Goal: Task Accomplishment & Management: Manage account settings

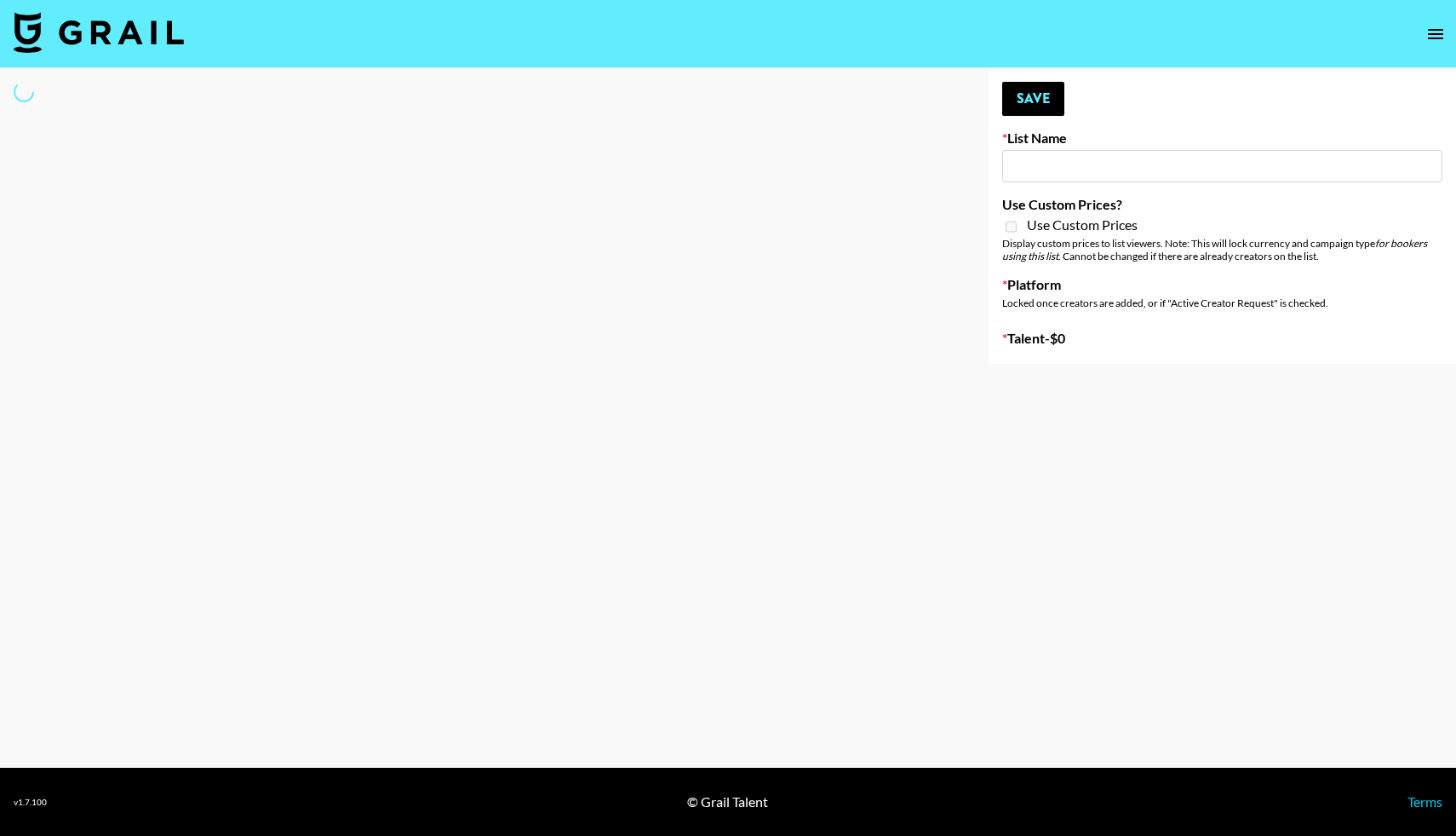
type input "Shokz"
select select "Song"
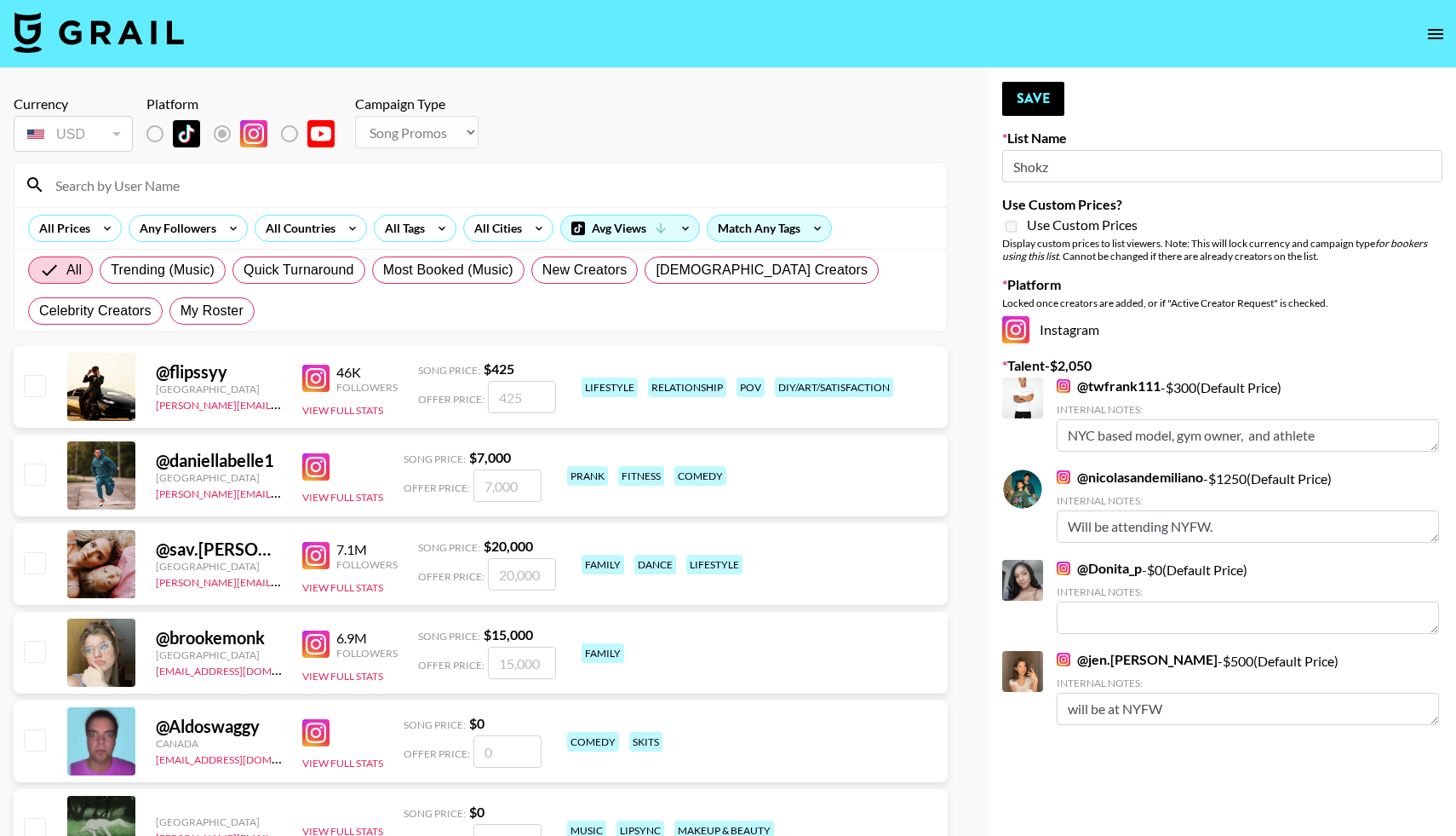
click at [189, 189] on input at bounding box center [491, 184] width 891 height 27
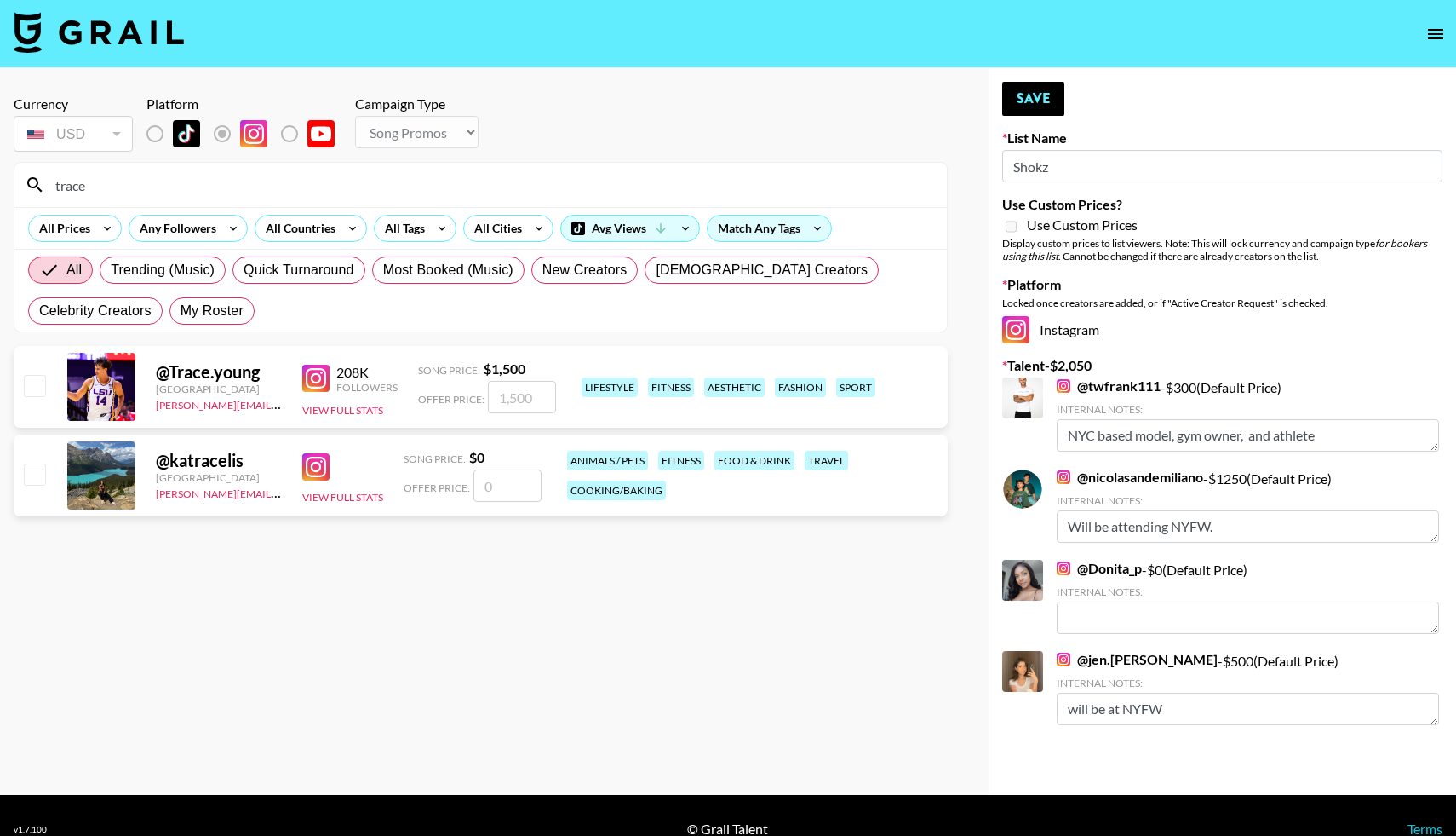
type input "trace"
click at [35, 381] on input "checkbox" at bounding box center [33, 384] width 20 height 20
checkbox input "true"
type input "1500"
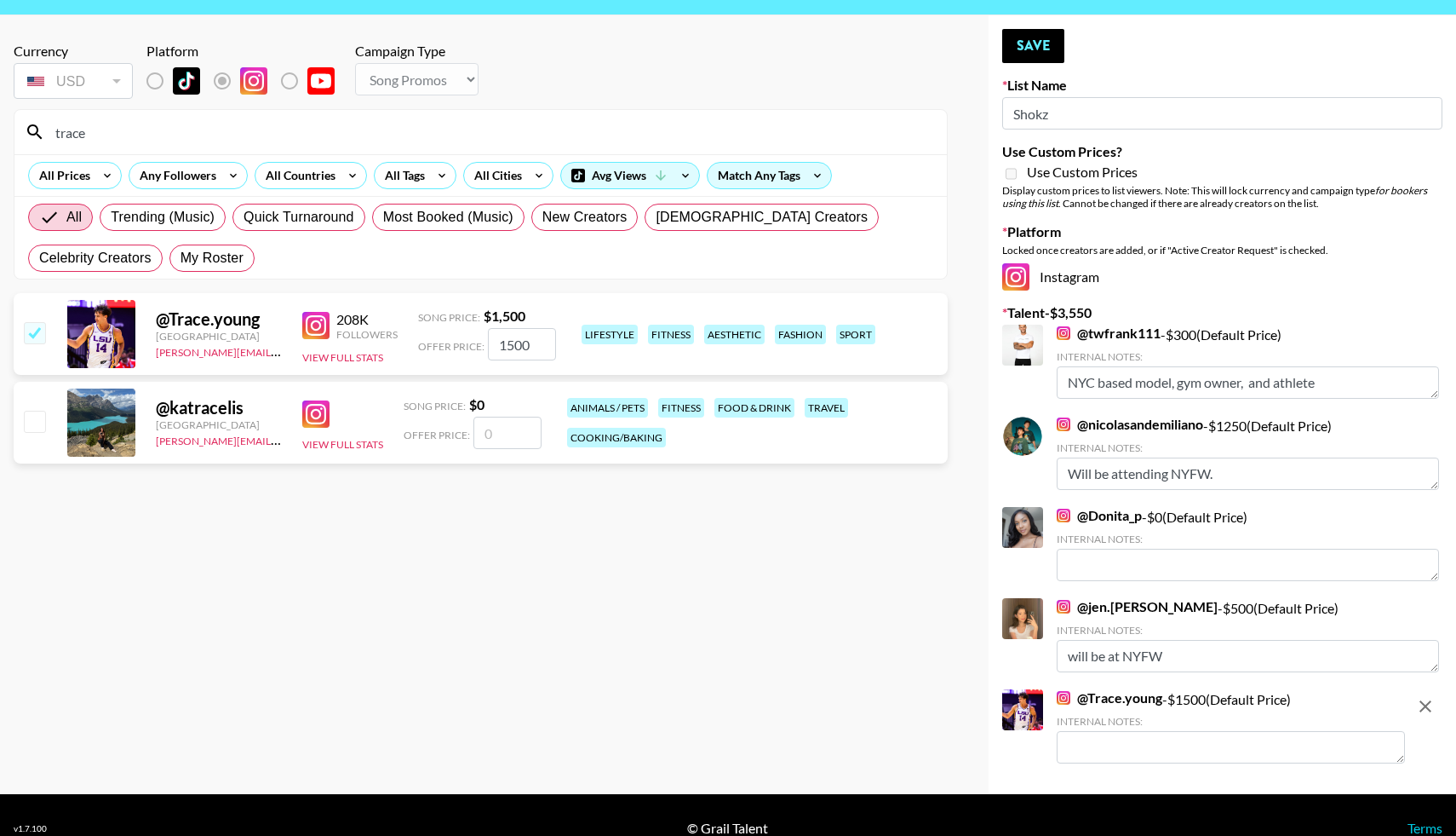
scroll to position [79, 0]
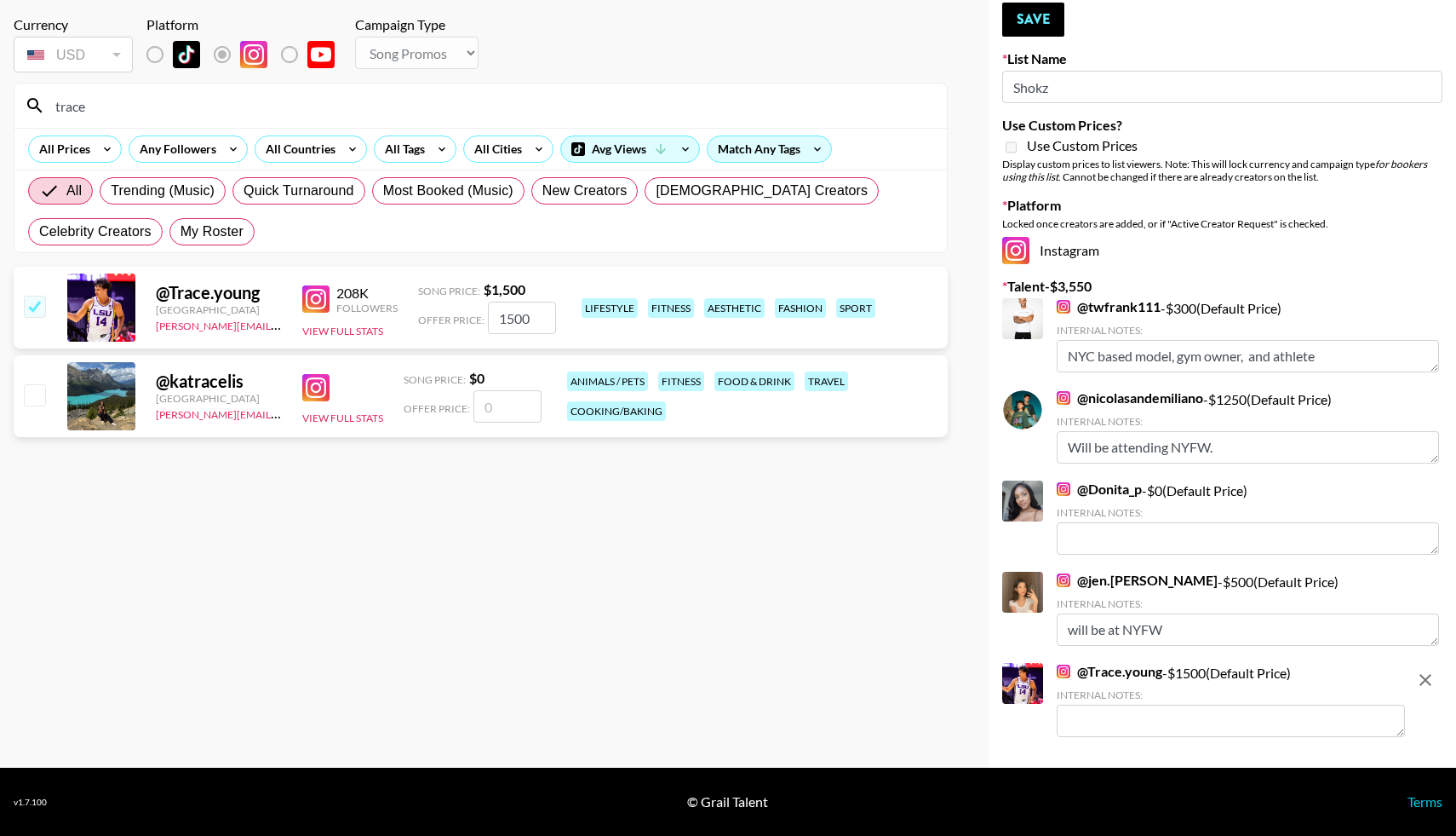
click at [1094, 719] on textarea at bounding box center [1231, 721] width 348 height 33
type textarea "NYC based athlete/model"
click at [1047, 21] on button "Save" at bounding box center [1033, 19] width 63 height 34
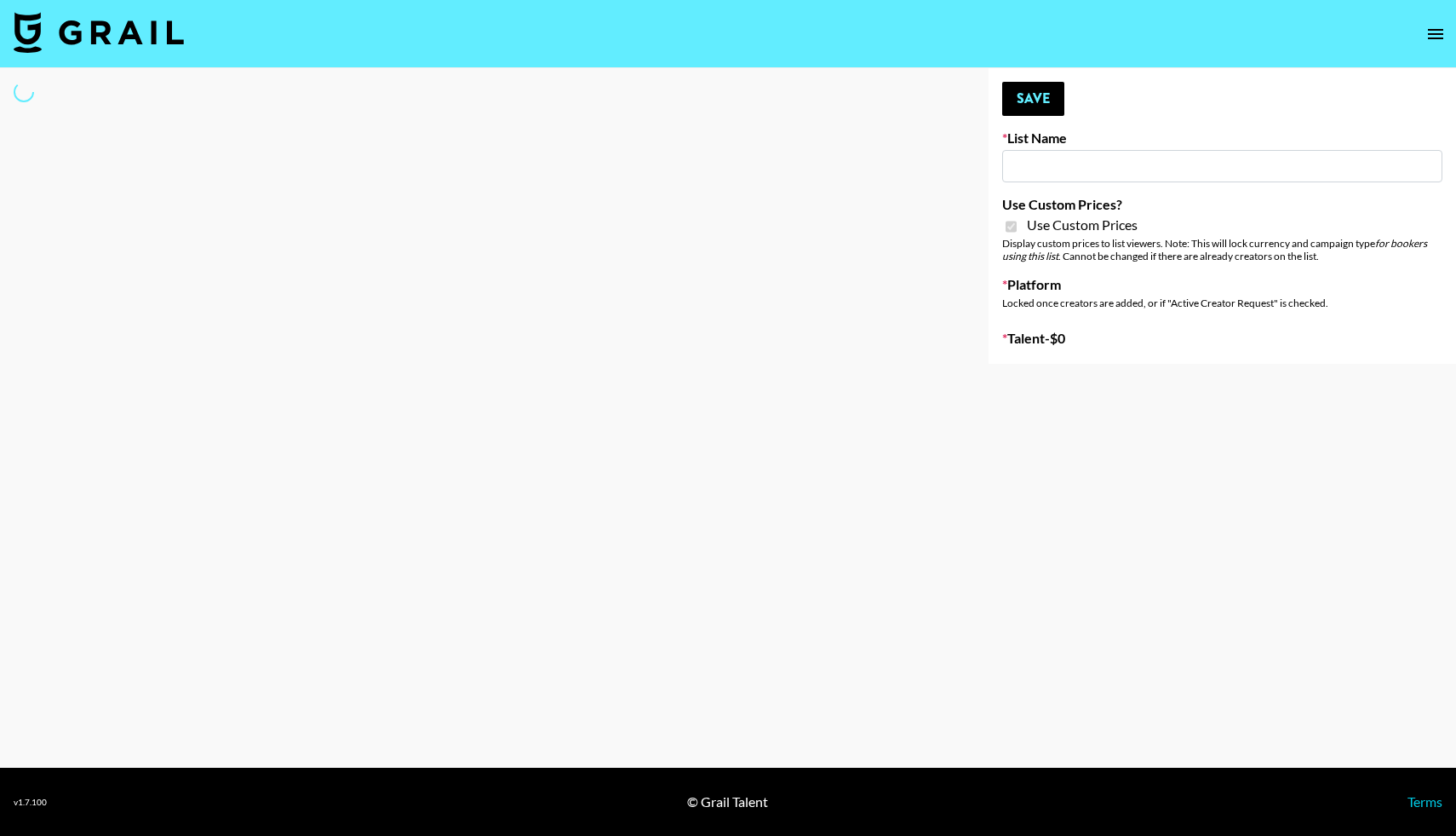
type input "Soapbox Nanos"
checkbox input "true"
select select "Brand"
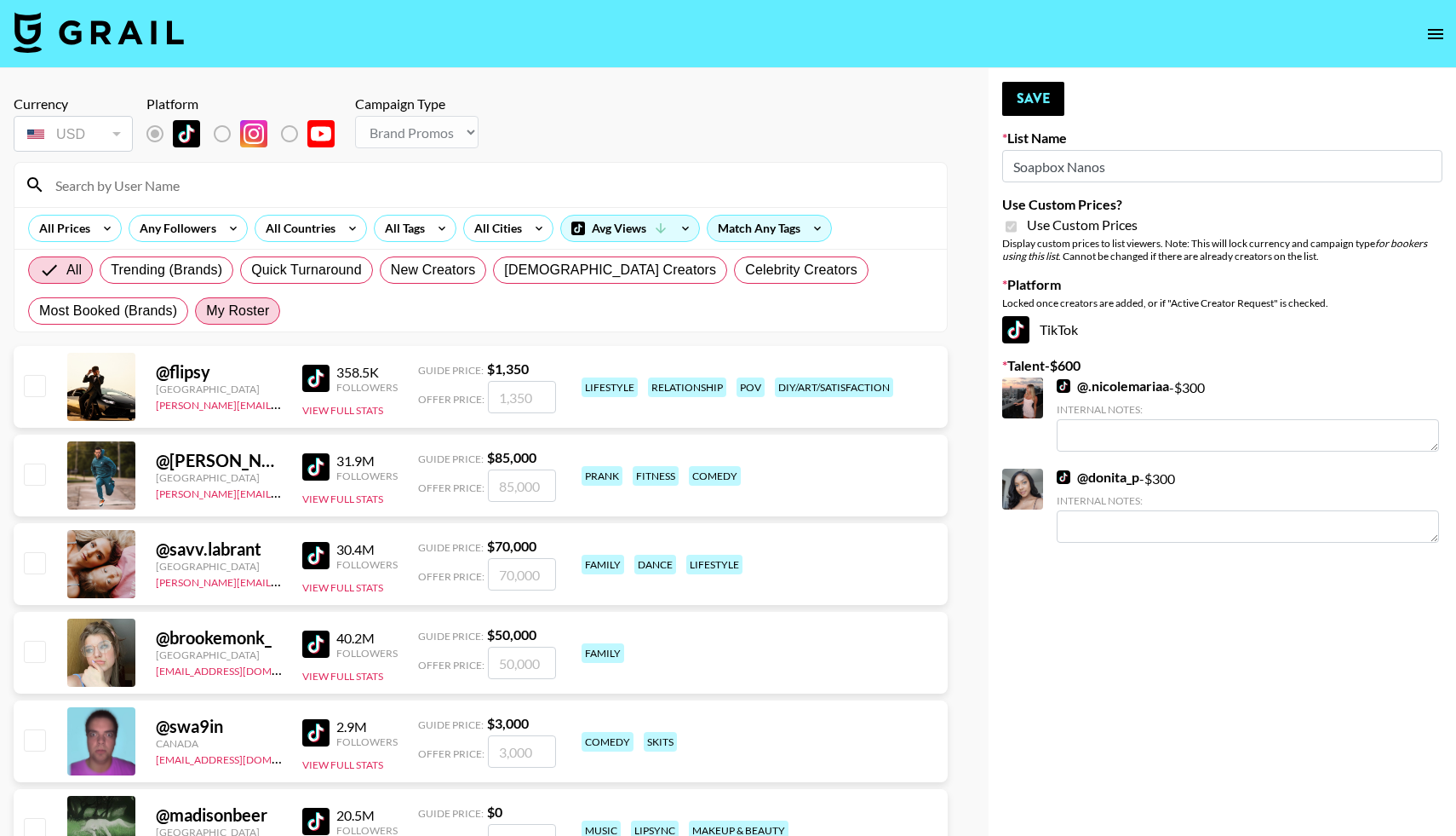
click at [238, 314] on span "My Roster" at bounding box center [238, 310] width 63 height 20
click at [206, 311] on input "My Roster" at bounding box center [206, 311] width 0 height 0
radio input "true"
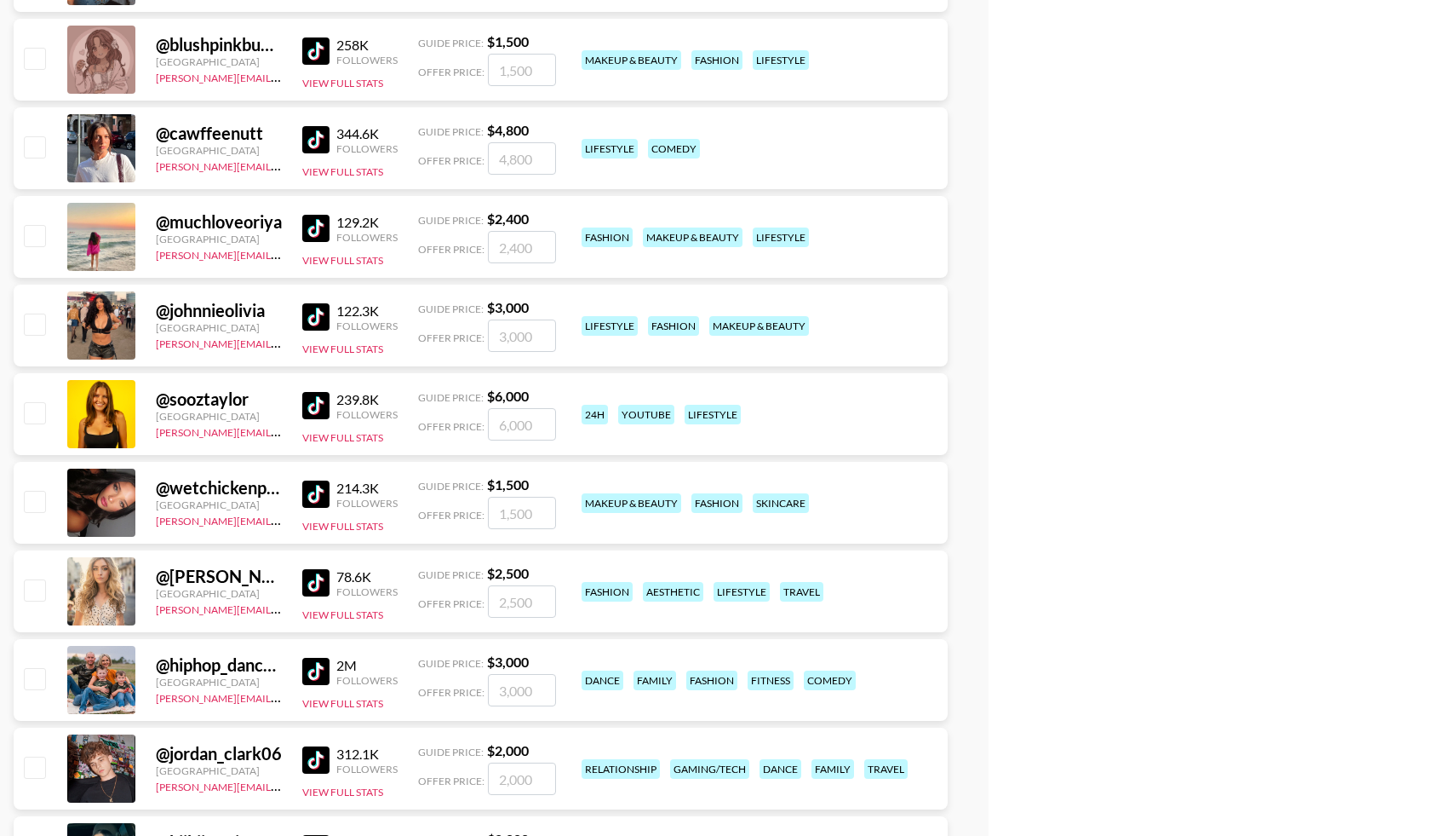
scroll to position [5209, 0]
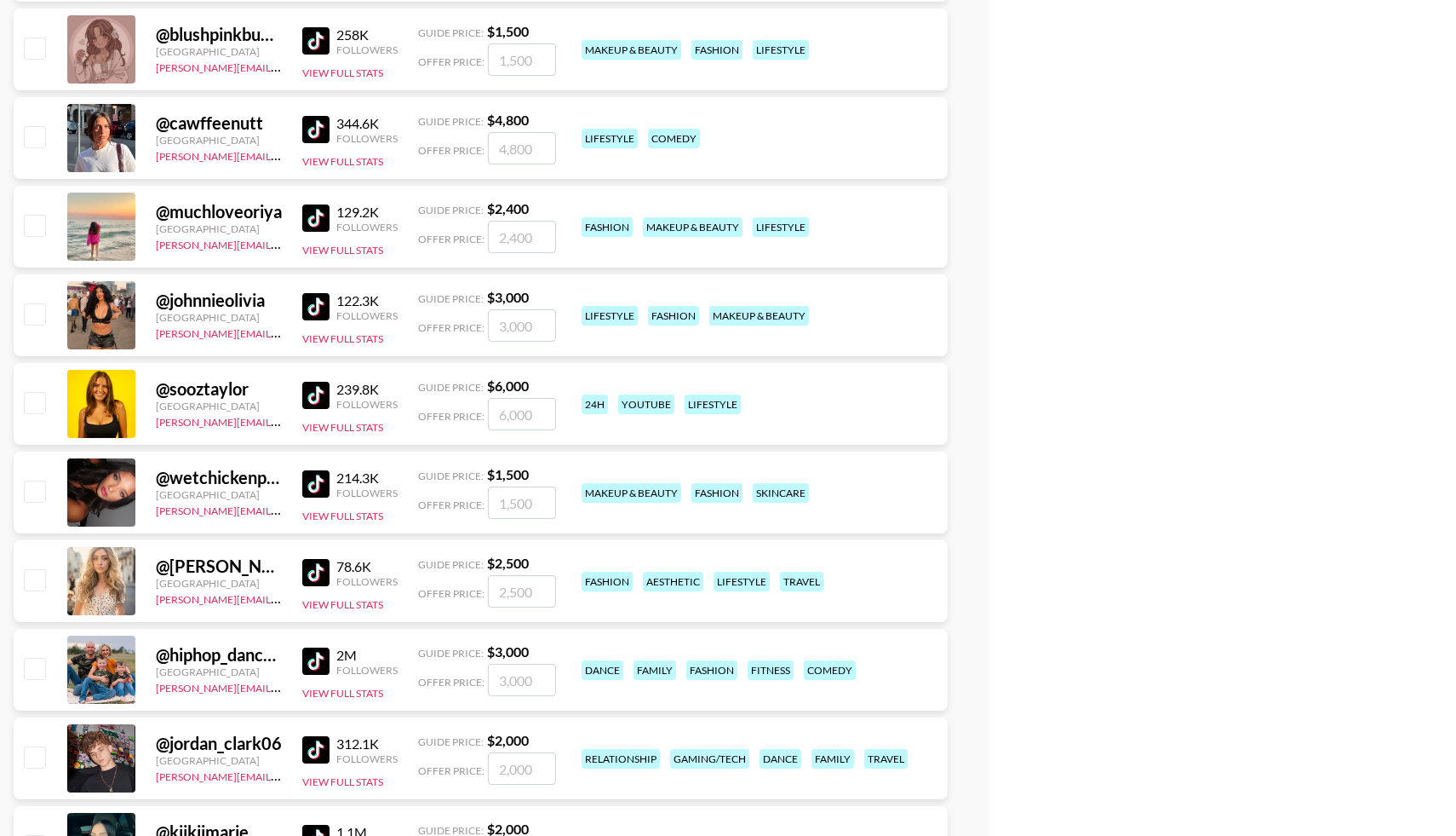
click at [30, 487] on input "checkbox" at bounding box center [33, 490] width 20 height 20
checkbox input "true"
type input "1500"
click at [39, 755] on input "checkbox" at bounding box center [33, 756] width 20 height 20
checkbox input "true"
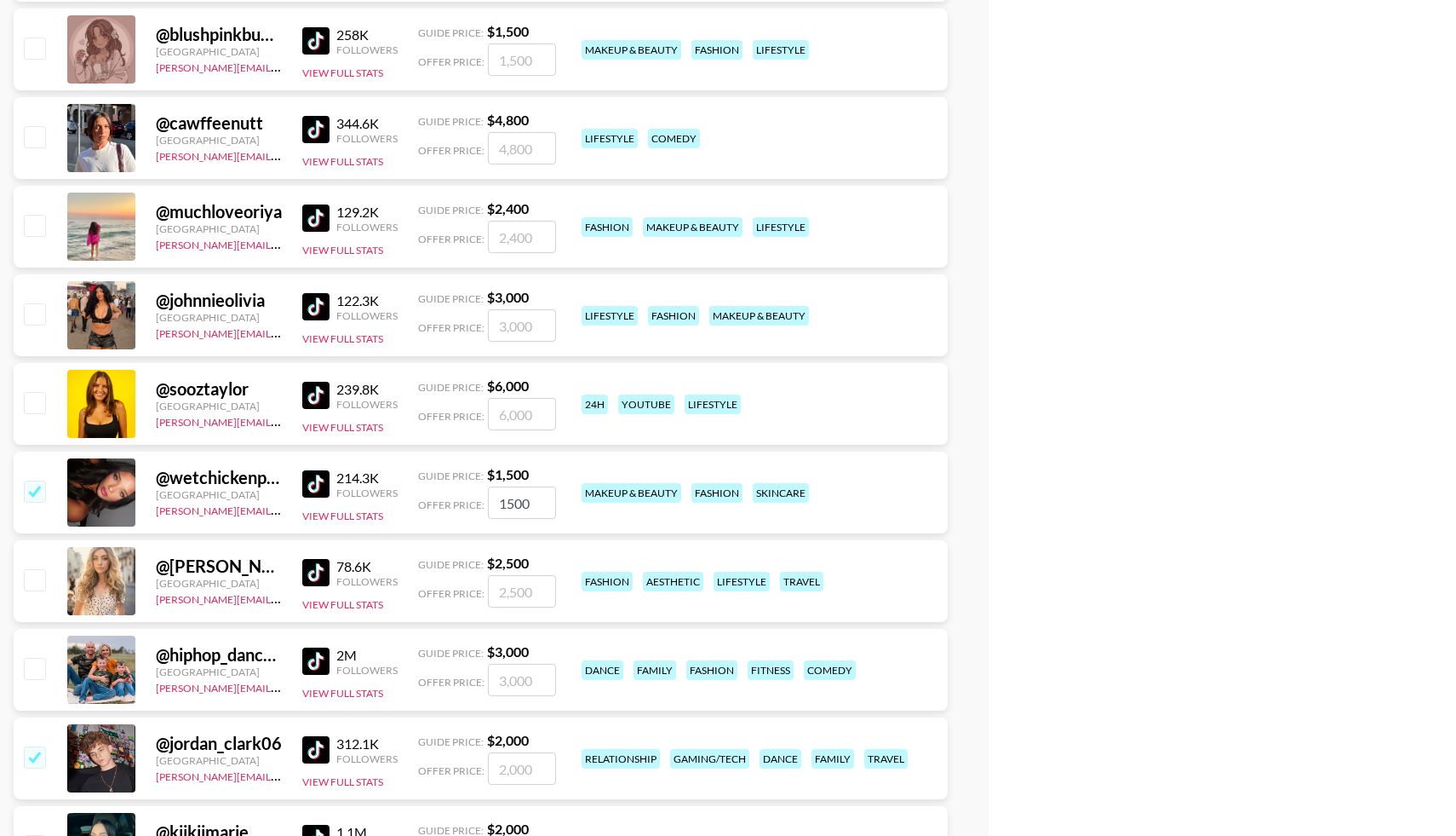
type input "2000"
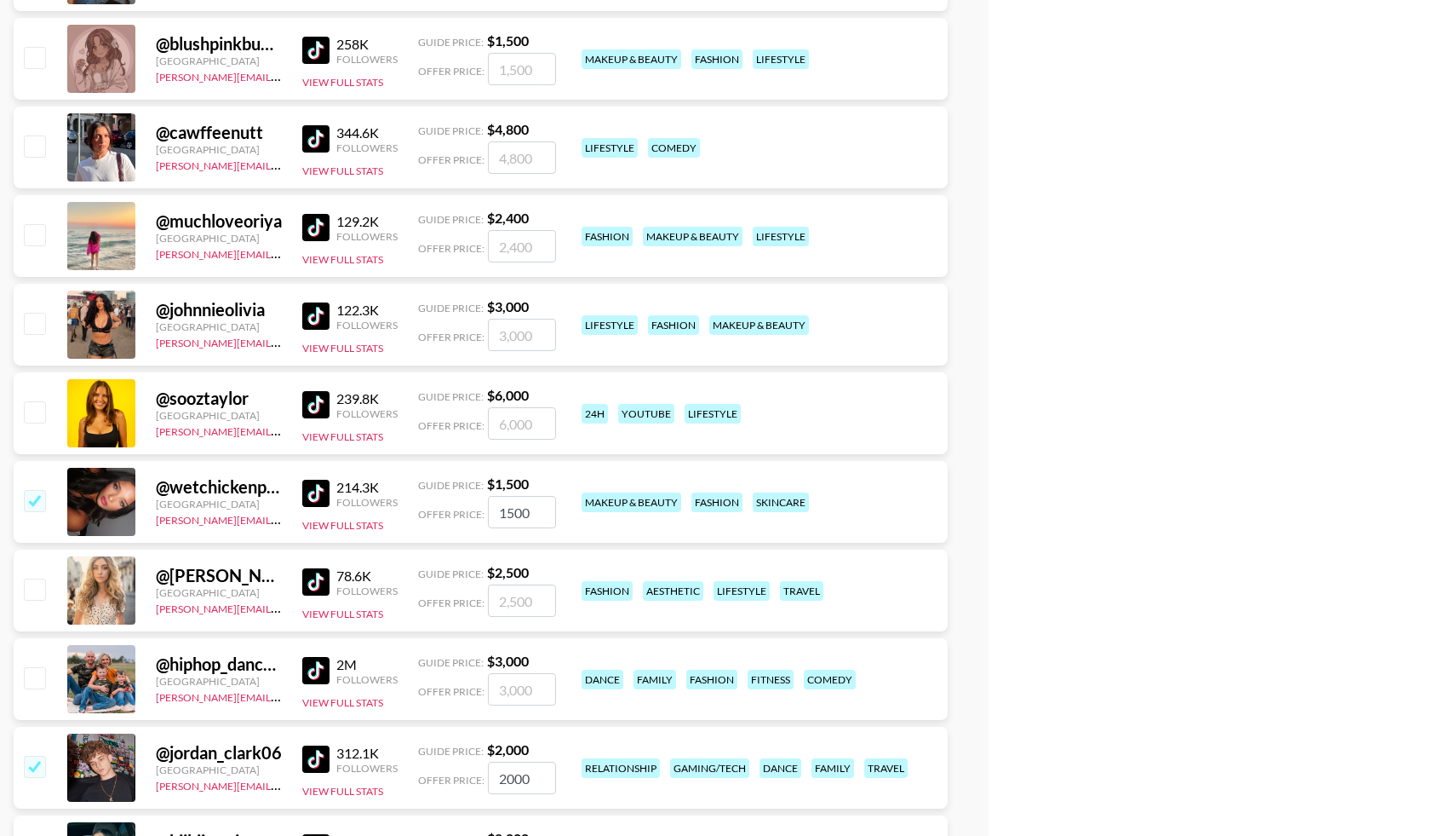
scroll to position [5198, 0]
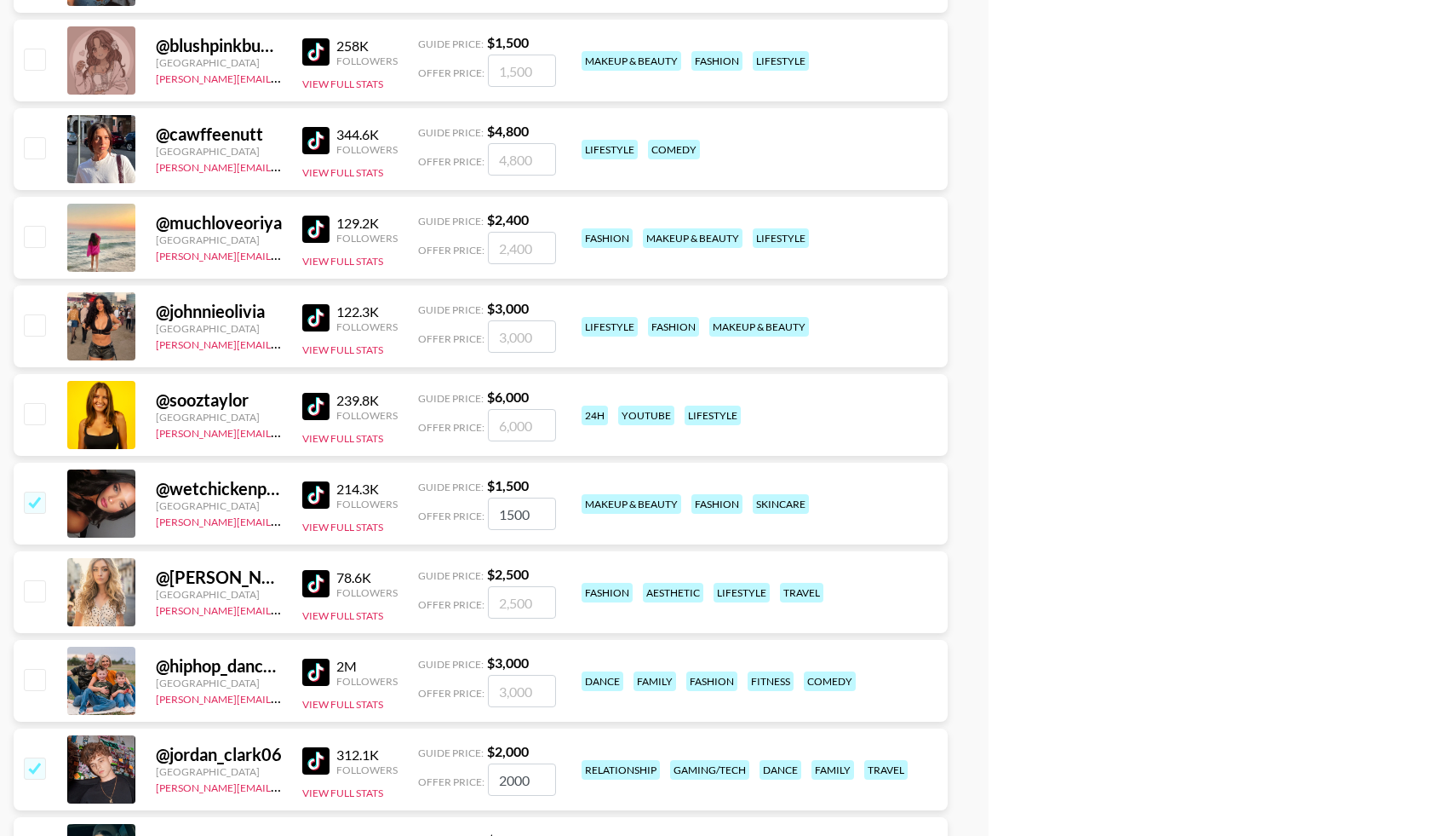
drag, startPoint x: 534, startPoint y: 507, endPoint x: 484, endPoint y: 504, distance: 50.1
click at [484, 504] on div "Offer Price: 1500" at bounding box center [487, 514] width 138 height 33
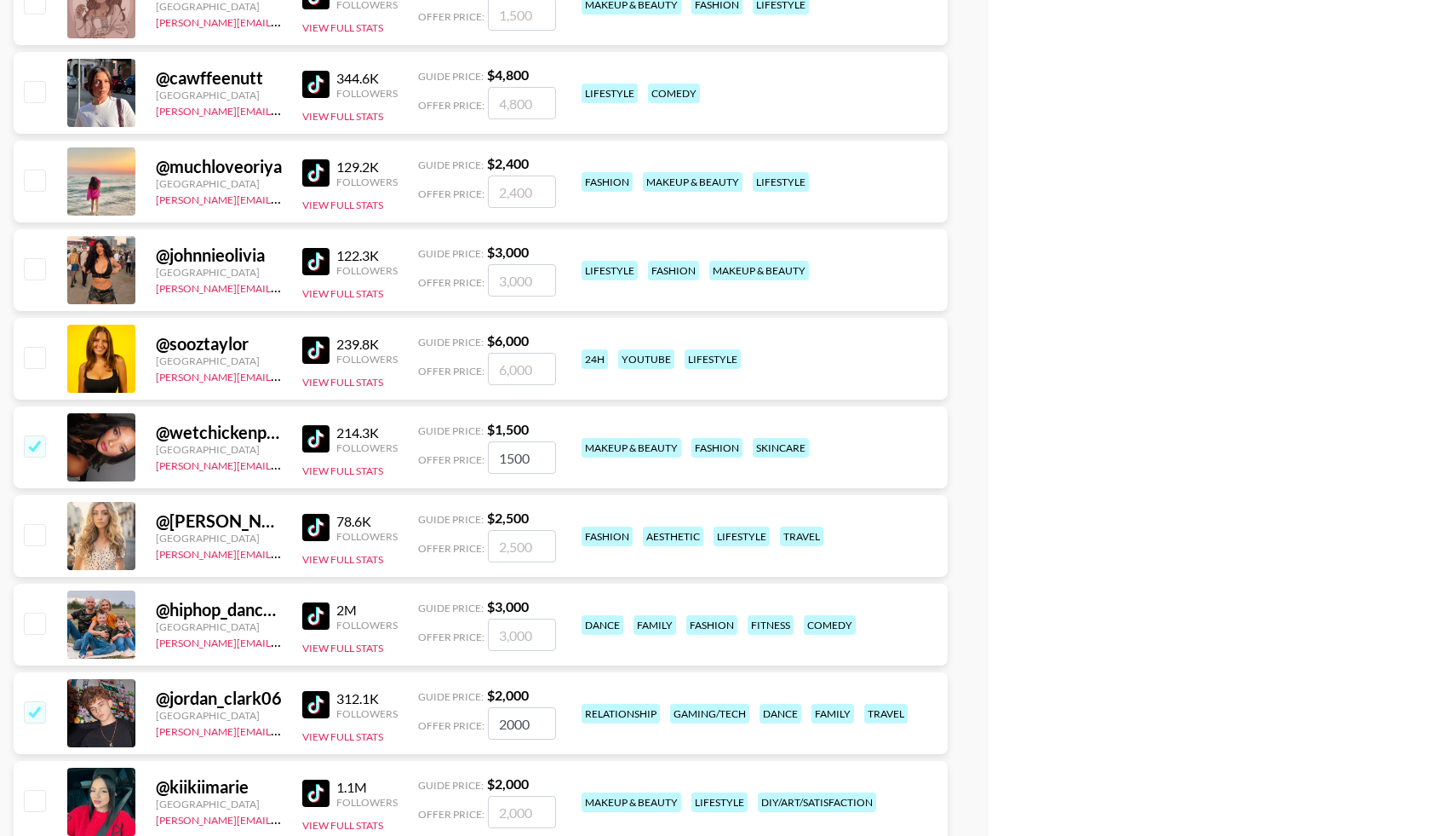
scroll to position [5266, 0]
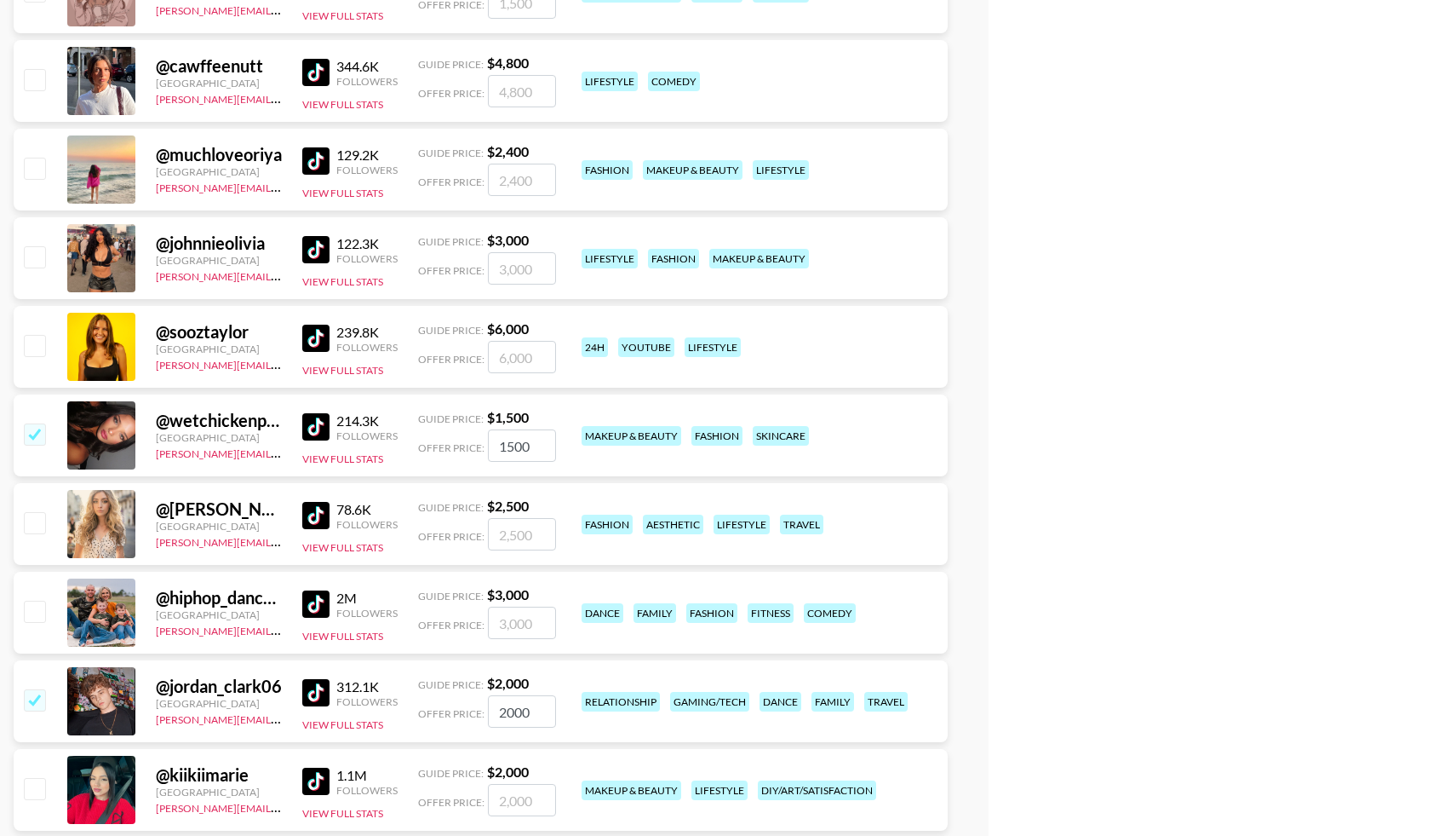
drag, startPoint x: 533, startPoint y: 445, endPoint x: 481, endPoint y: 448, distance: 52.1
click at [481, 448] on div "Offer Price: 1500" at bounding box center [487, 445] width 138 height 33
type input "300"
drag, startPoint x: 532, startPoint y: 716, endPoint x: 471, endPoint y: 705, distance: 62.0
click at [471, 705] on div "Offer Price: 2000" at bounding box center [487, 711] width 138 height 33
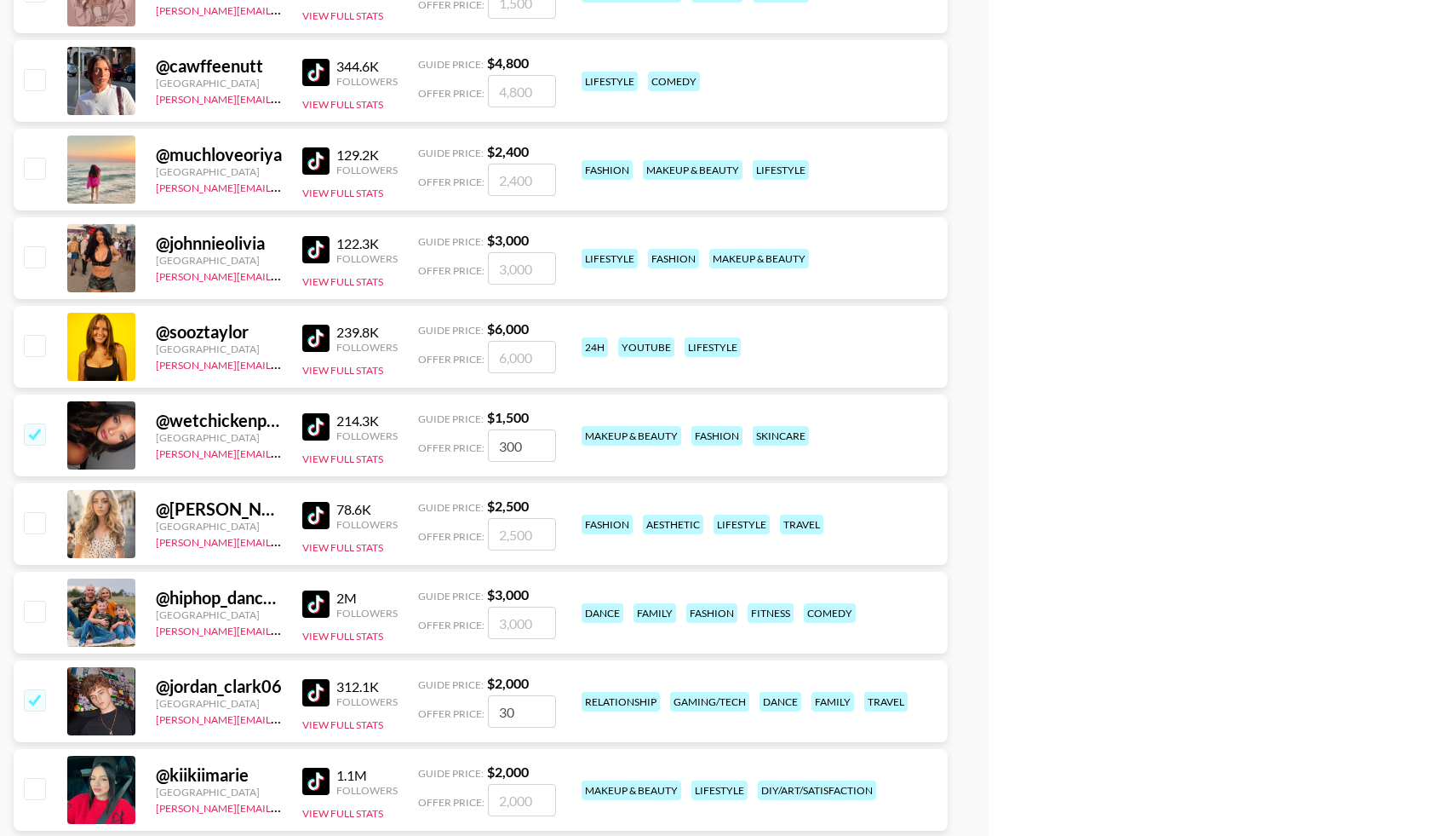
type input "300"
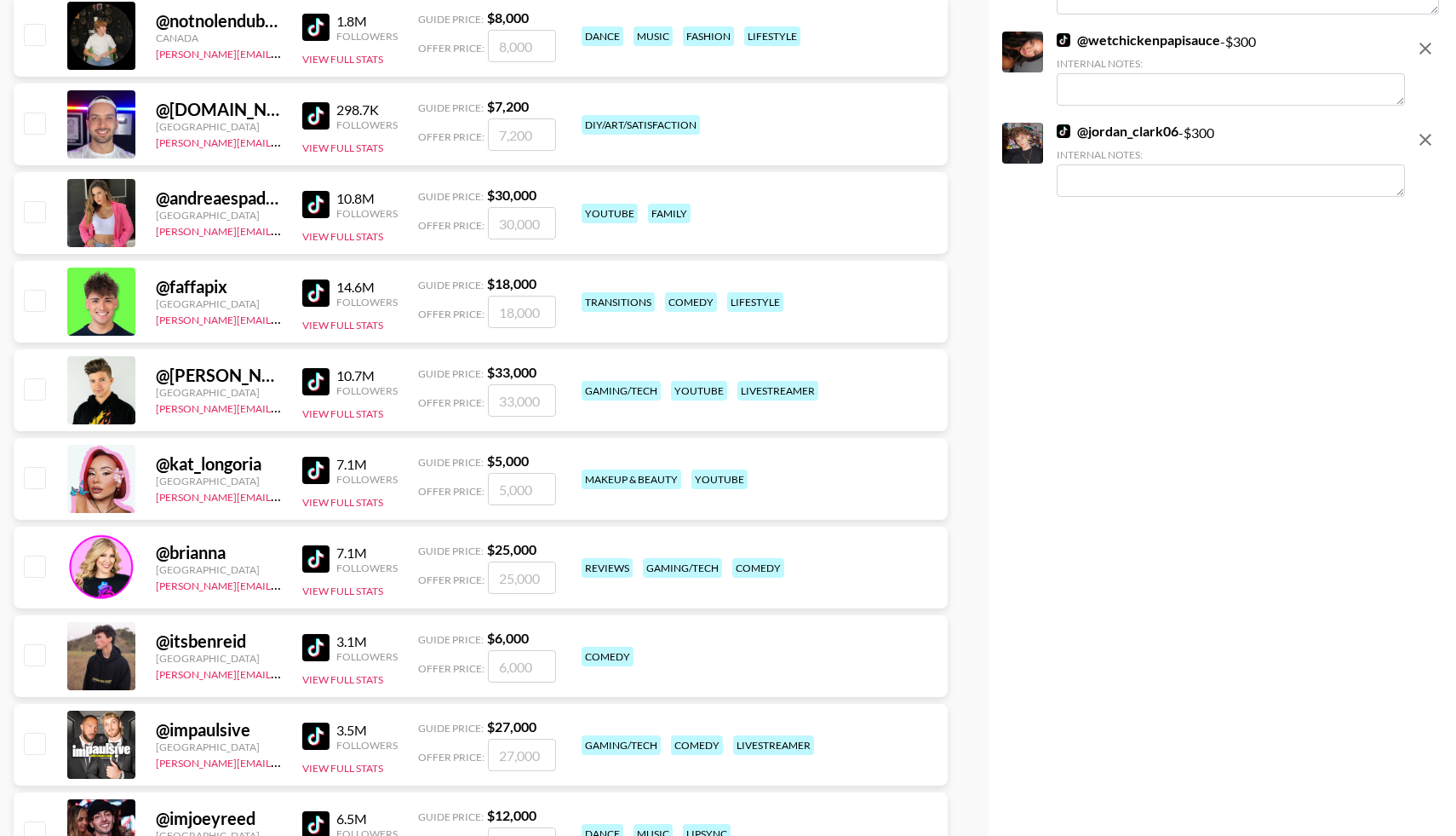
scroll to position [0, 0]
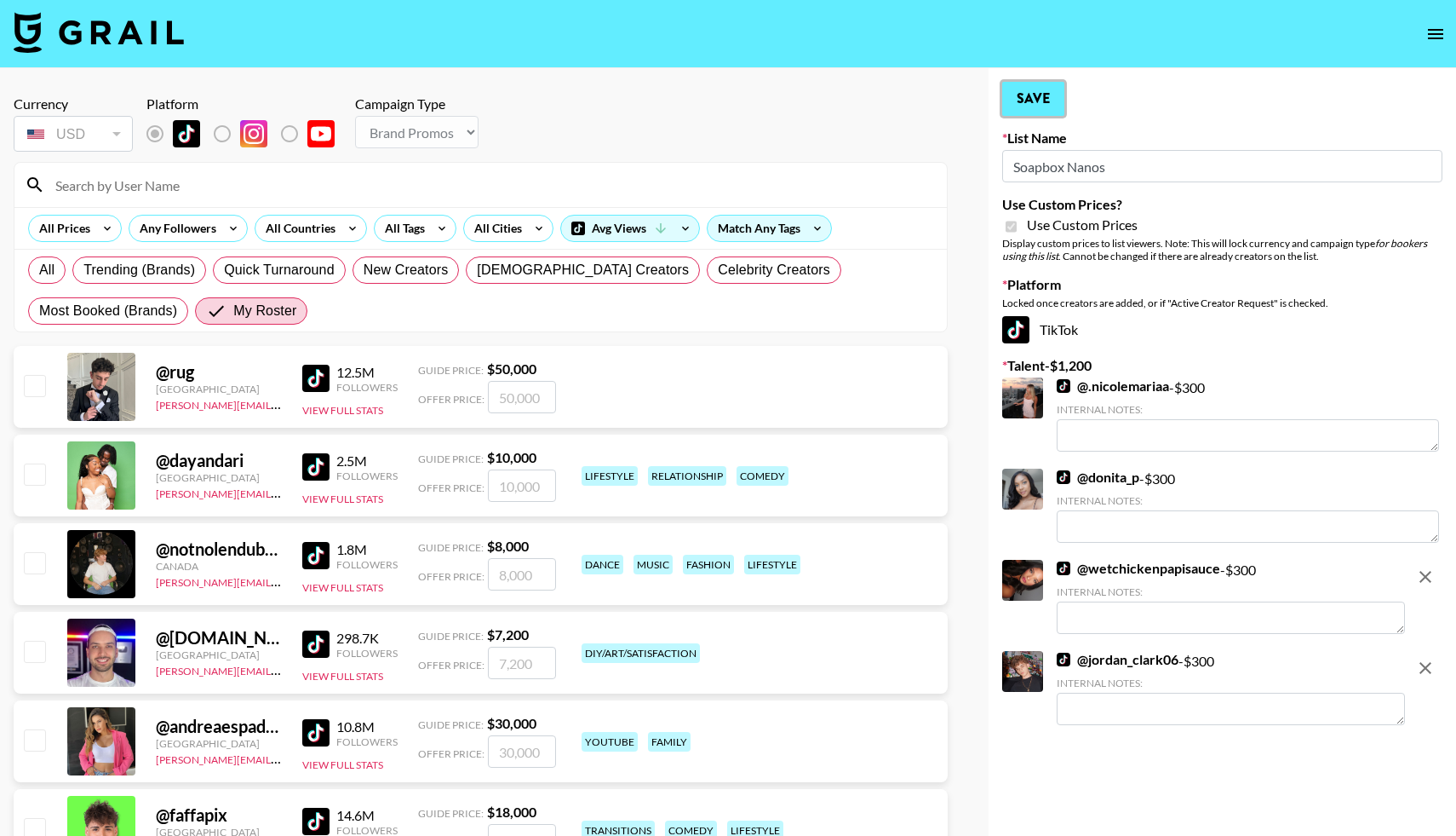
click at [1034, 104] on button "Save" at bounding box center [1033, 99] width 63 height 34
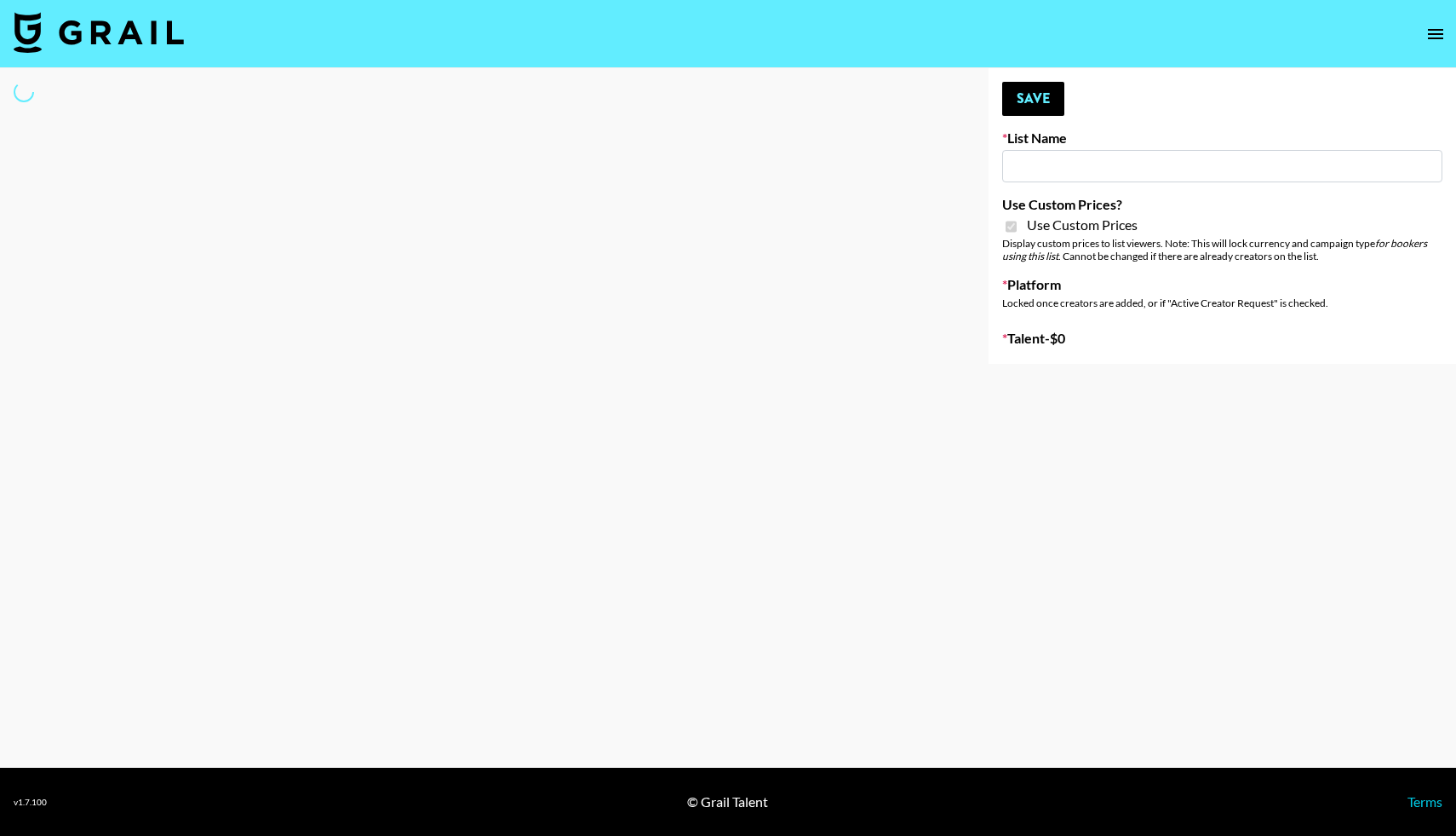
type input "Grace Club"
checkbox input "true"
select select "Brand"
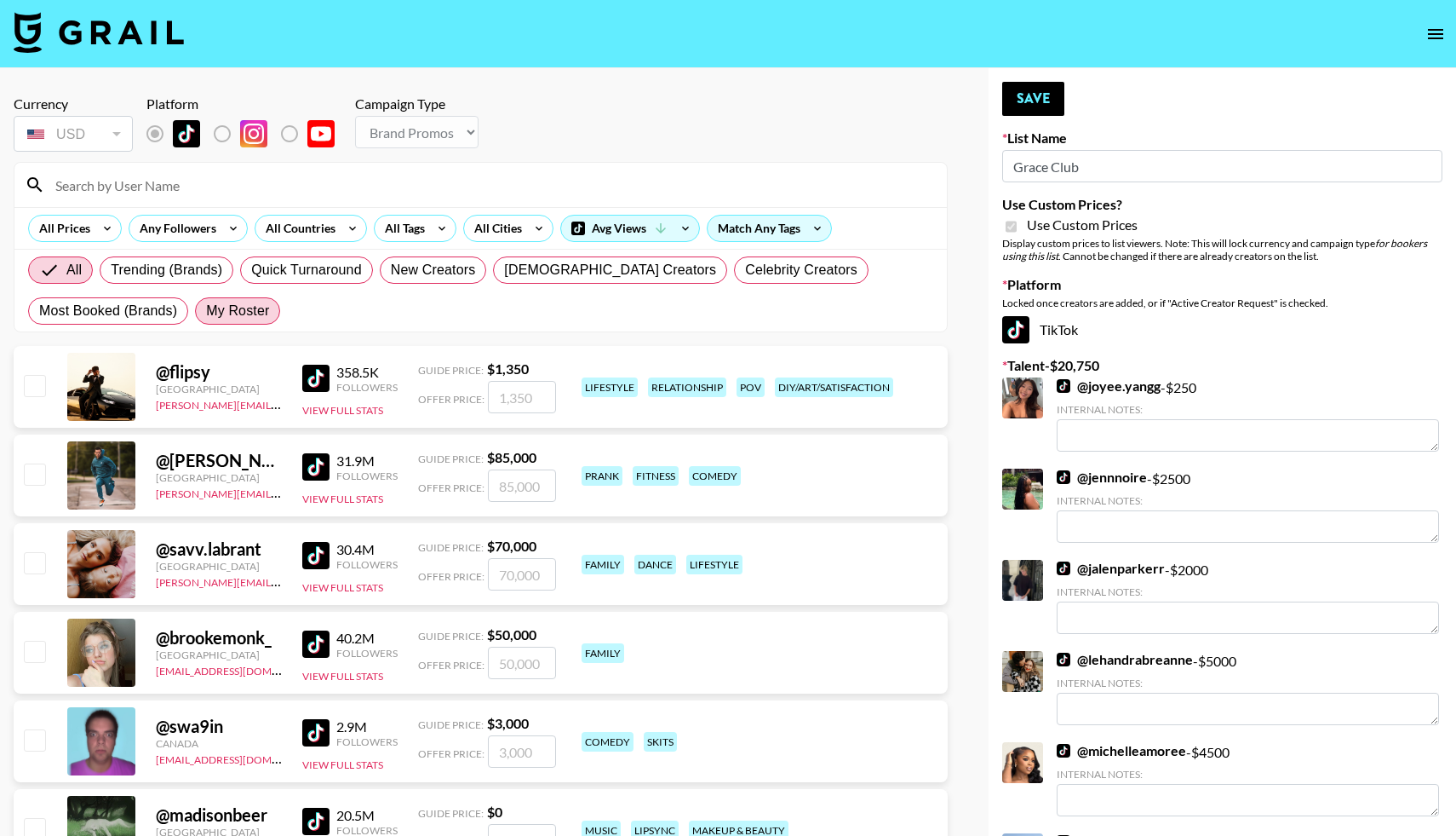
click at [245, 318] on span "My Roster" at bounding box center [238, 310] width 63 height 20
click at [206, 311] on input "My Roster" at bounding box center [206, 311] width 0 height 0
radio input "true"
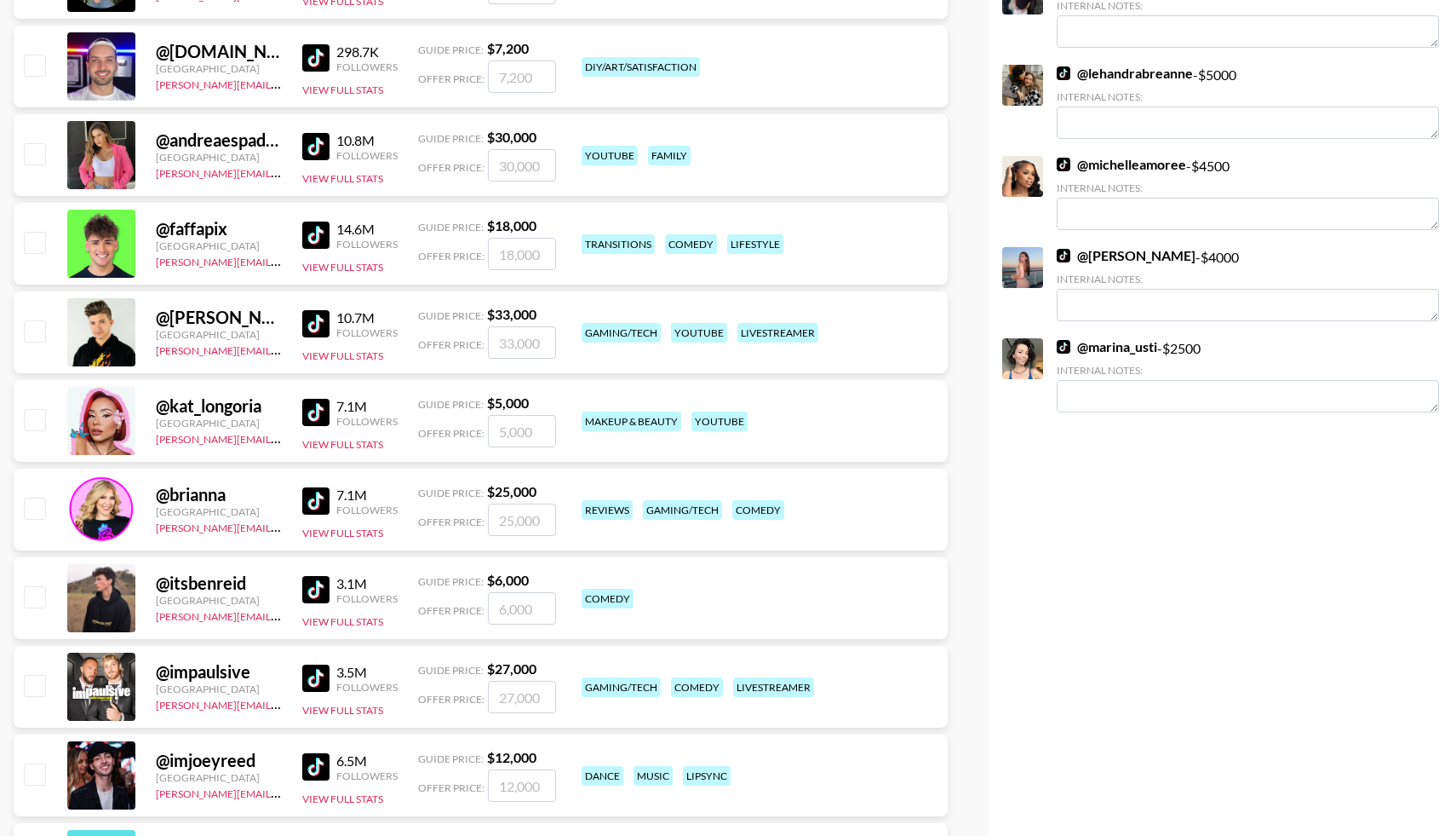
scroll to position [603, 0]
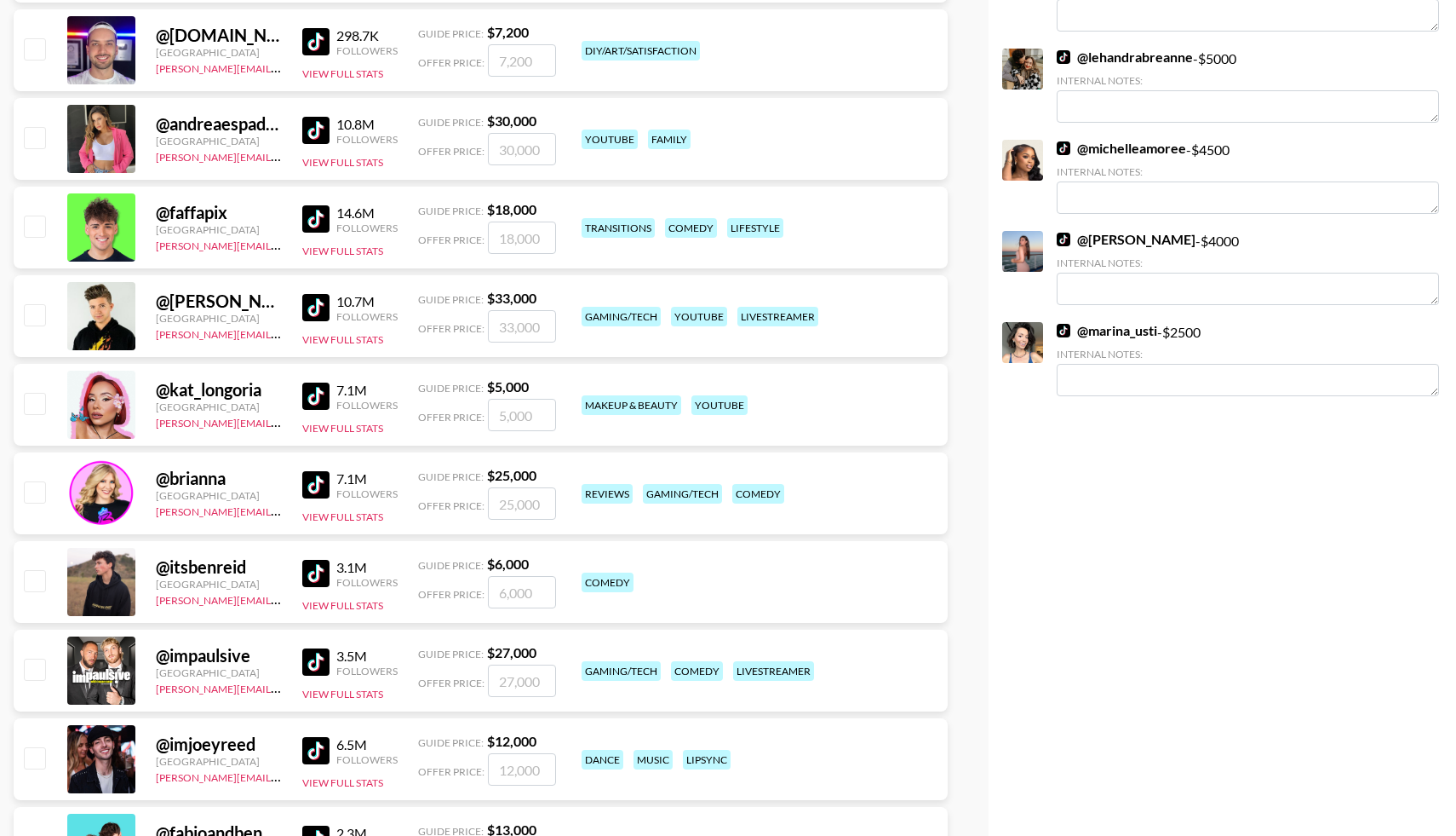
click at [36, 409] on input "checkbox" at bounding box center [33, 403] width 20 height 20
checkbox input "true"
type input "5000"
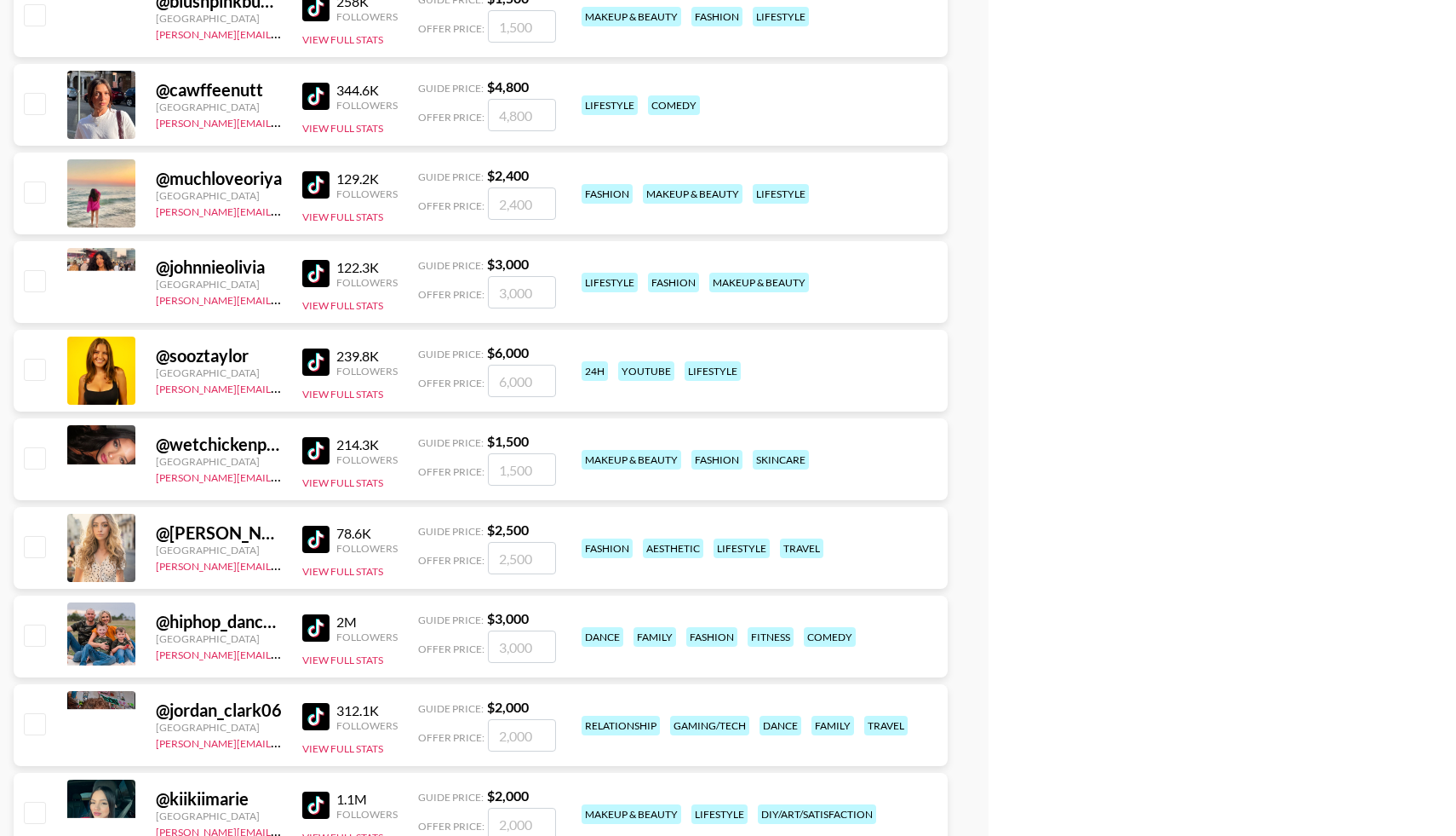
scroll to position [5243, 0]
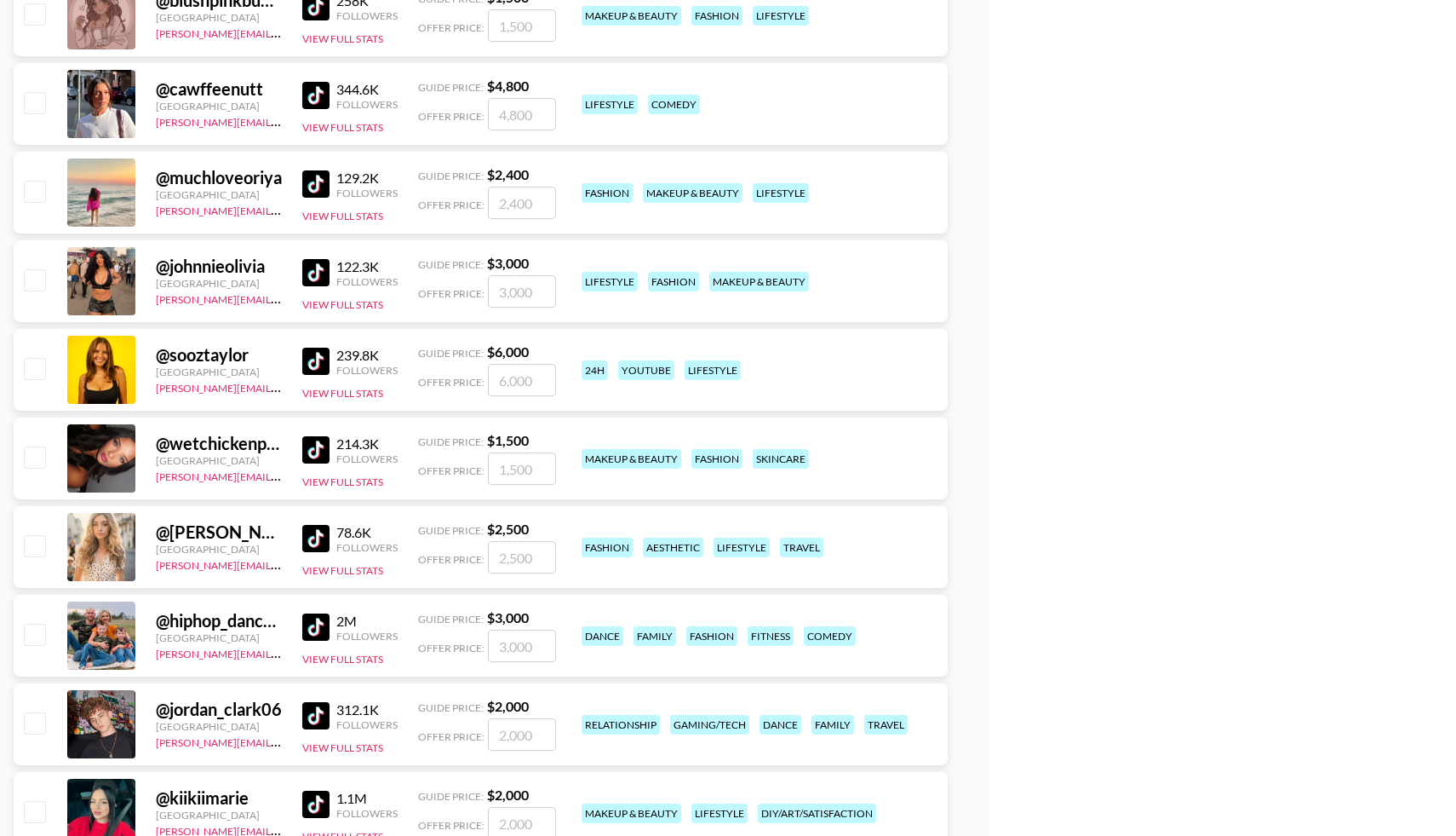
click at [34, 458] on input "checkbox" at bounding box center [33, 456] width 20 height 20
checkbox input "true"
type input "1500"
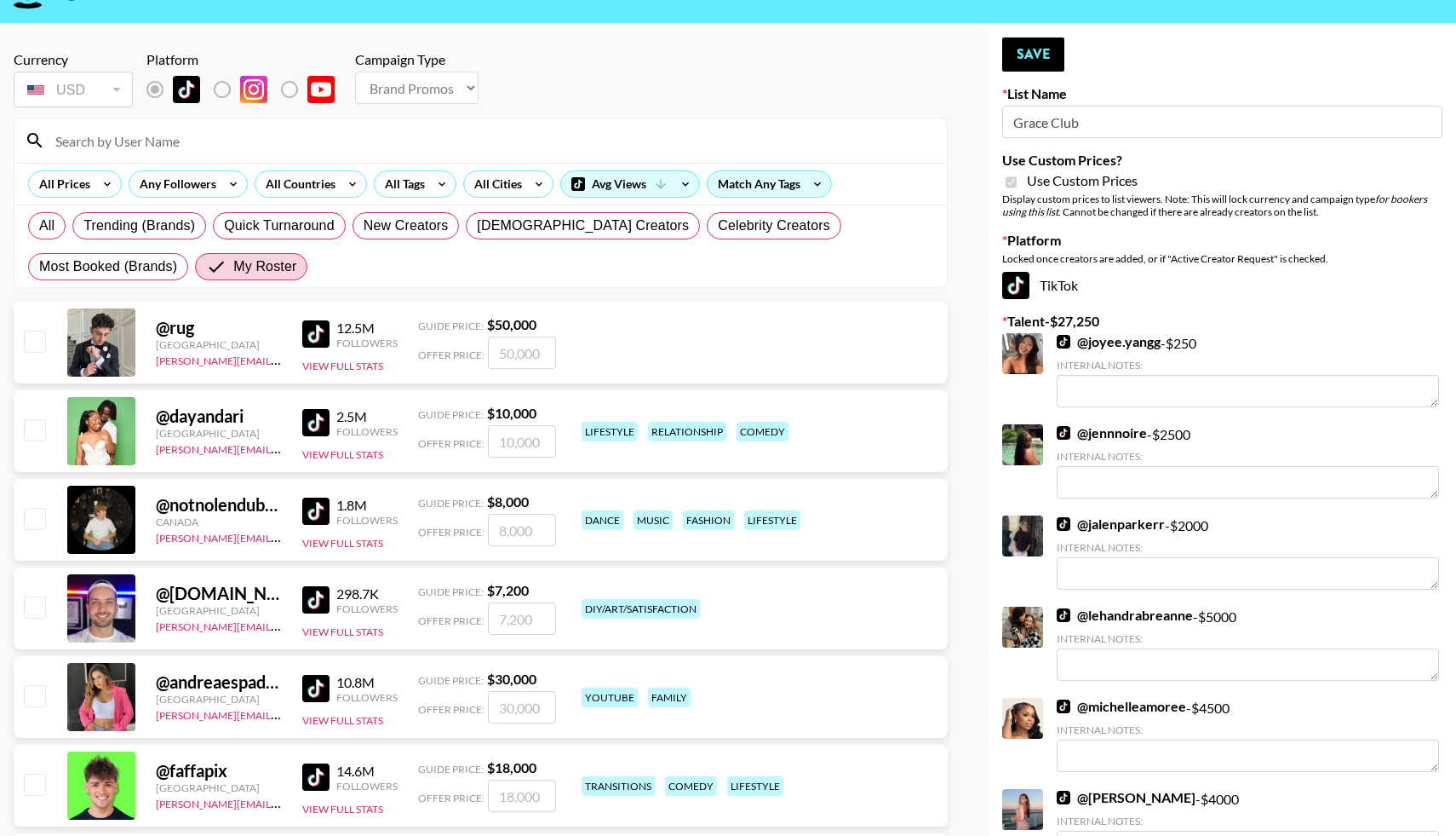
scroll to position [0, 0]
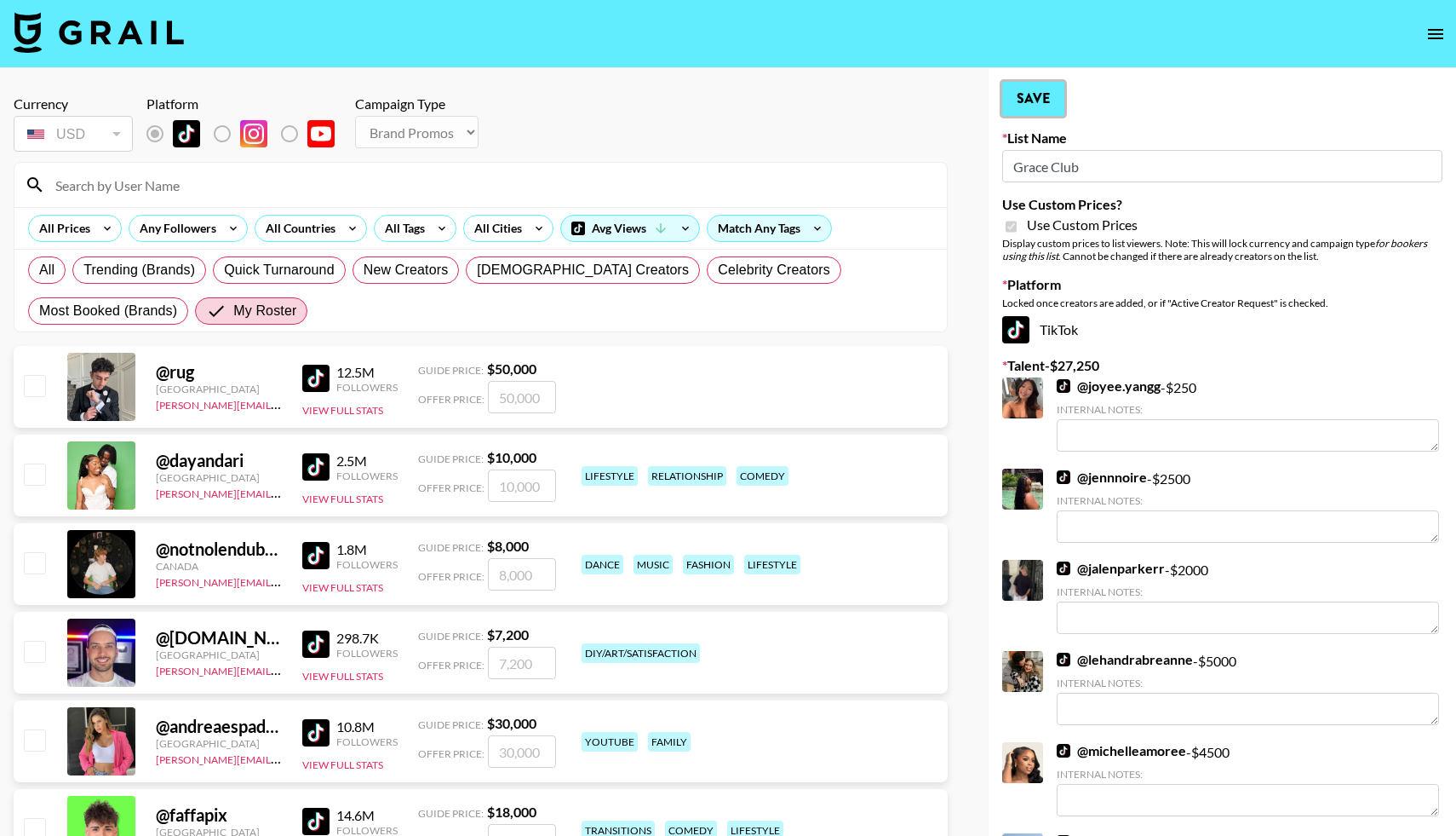
click at [1023, 93] on button "Save" at bounding box center [1033, 99] width 63 height 34
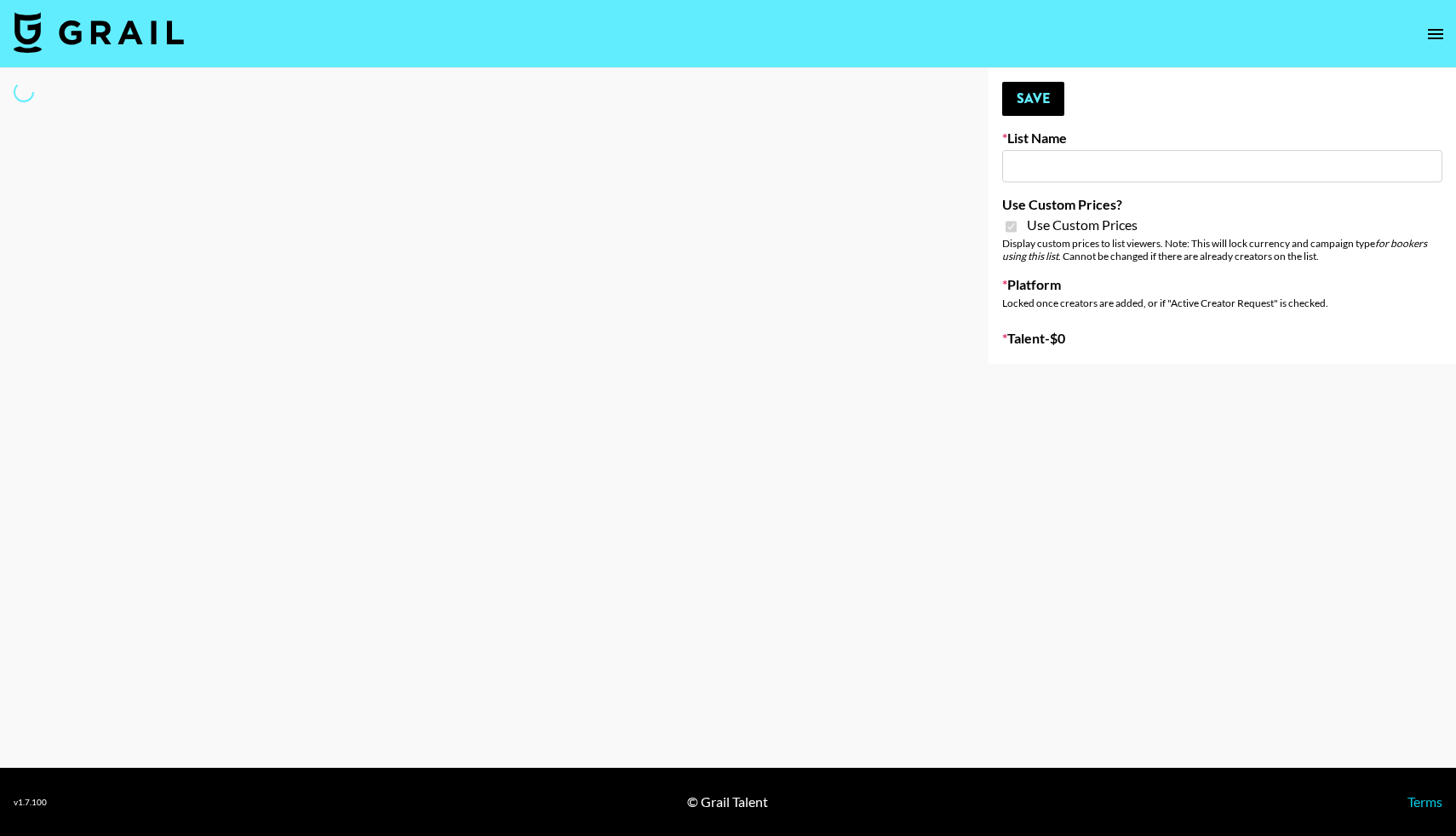
type input "D&B"
checkbox input "true"
select select "Brand"
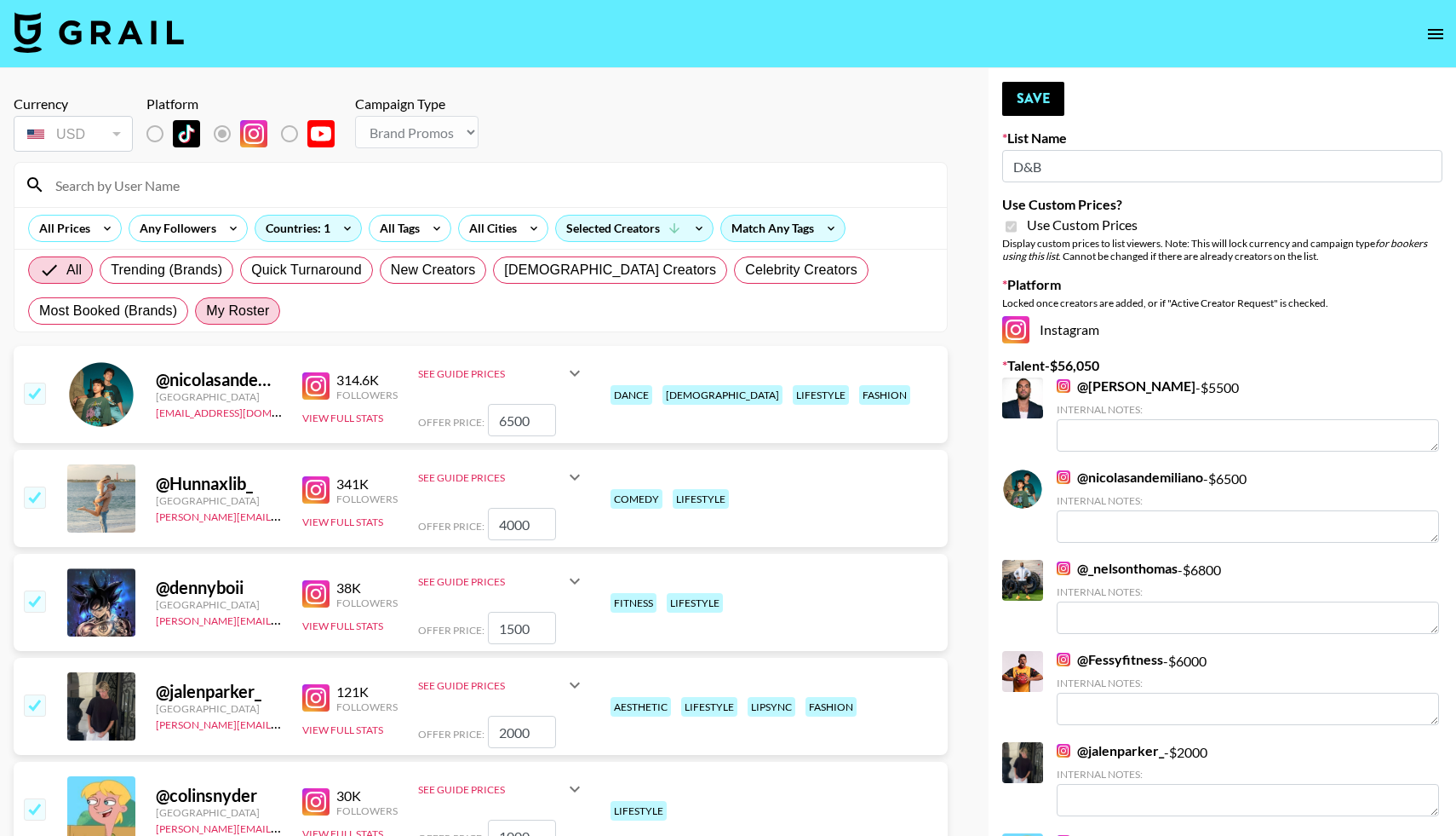
click at [225, 314] on span "My Roster" at bounding box center [238, 310] width 63 height 20
click at [206, 311] on input "My Roster" at bounding box center [206, 311] width 0 height 0
radio input "true"
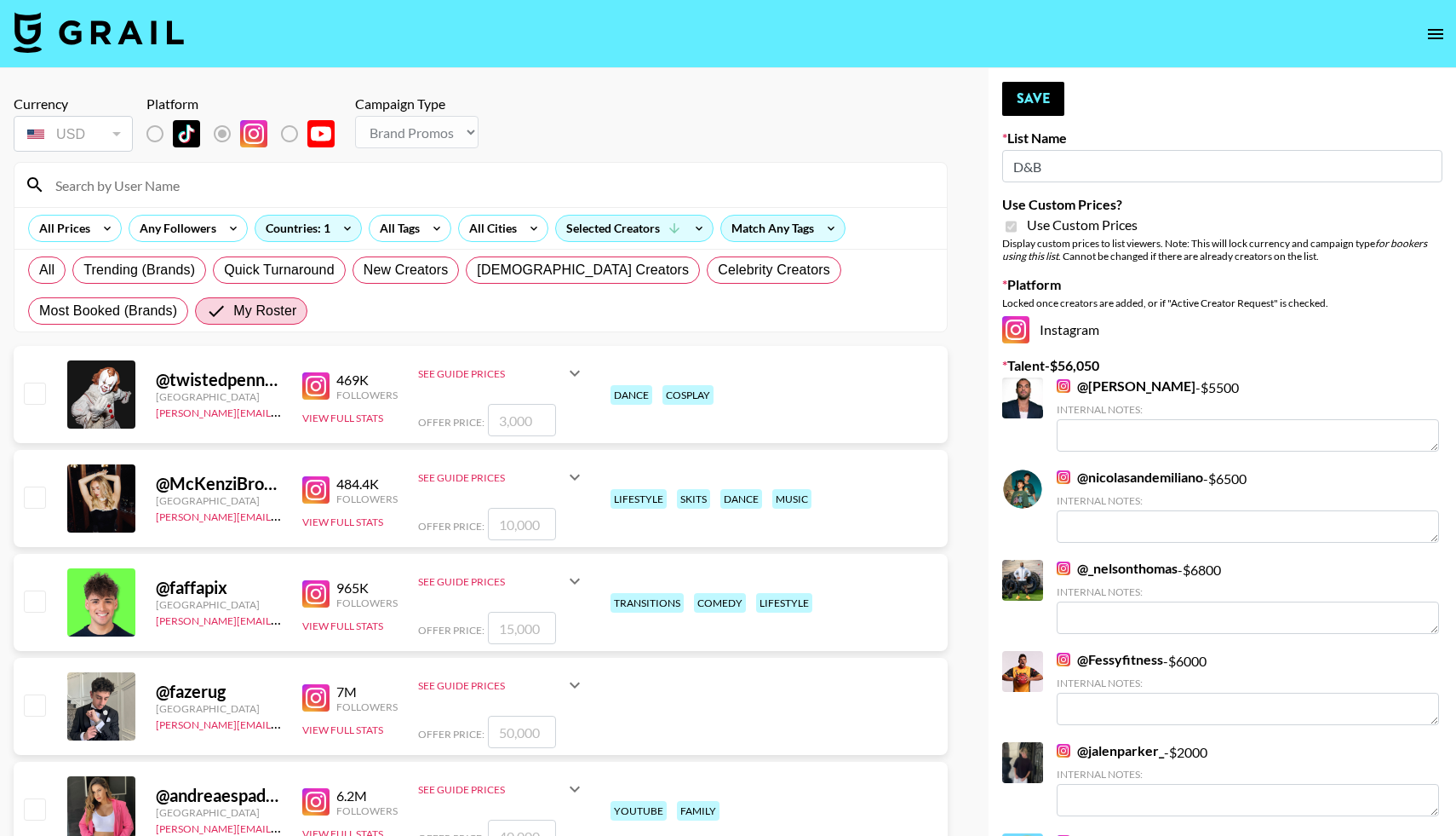
click at [38, 499] on input "checkbox" at bounding box center [33, 496] width 20 height 20
checkbox input "true"
type input "10000"
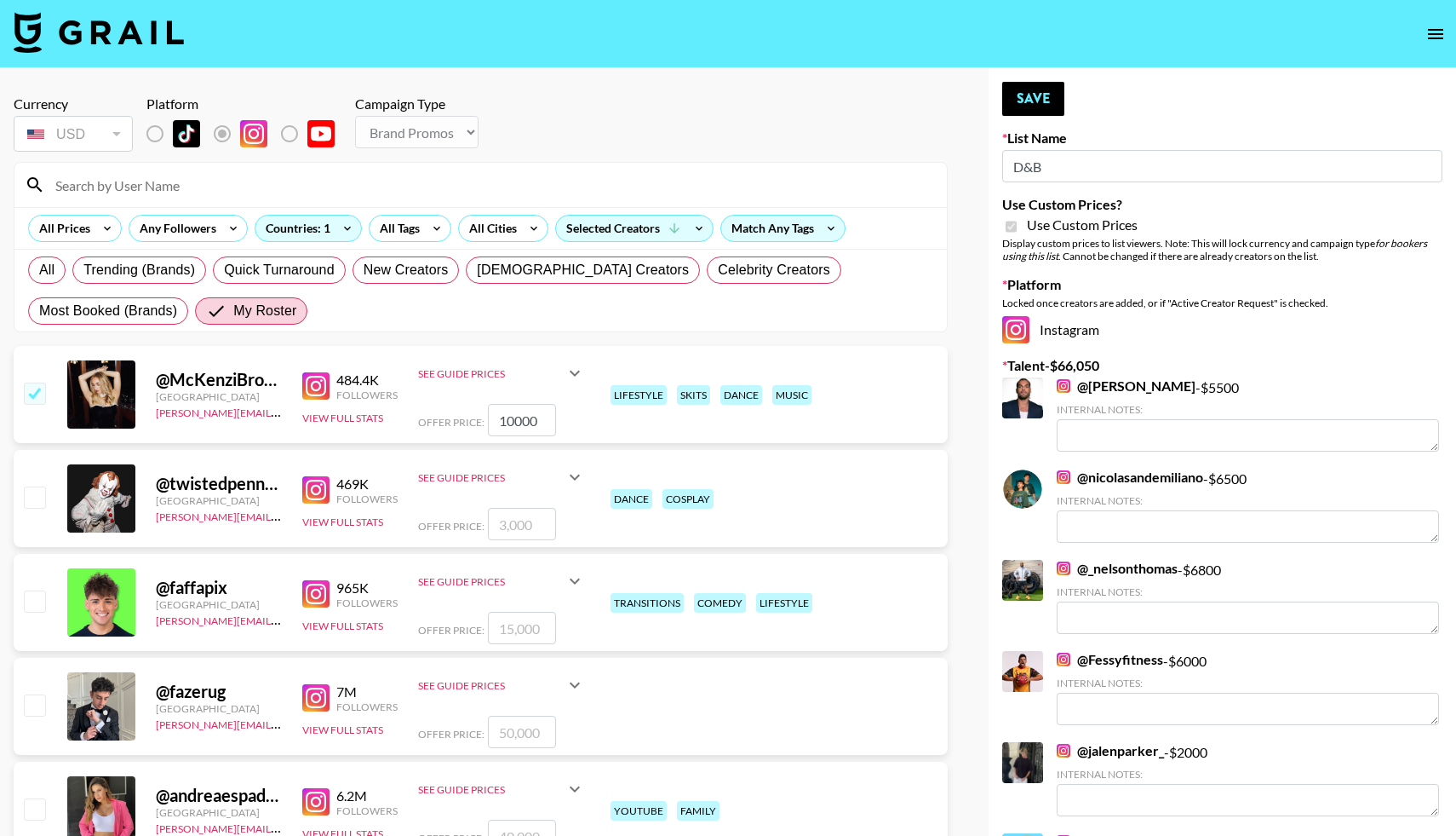
click at [39, 610] on input "checkbox" at bounding box center [33, 600] width 20 height 20
checkbox input "true"
type input "15000"
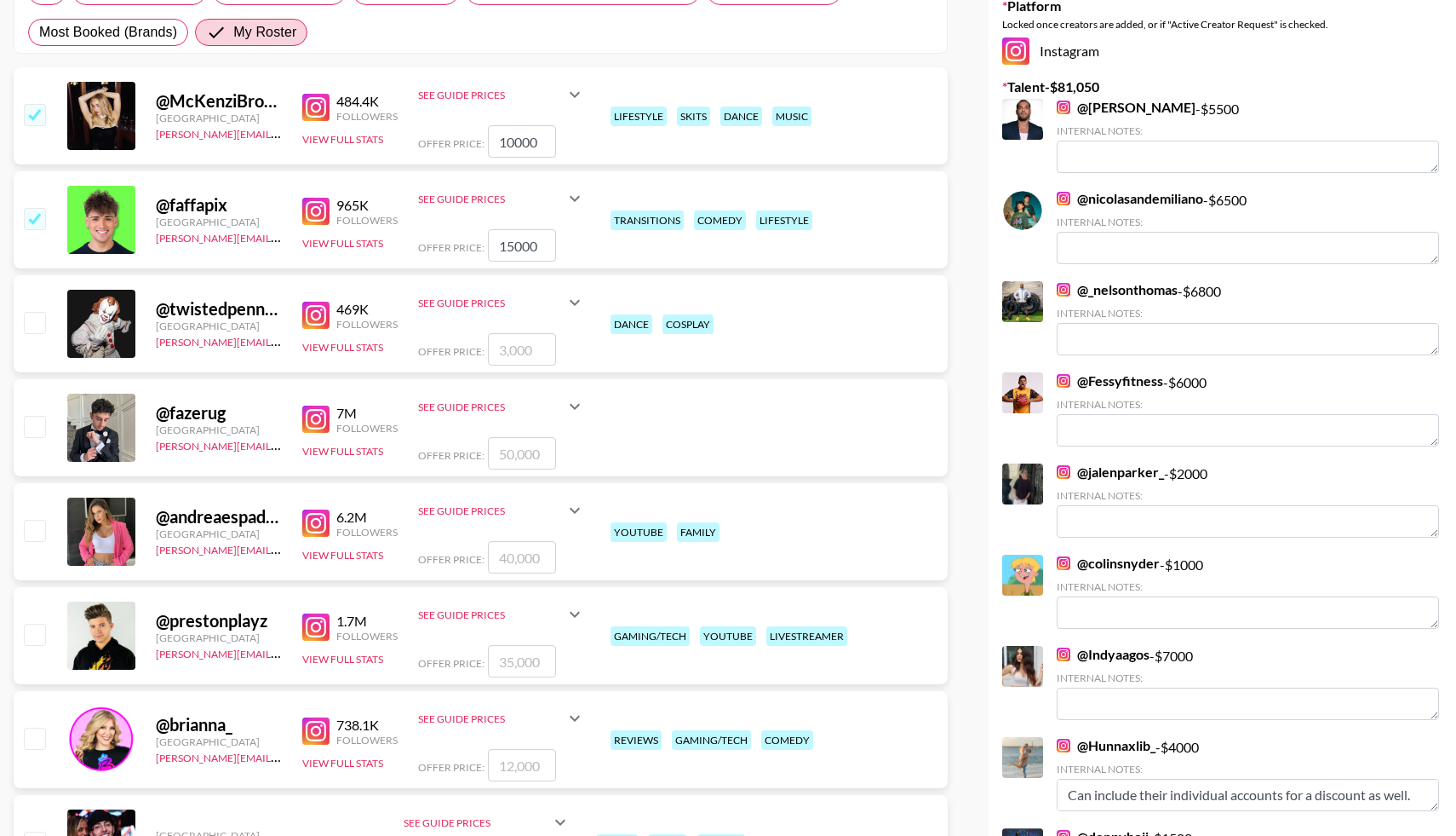
scroll to position [283, 0]
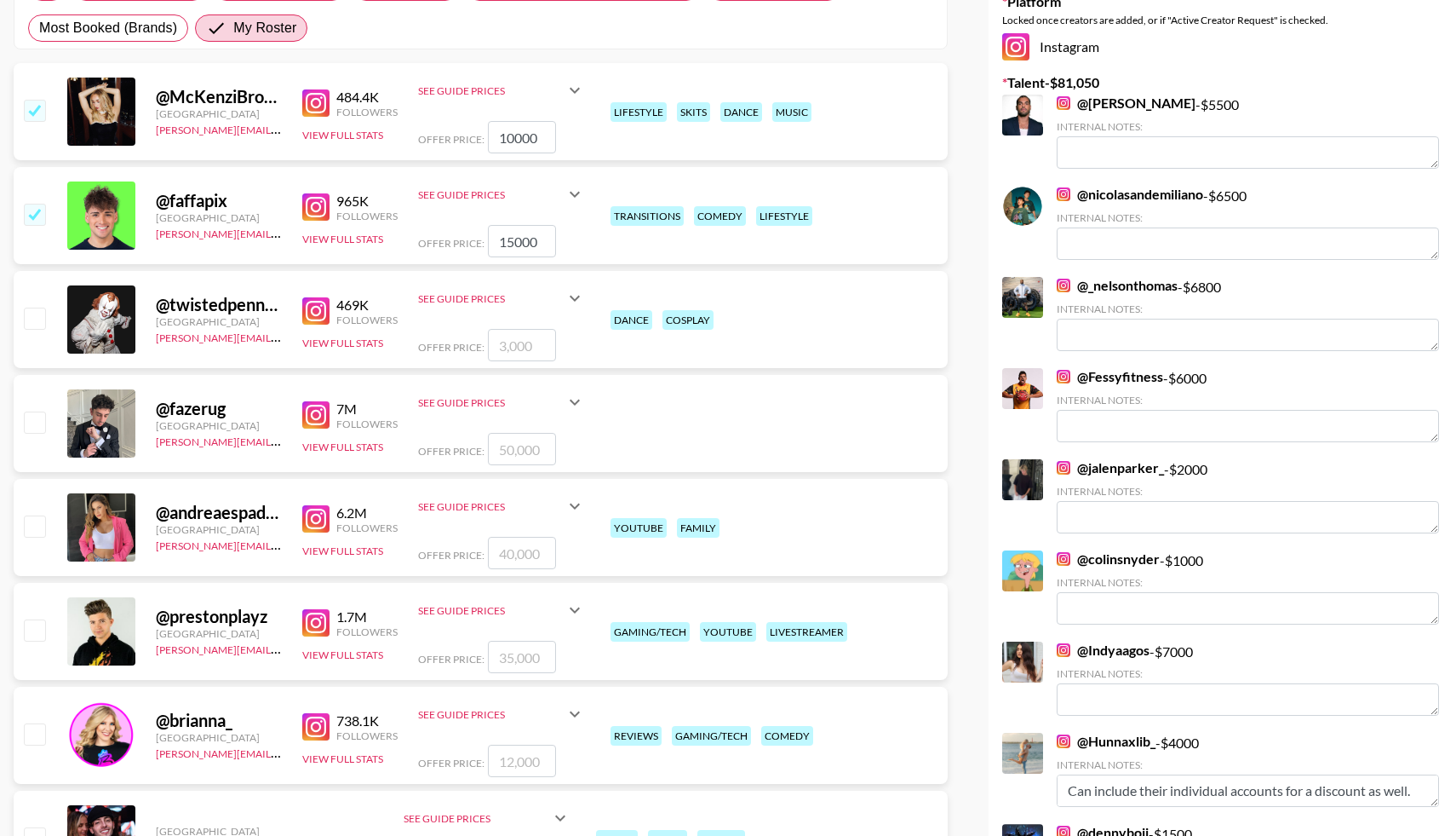
click at [31, 428] on input "checkbox" at bounding box center [33, 421] width 20 height 20
checkbox input "true"
type input "50000"
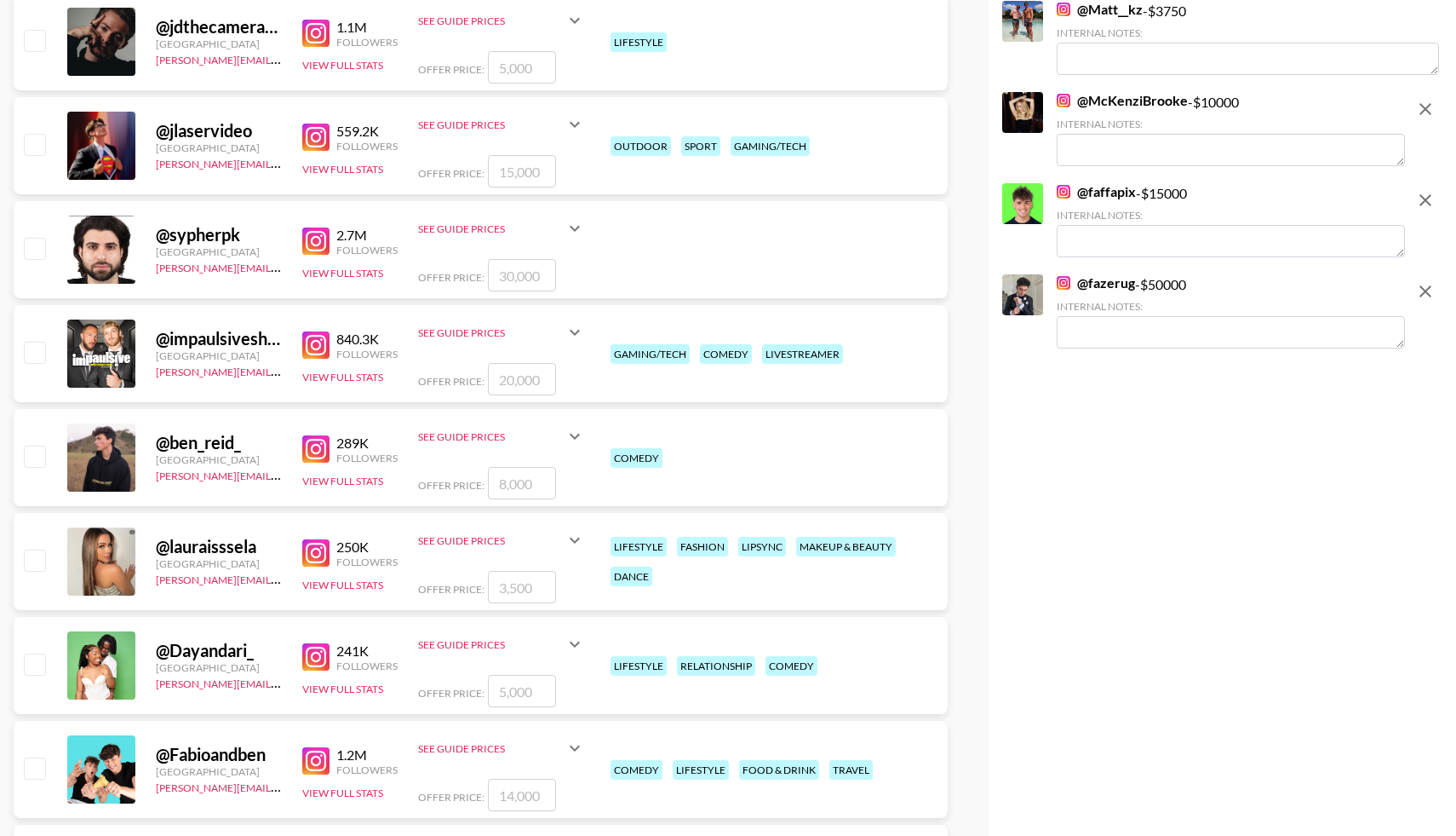
scroll to position [1289, 0]
click at [43, 451] on input "checkbox" at bounding box center [33, 455] width 20 height 20
checkbox input "true"
type input "8000"
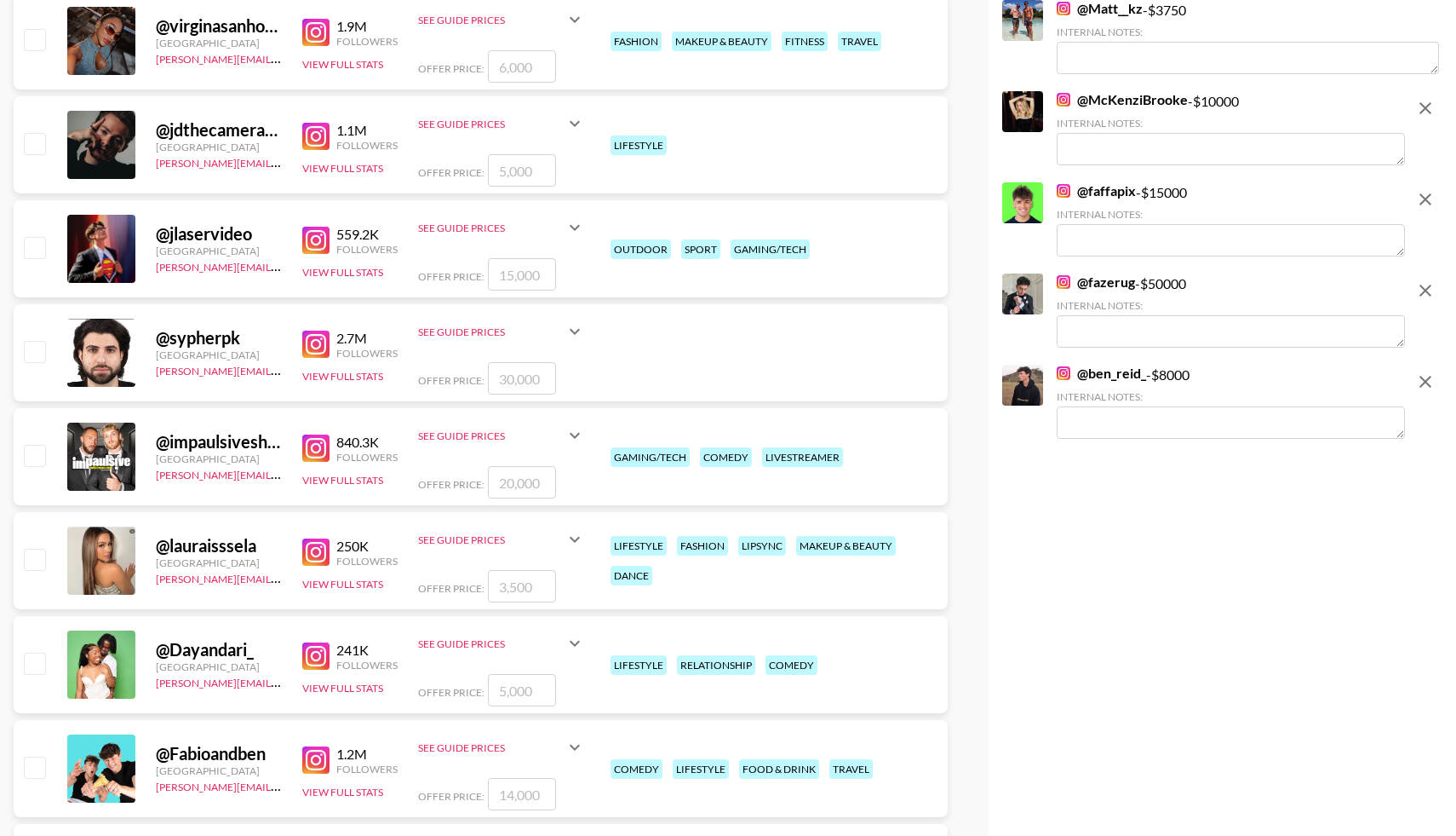
click at [39, 771] on input "checkbox" at bounding box center [33, 766] width 20 height 20
checkbox input "true"
type input "14000"
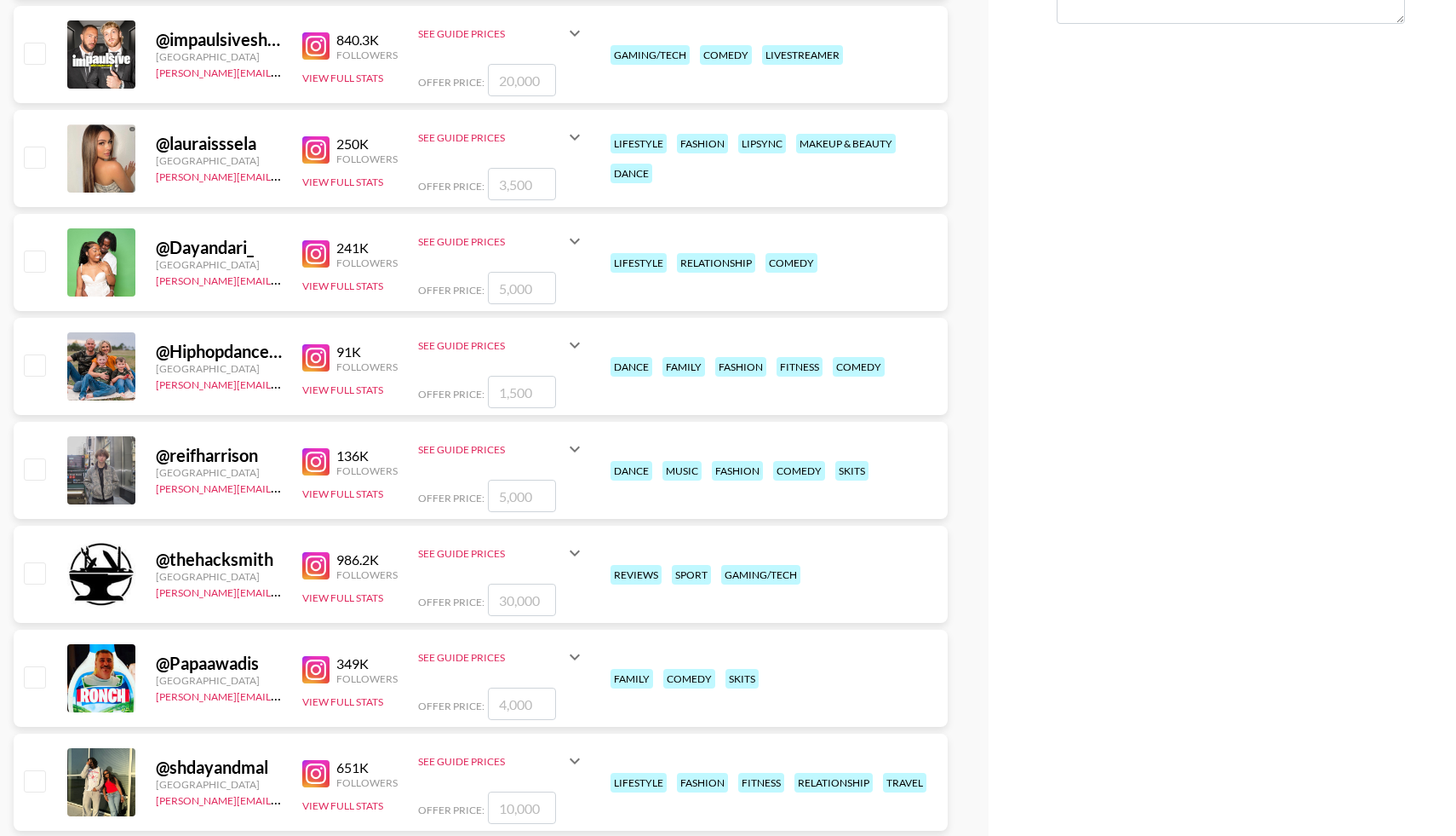
scroll to position [1796, 0]
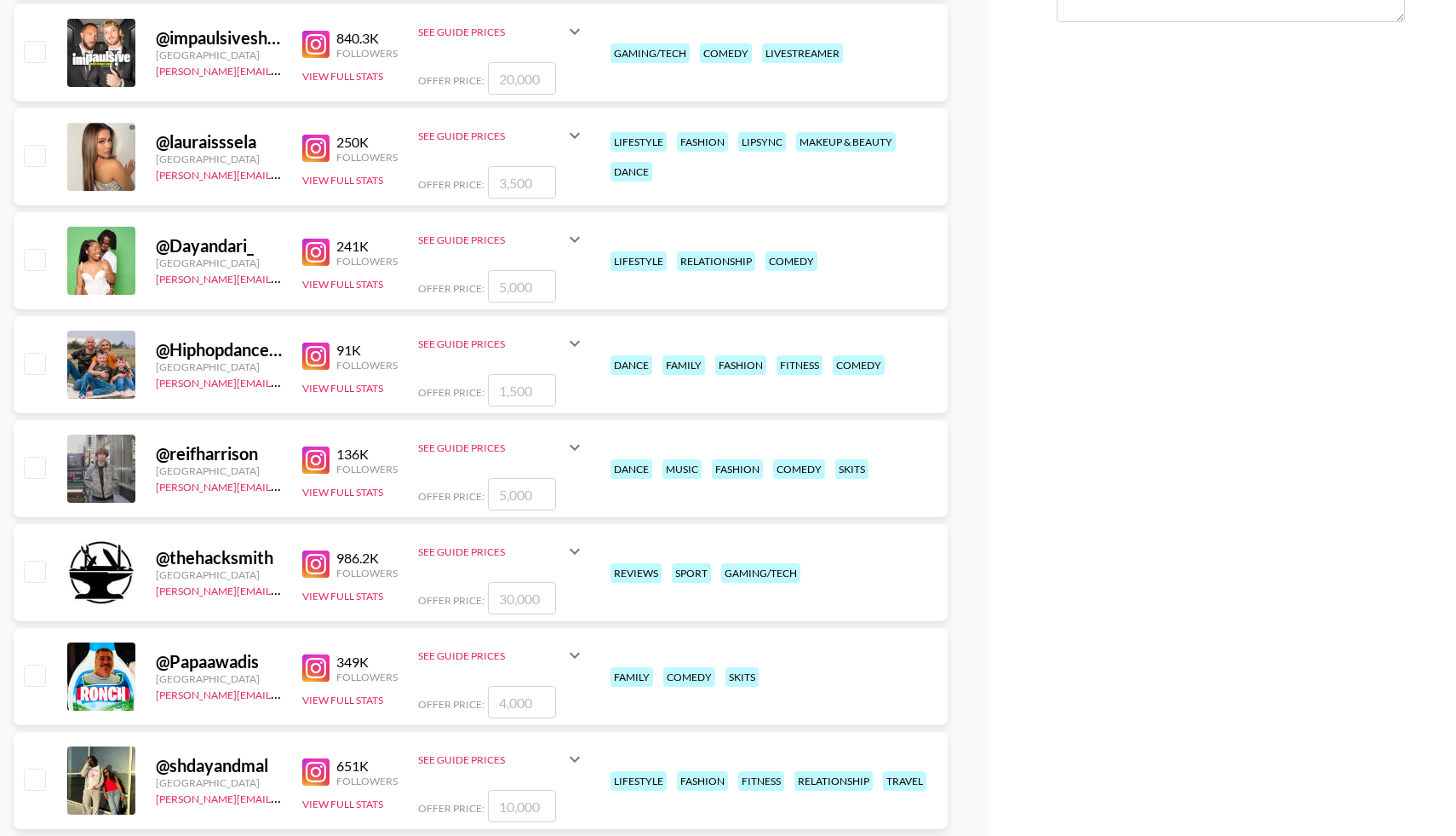
click at [33, 459] on input "checkbox" at bounding box center [33, 466] width 20 height 20
checkbox input "true"
type input "5000"
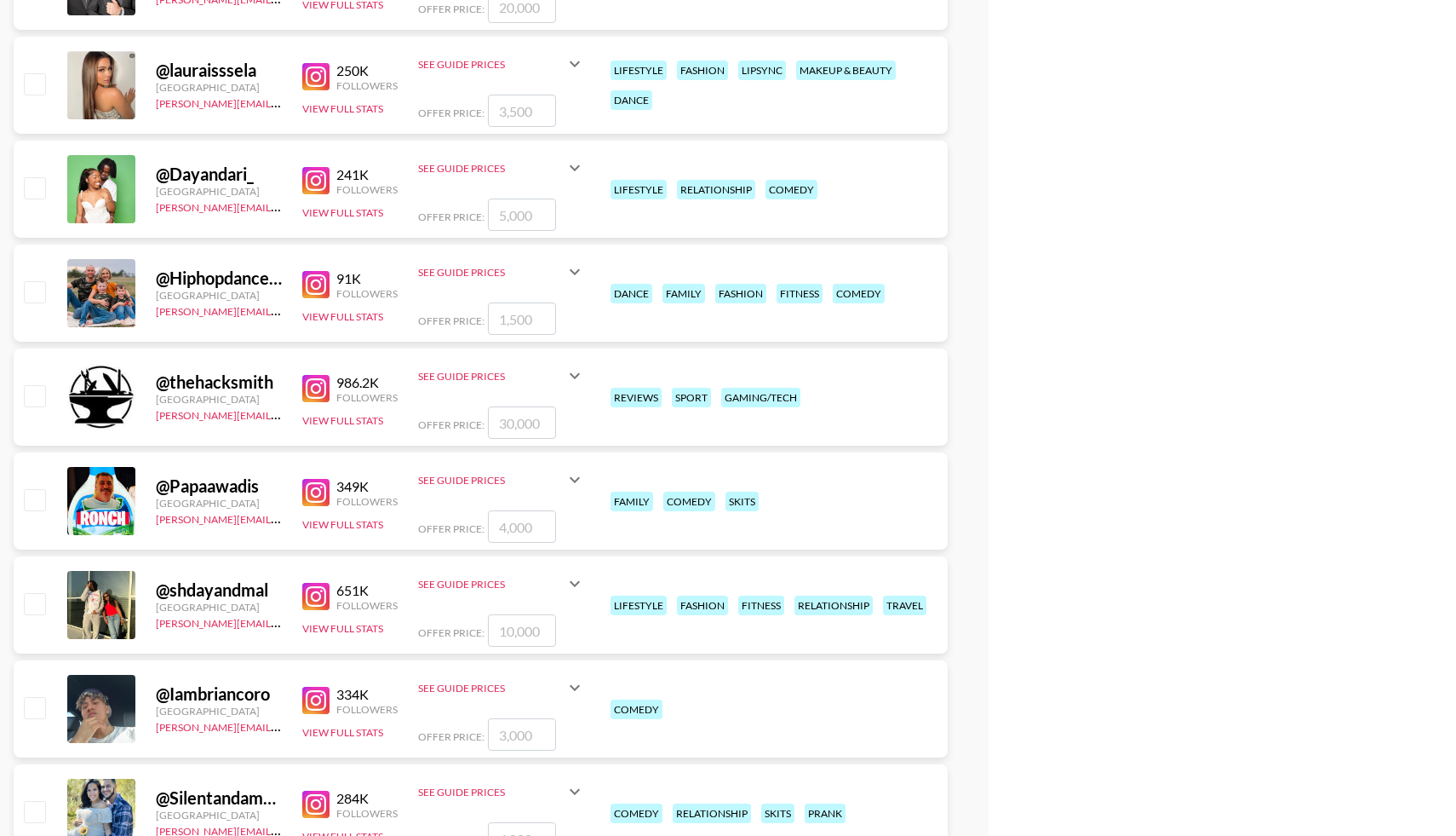
scroll to position [1974, 0]
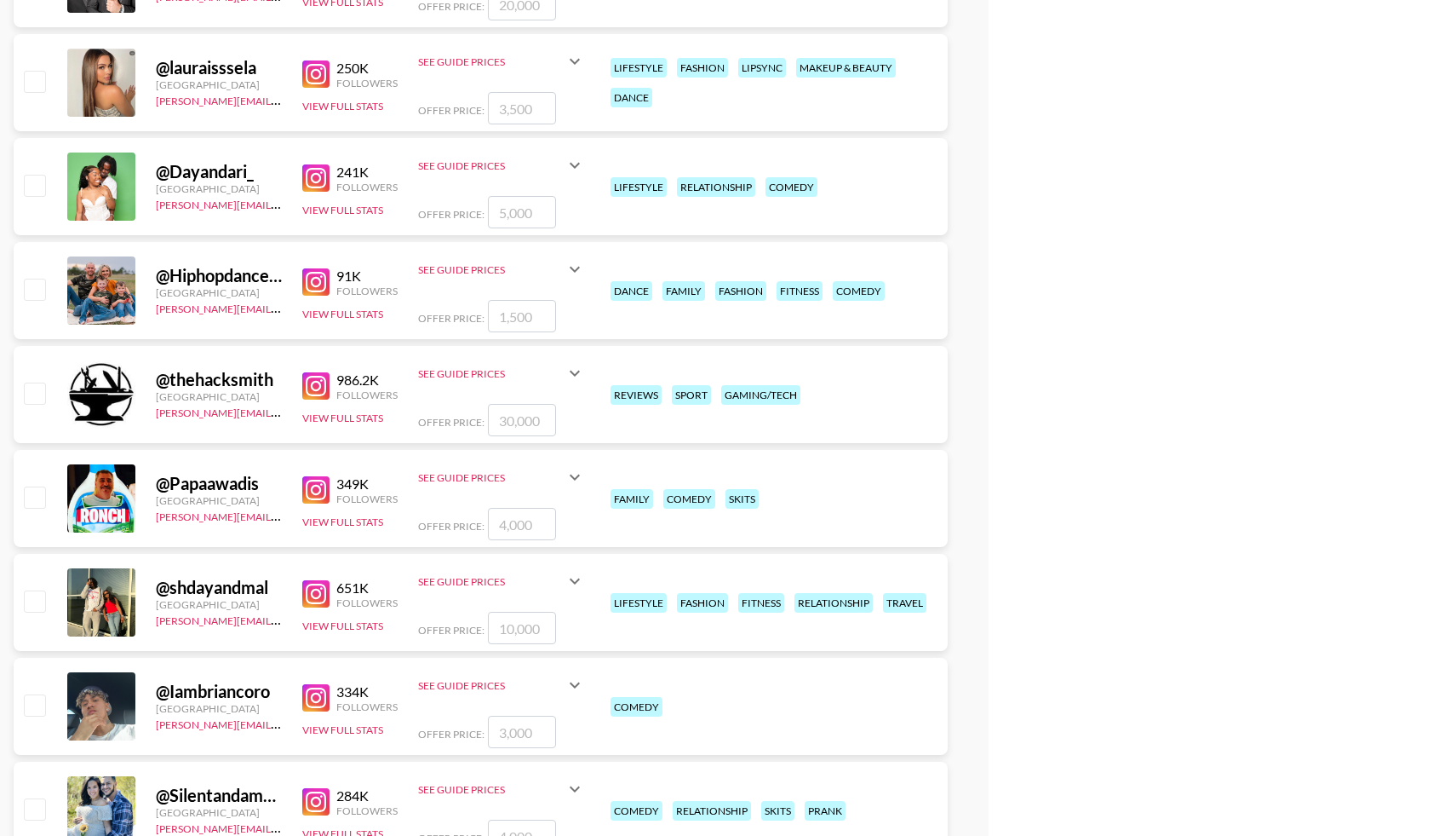
click at [41, 500] on input "checkbox" at bounding box center [33, 496] width 20 height 20
checkbox input "true"
type input "4000"
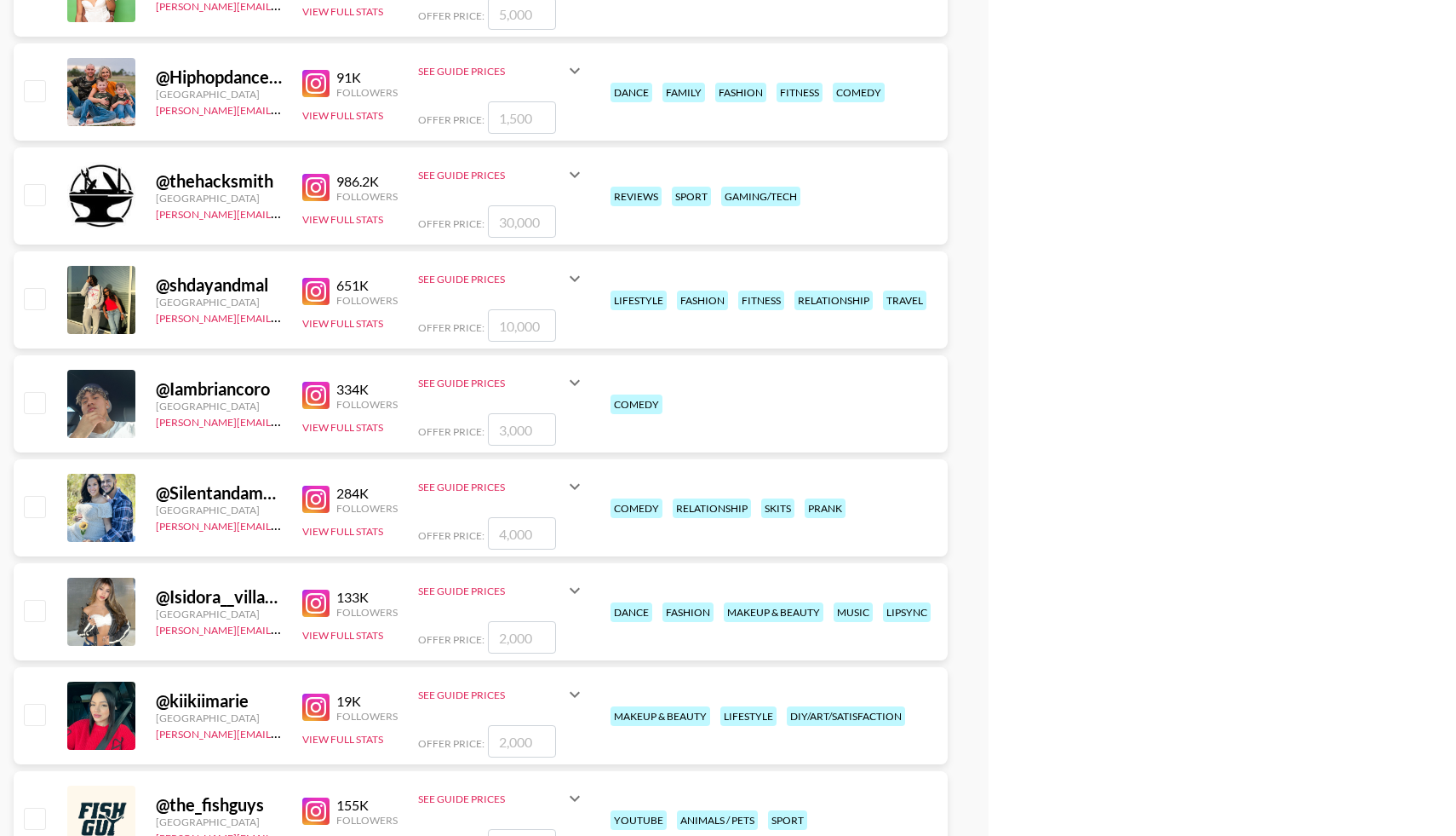
scroll to position [2279, 0]
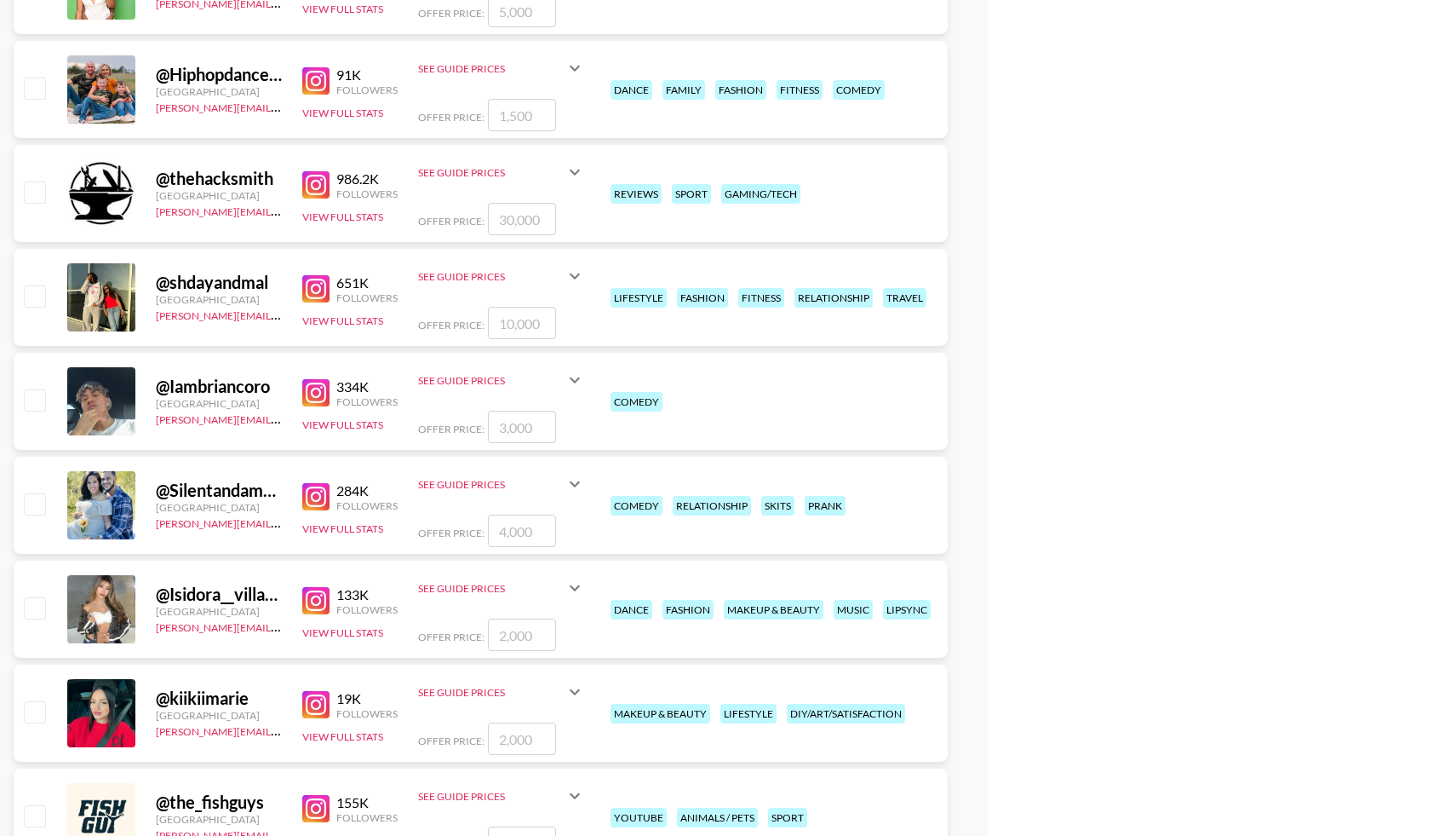
click at [41, 502] on input "checkbox" at bounding box center [33, 503] width 20 height 20
checkbox input "true"
type input "4000"
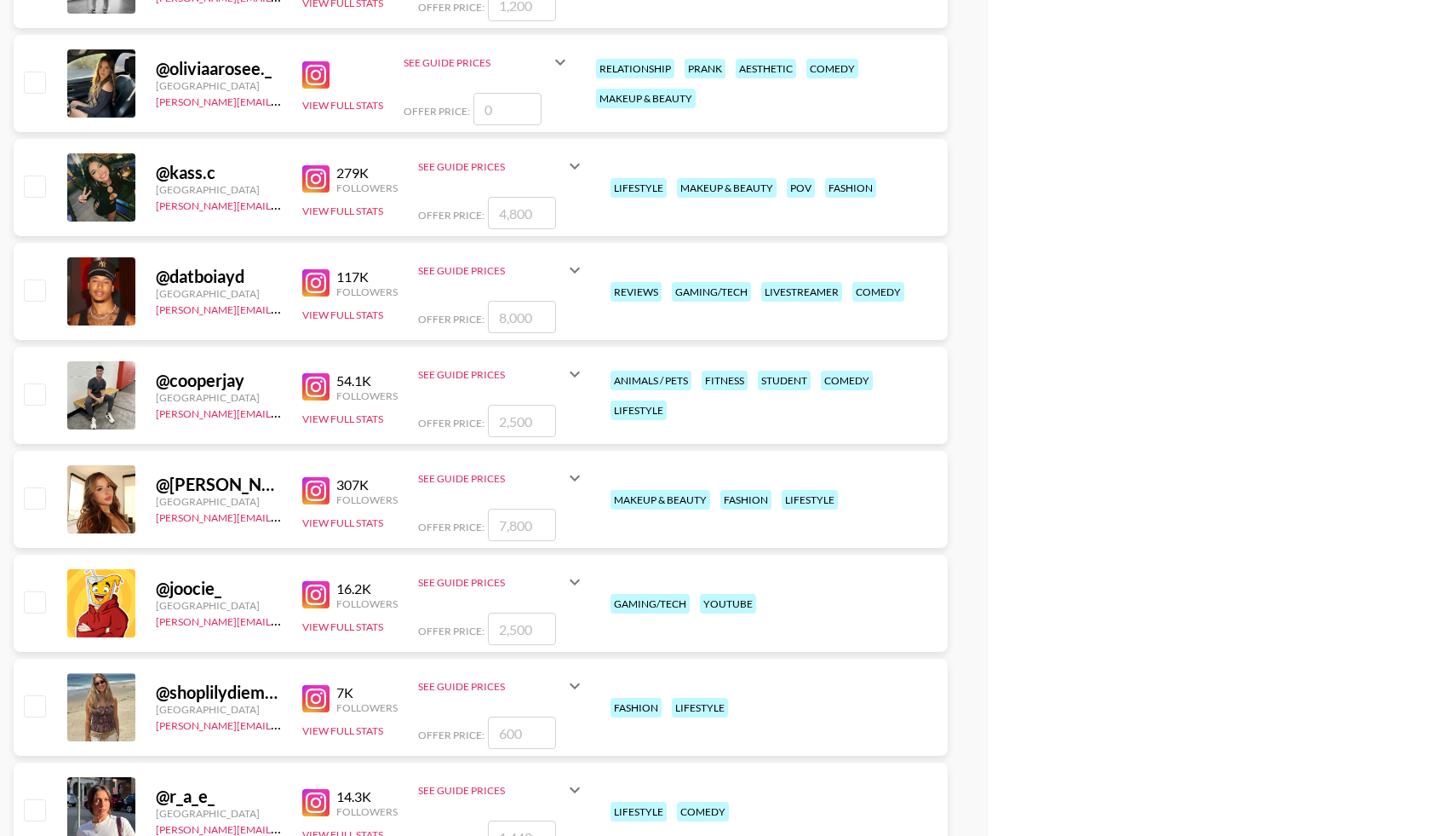
scroll to position [3848, 0]
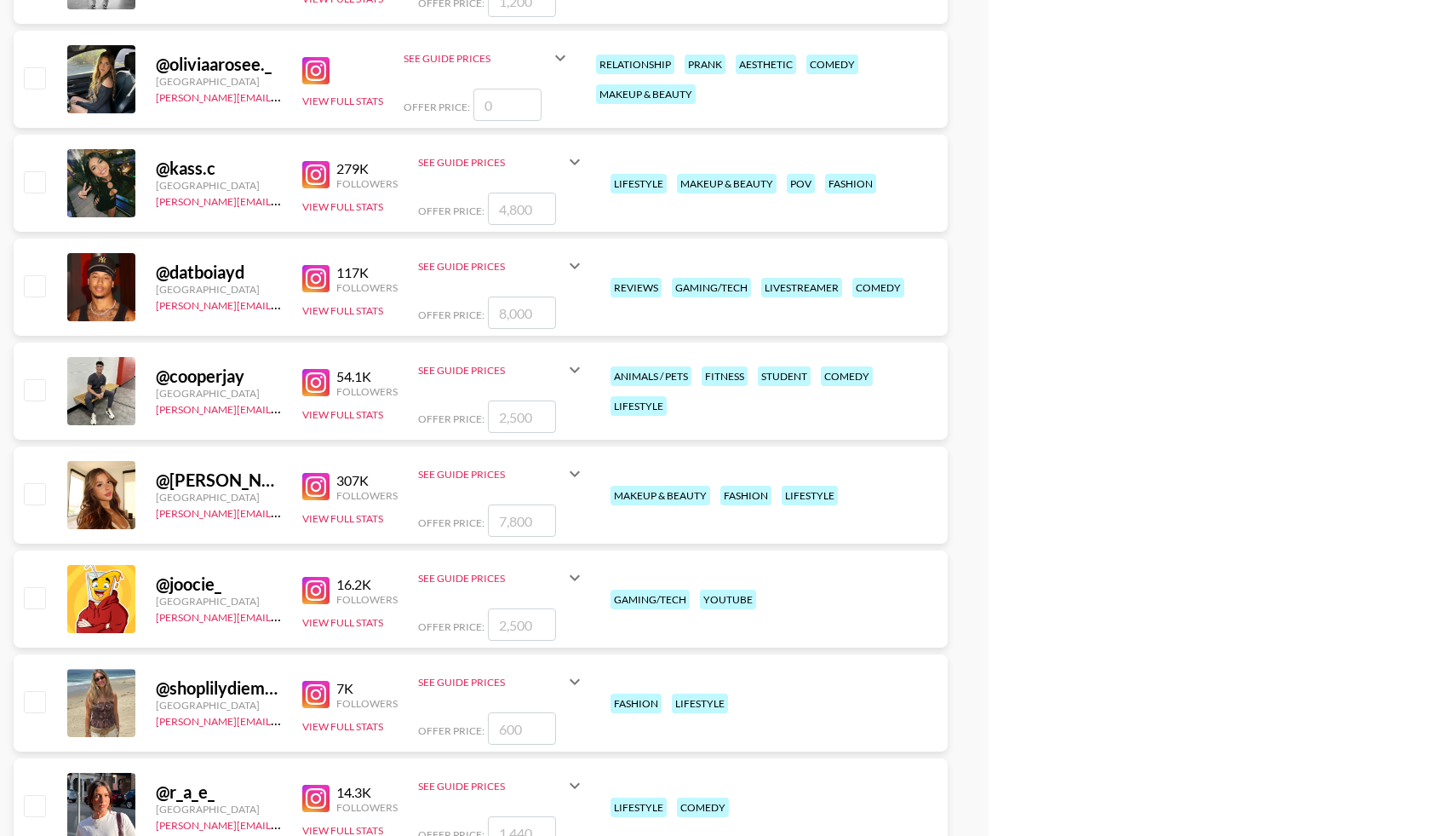
click at [39, 389] on input "checkbox" at bounding box center [33, 388] width 20 height 20
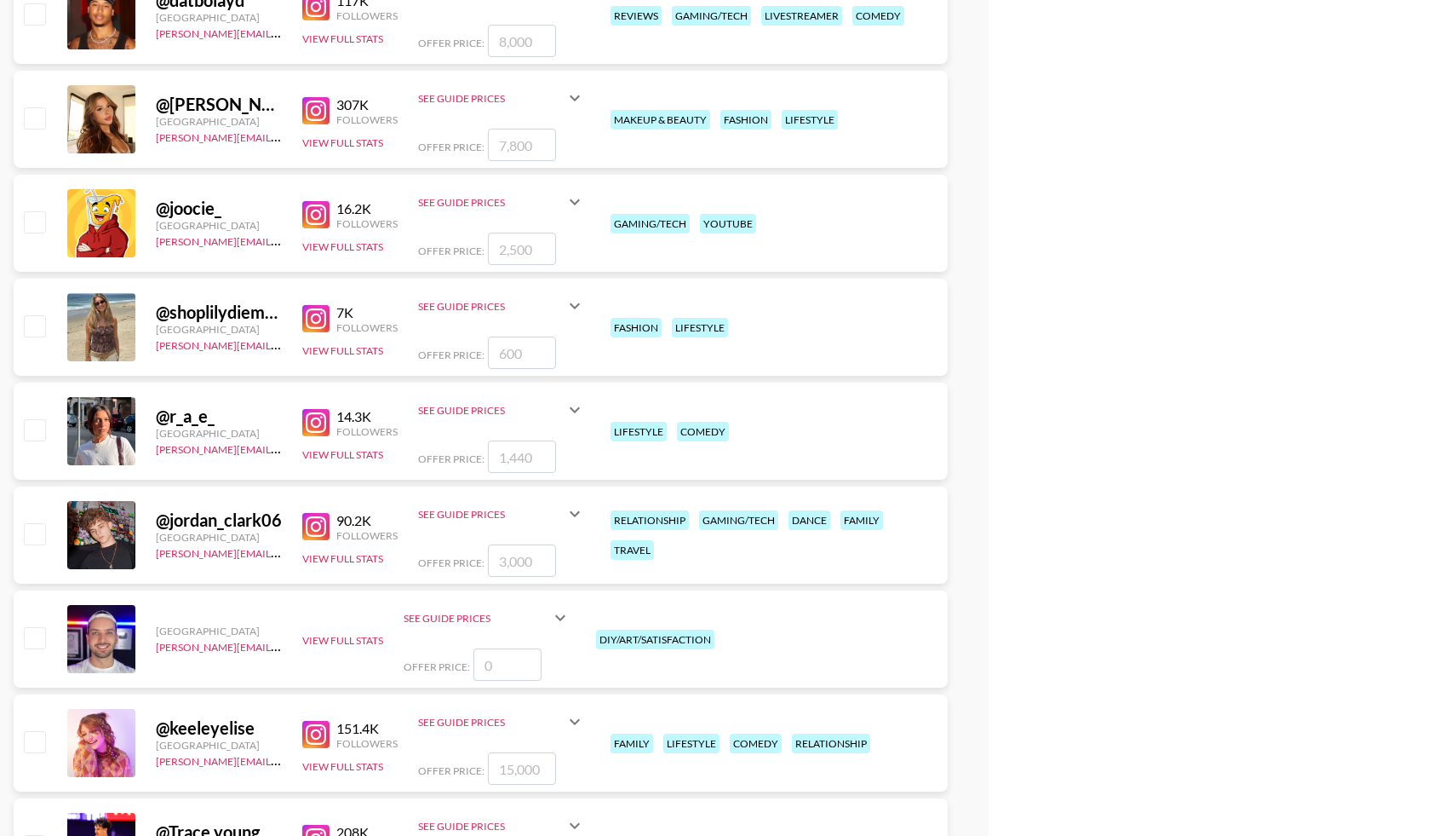
scroll to position [4287, 0]
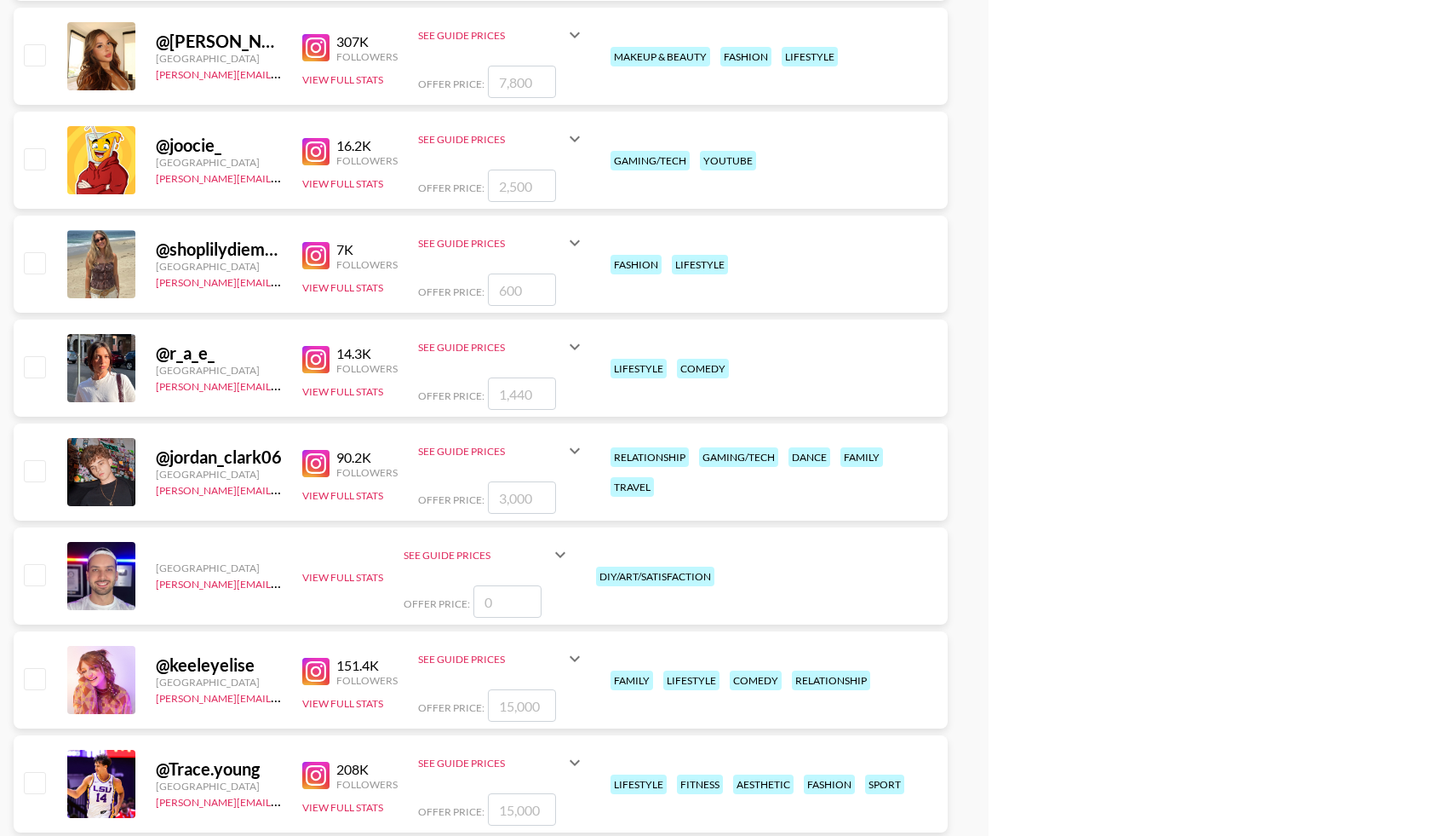
click at [33, 476] on input "checkbox" at bounding box center [33, 470] width 20 height 20
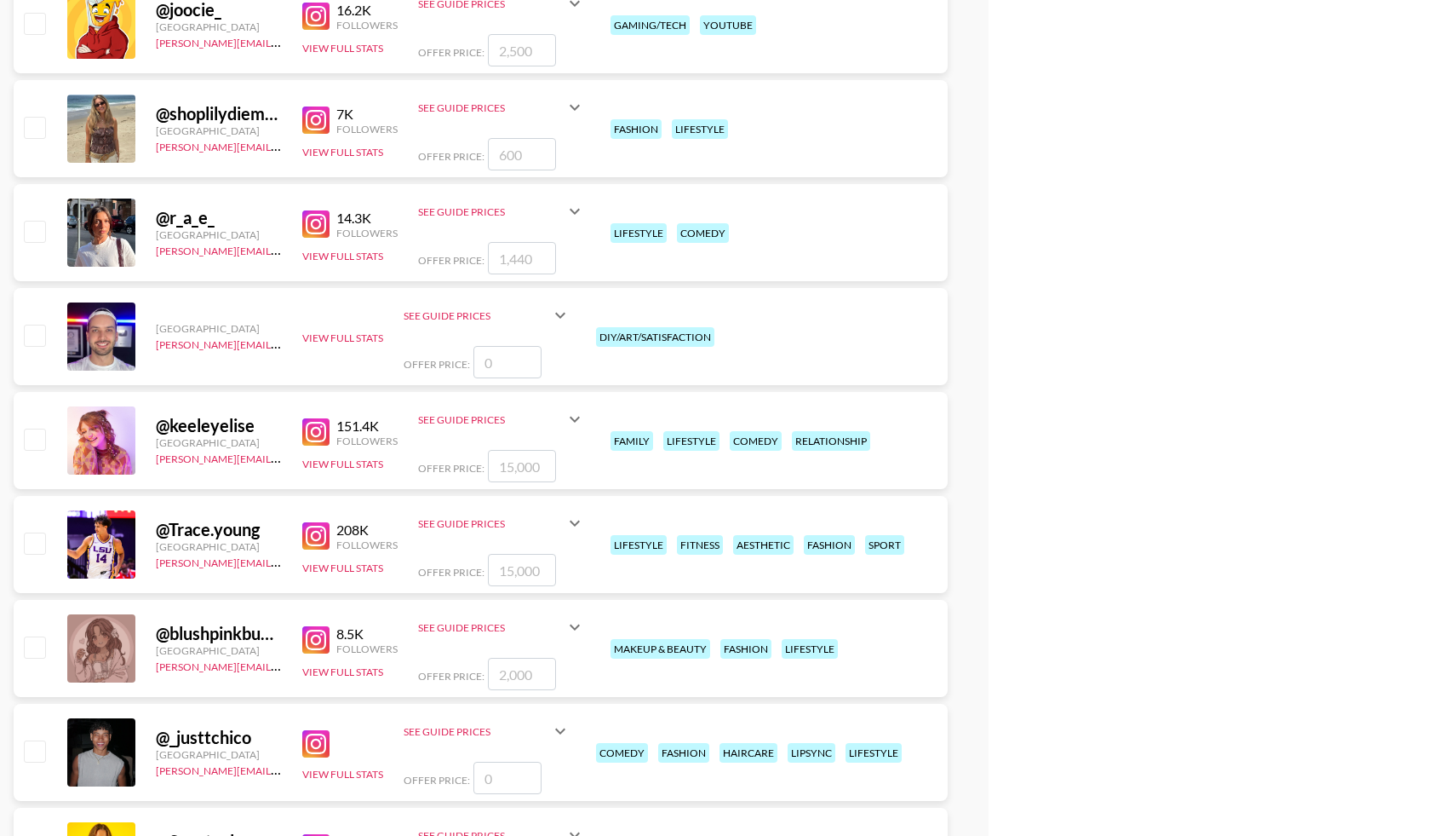
scroll to position [4539, 0]
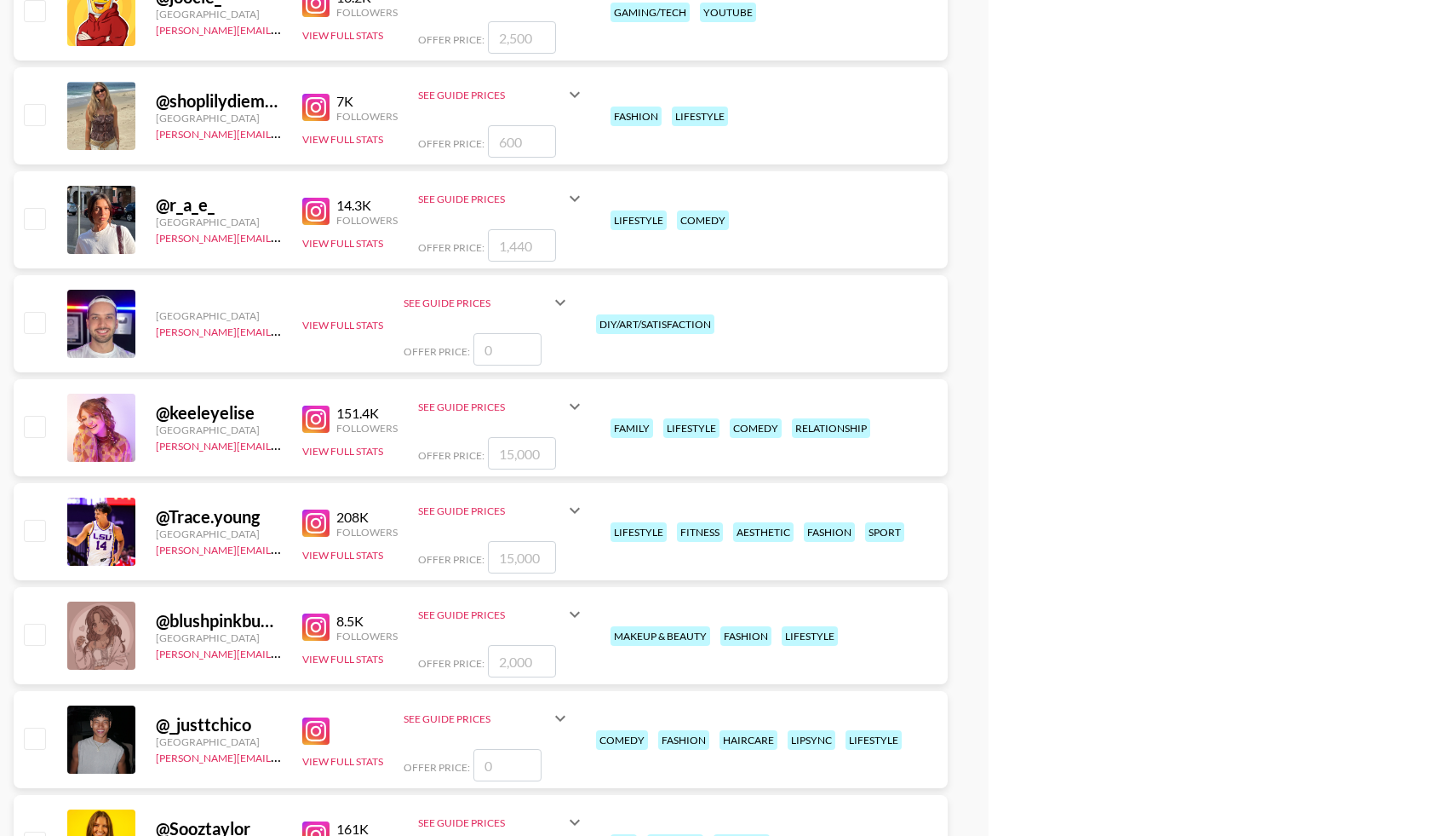
click at [35, 529] on input "checkbox" at bounding box center [33, 529] width 20 height 20
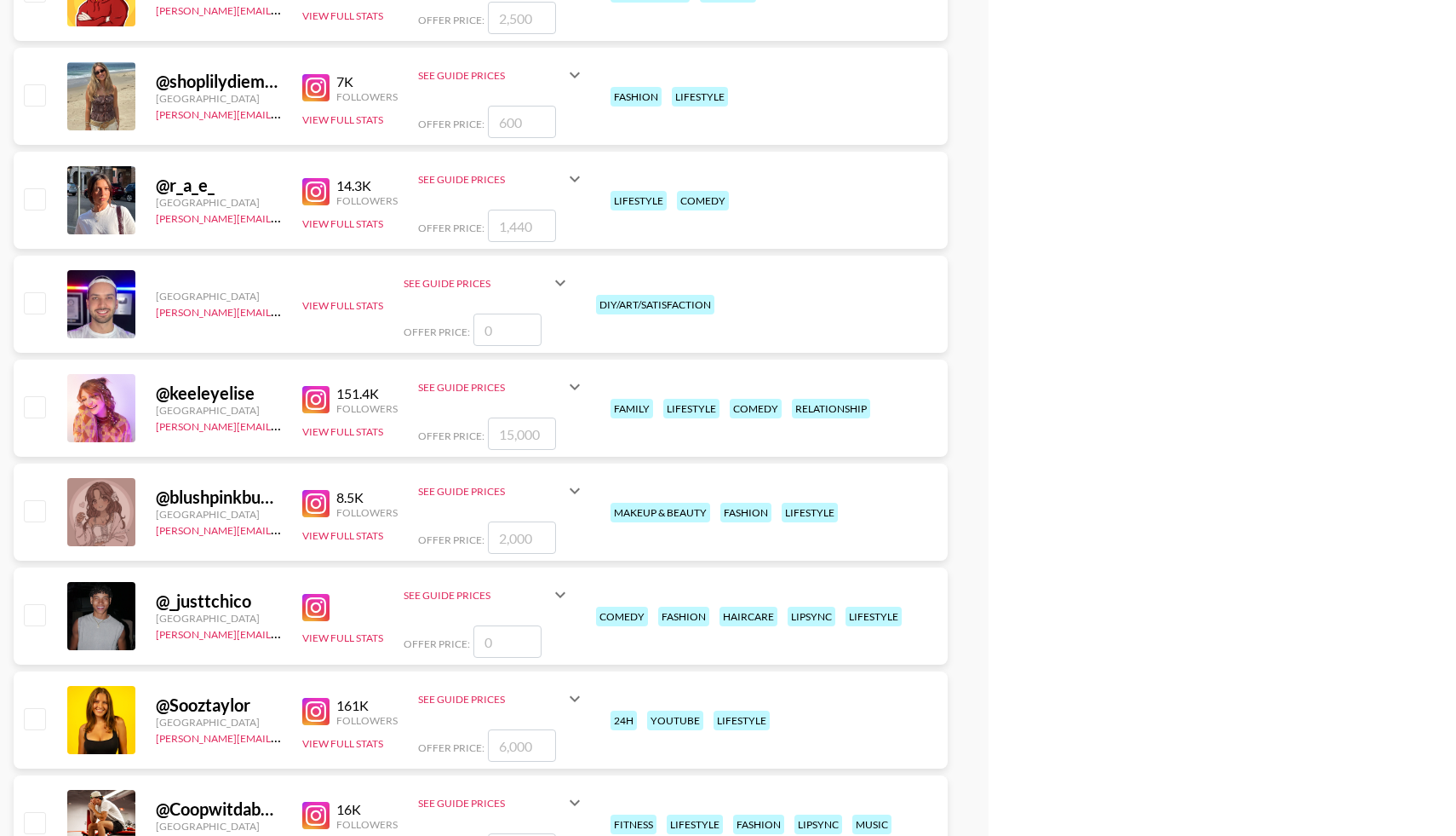
scroll to position [4683, 0]
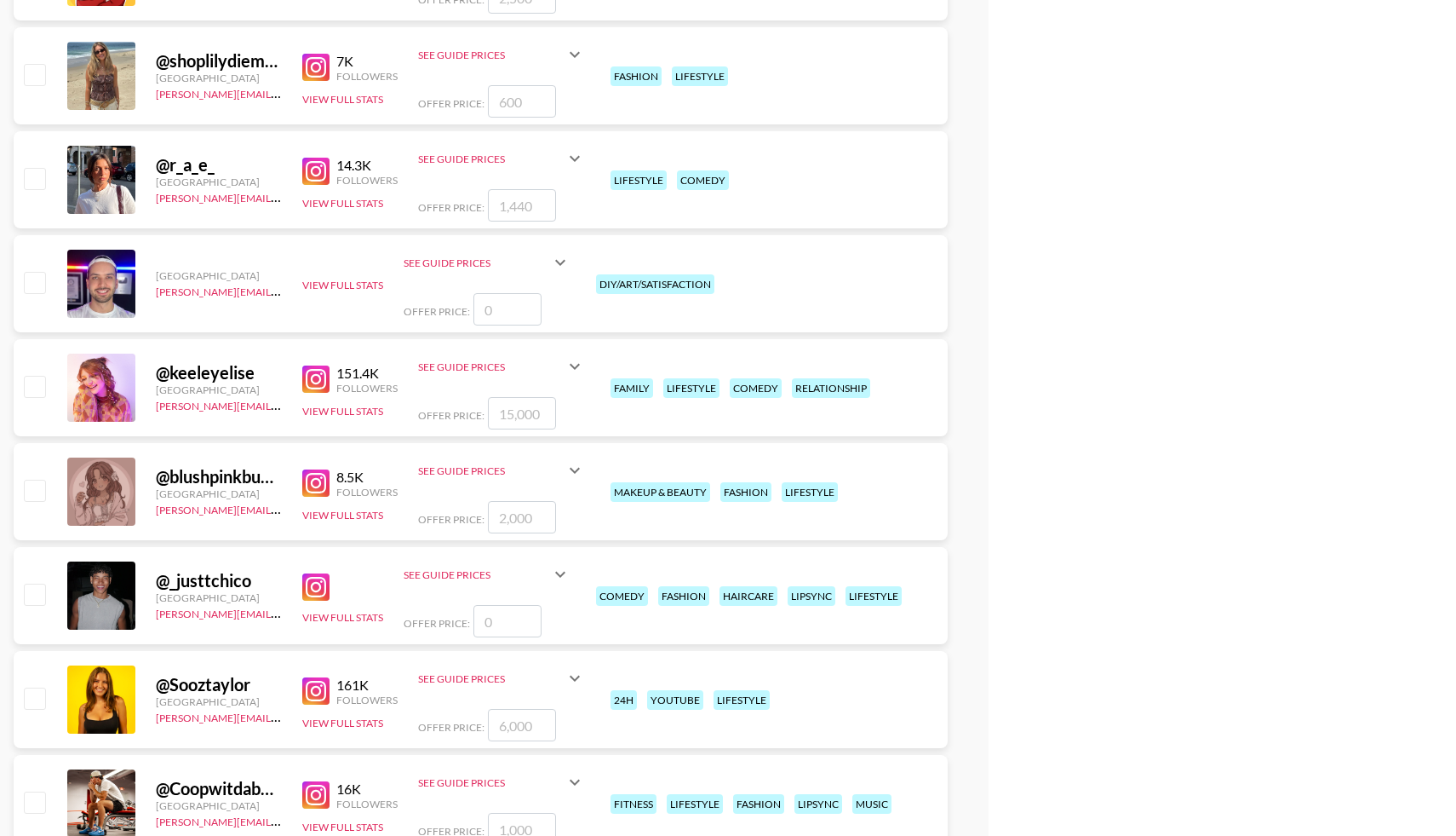
click at [41, 590] on input "checkbox" at bounding box center [33, 593] width 20 height 20
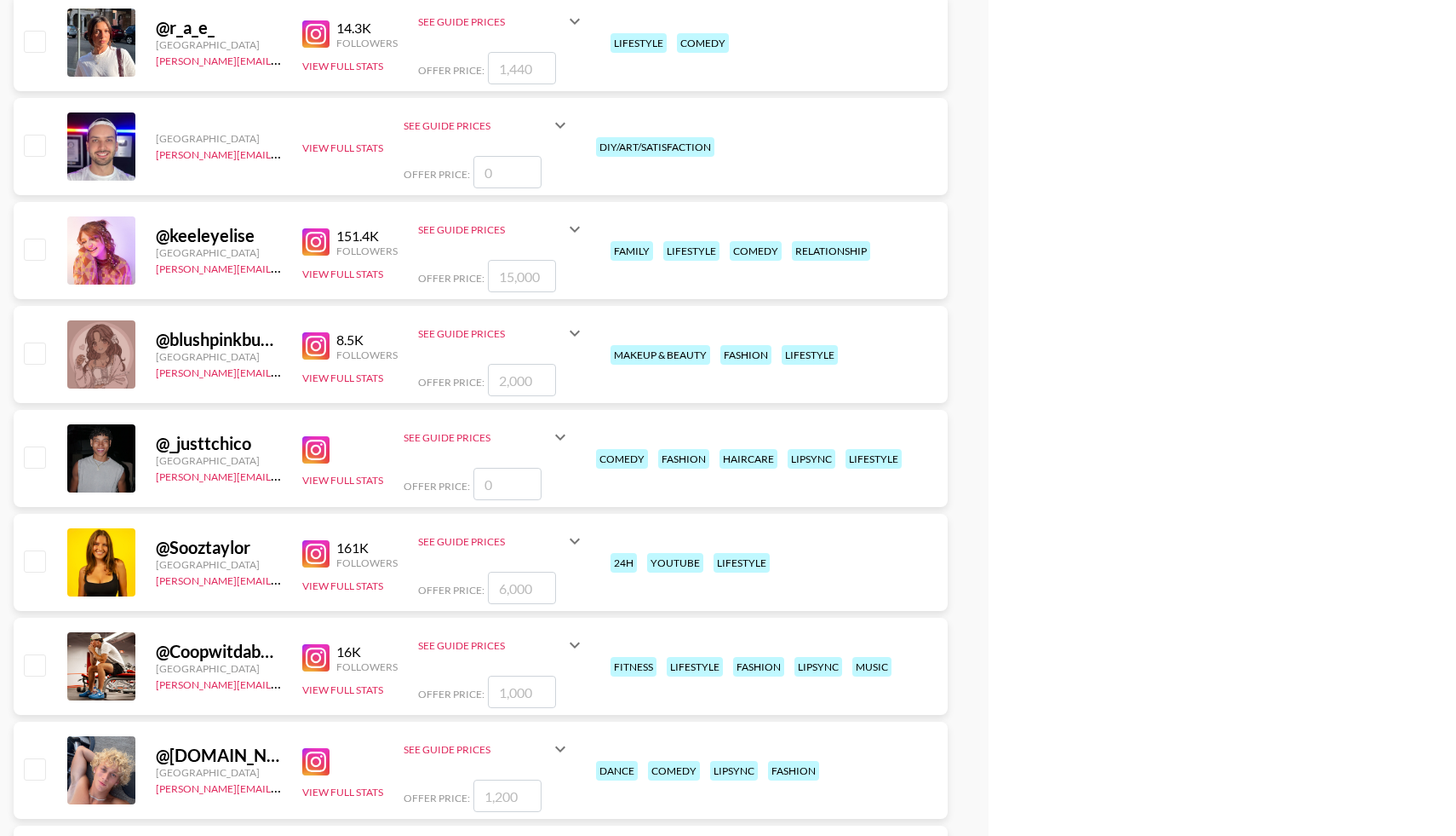
scroll to position [4822, 0]
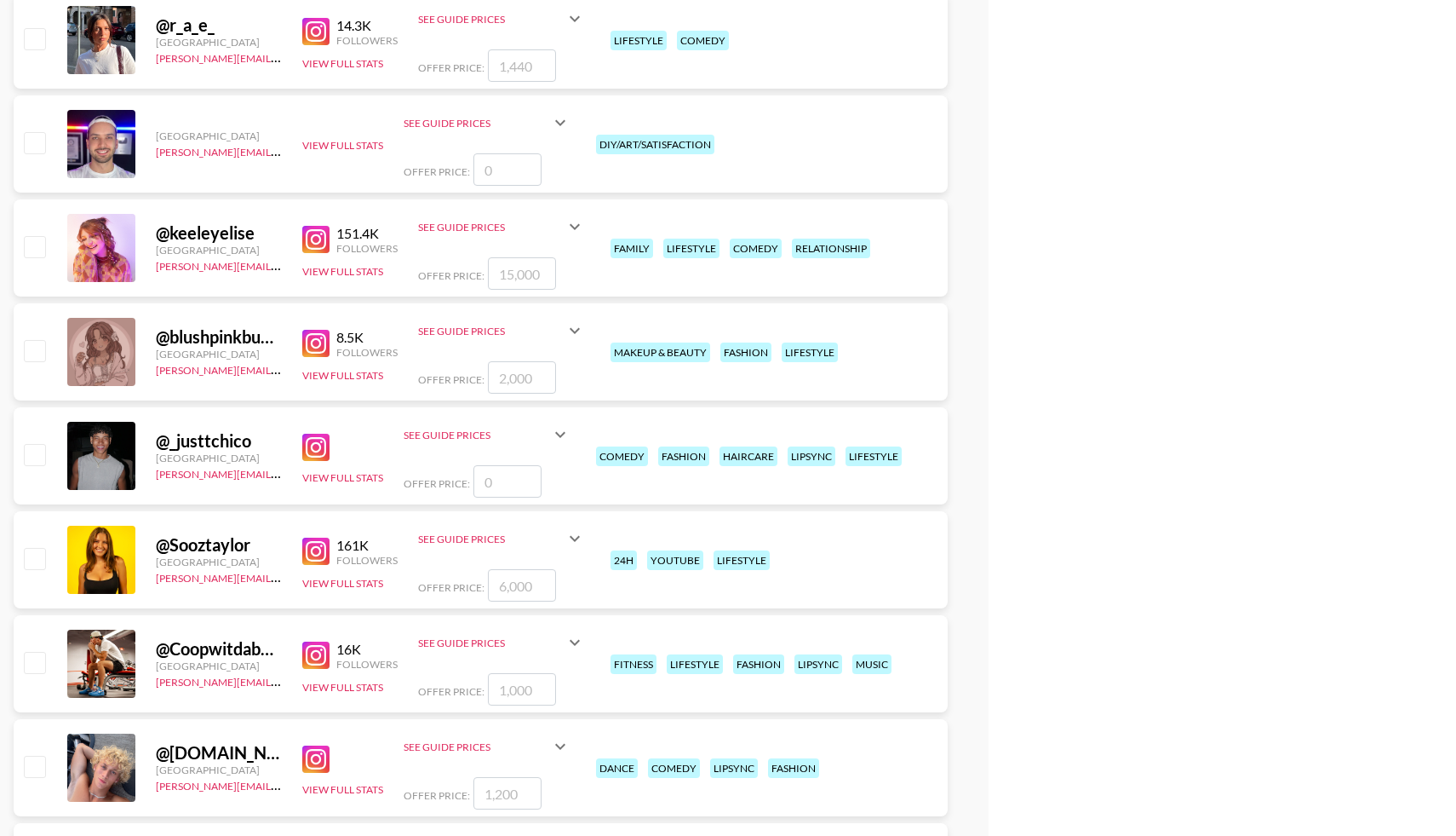
click at [33, 450] on input "checkbox" at bounding box center [33, 454] width 20 height 20
click at [39, 455] on input "checkbox" at bounding box center [33, 454] width 20 height 20
checkbox input "false"
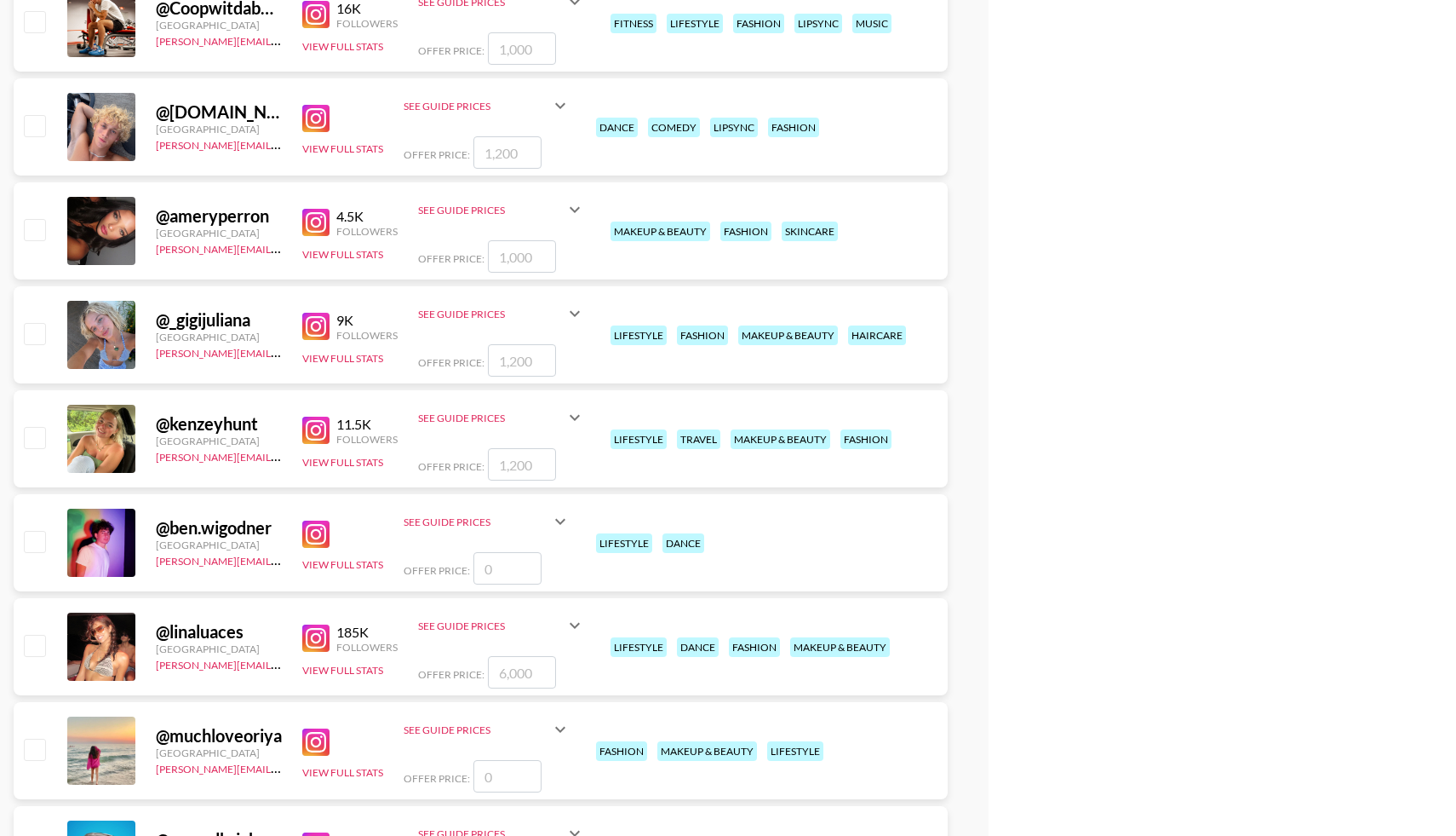
scroll to position [5466, 0]
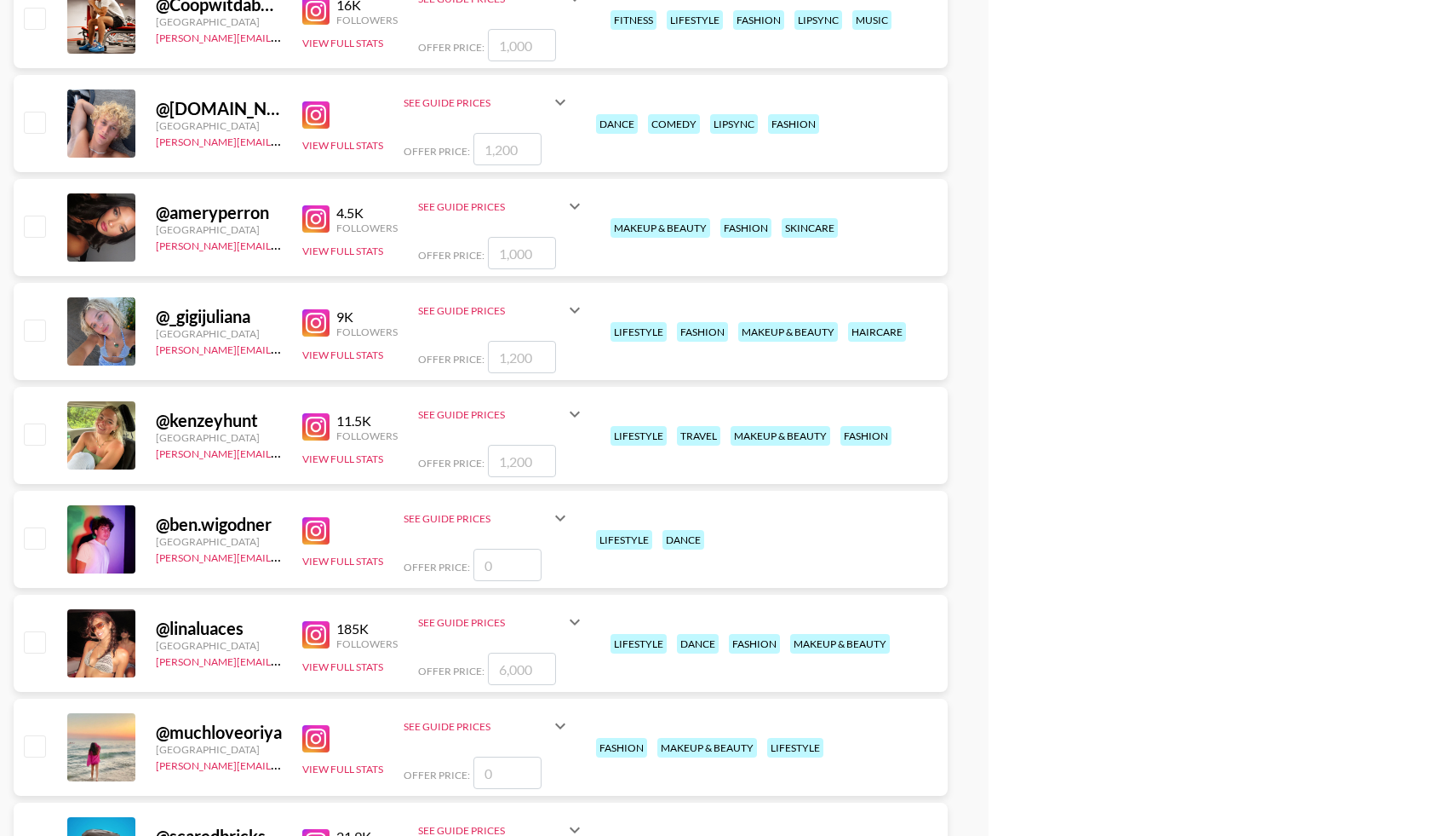
click at [41, 540] on input "checkbox" at bounding box center [33, 536] width 20 height 20
checkbox input "false"
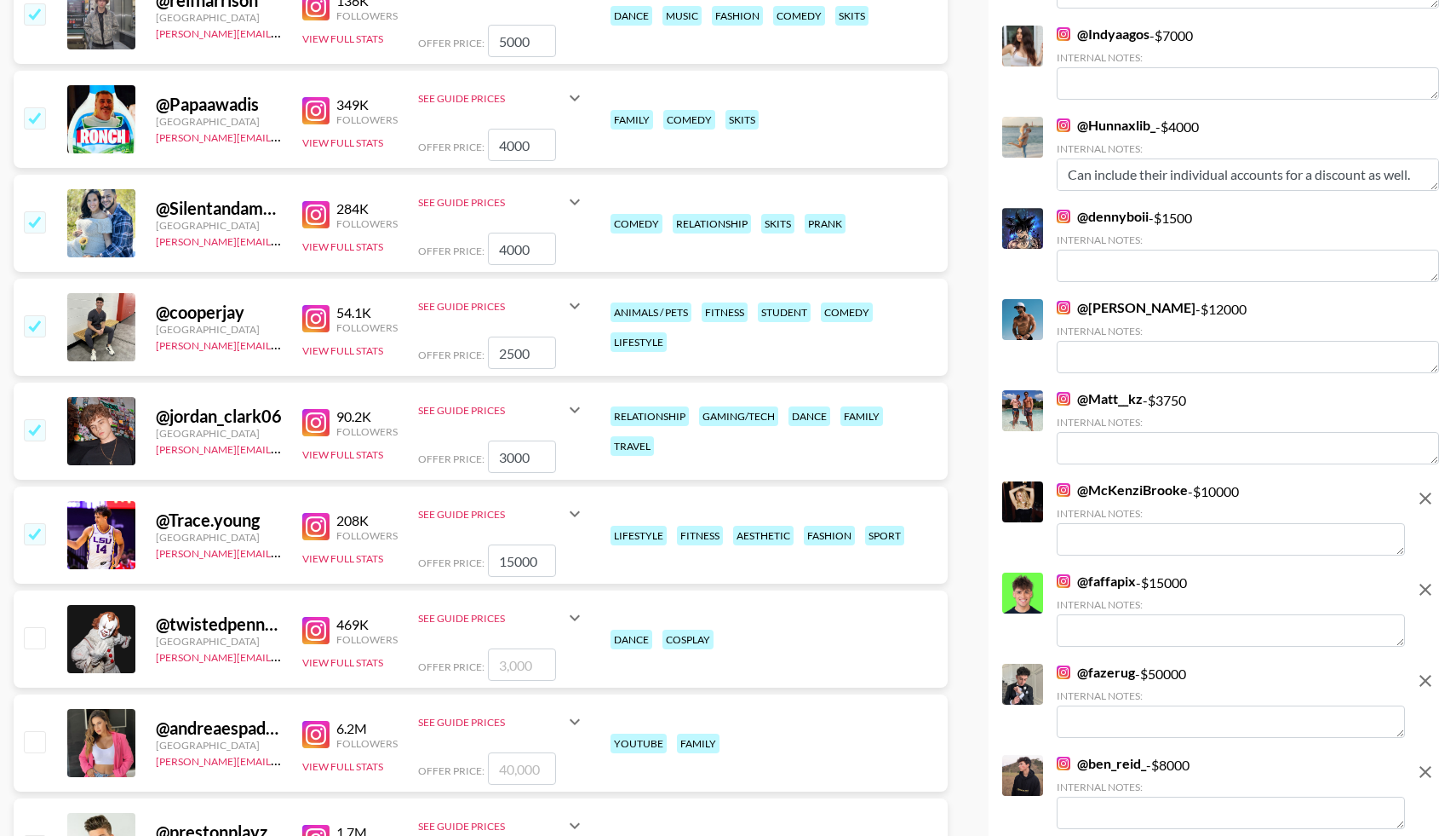
scroll to position [0, 0]
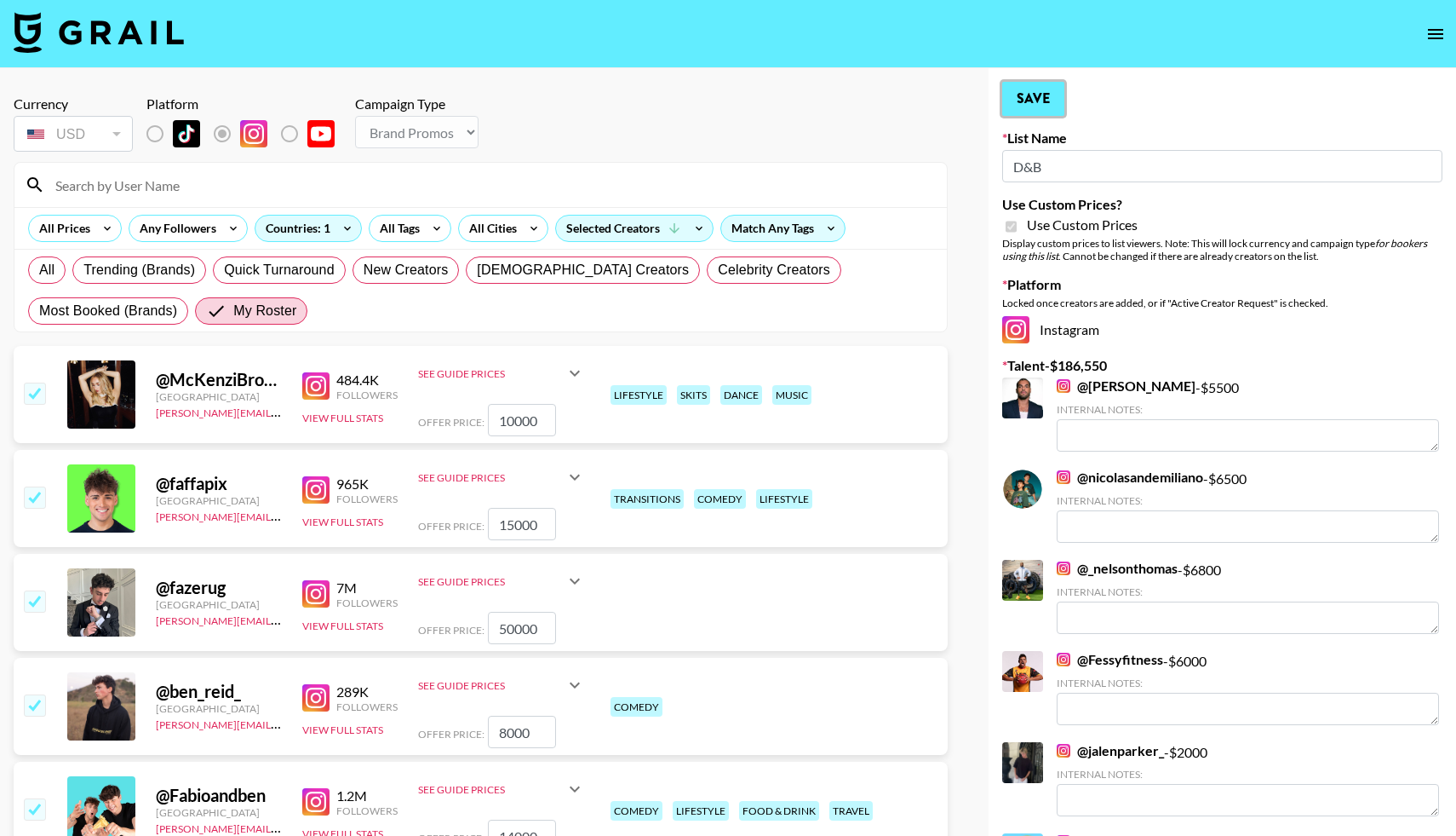
click at [1025, 92] on button "Save" at bounding box center [1033, 99] width 63 height 34
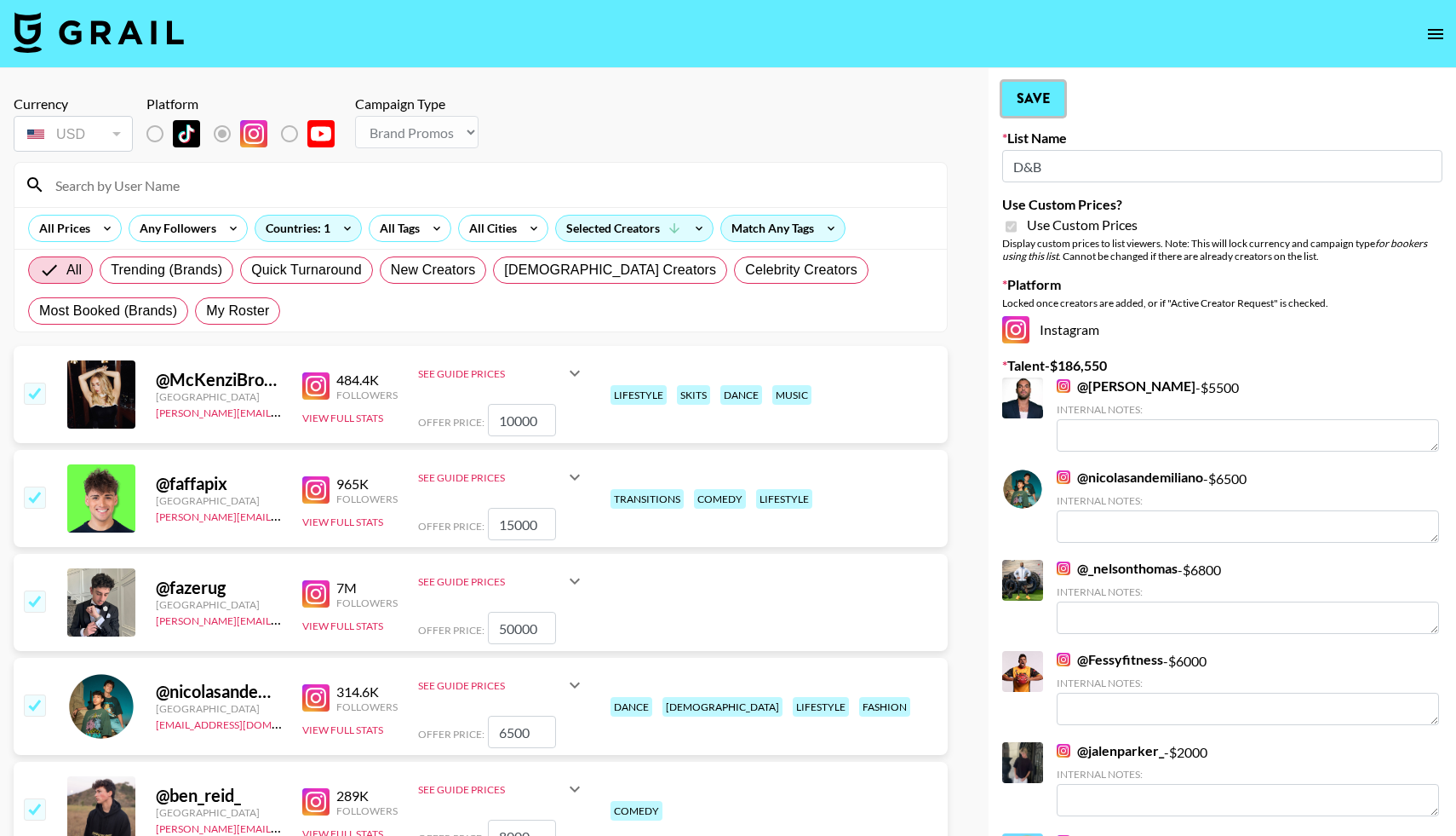
radio input "true"
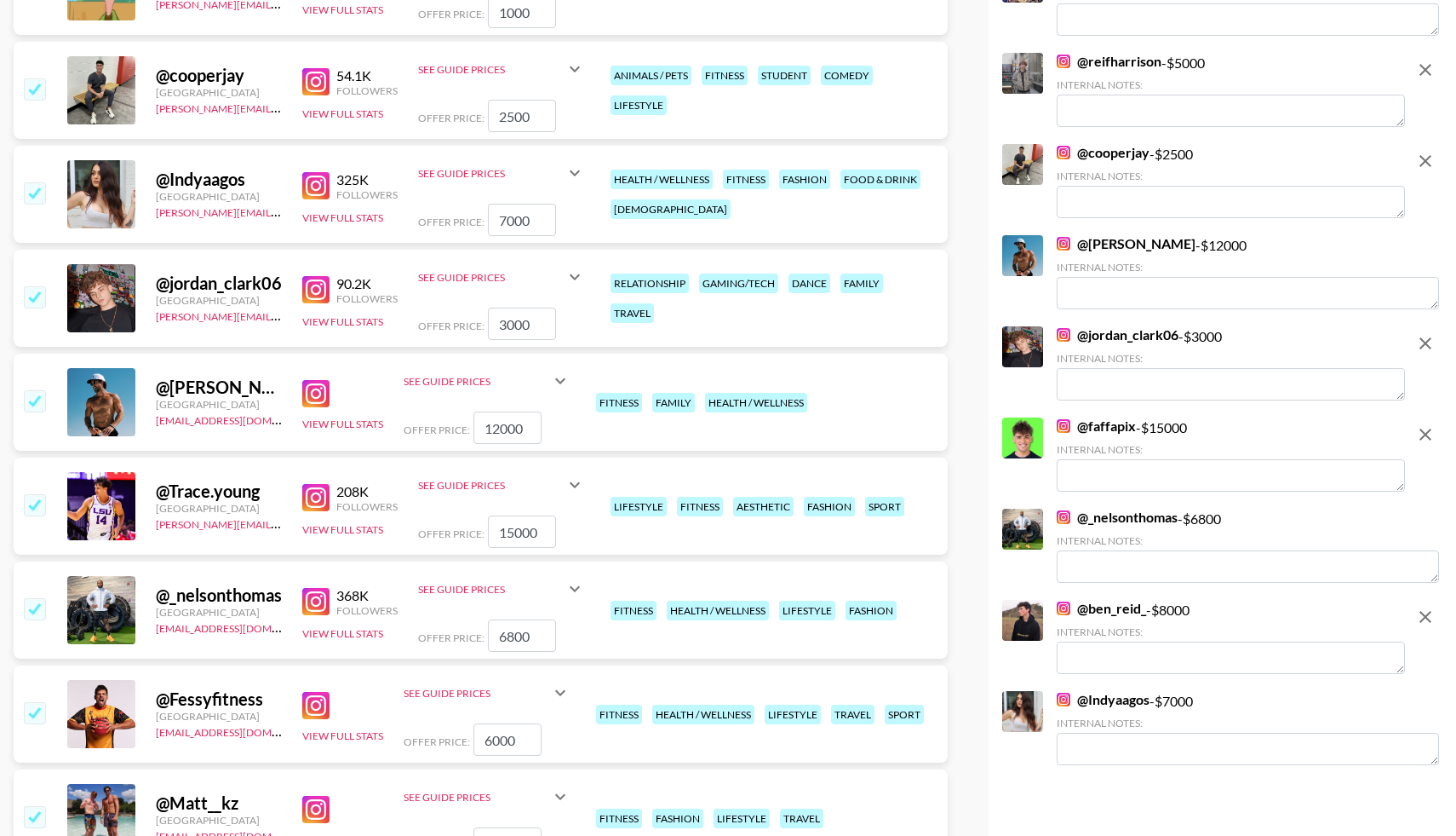
scroll to position [1596, 0]
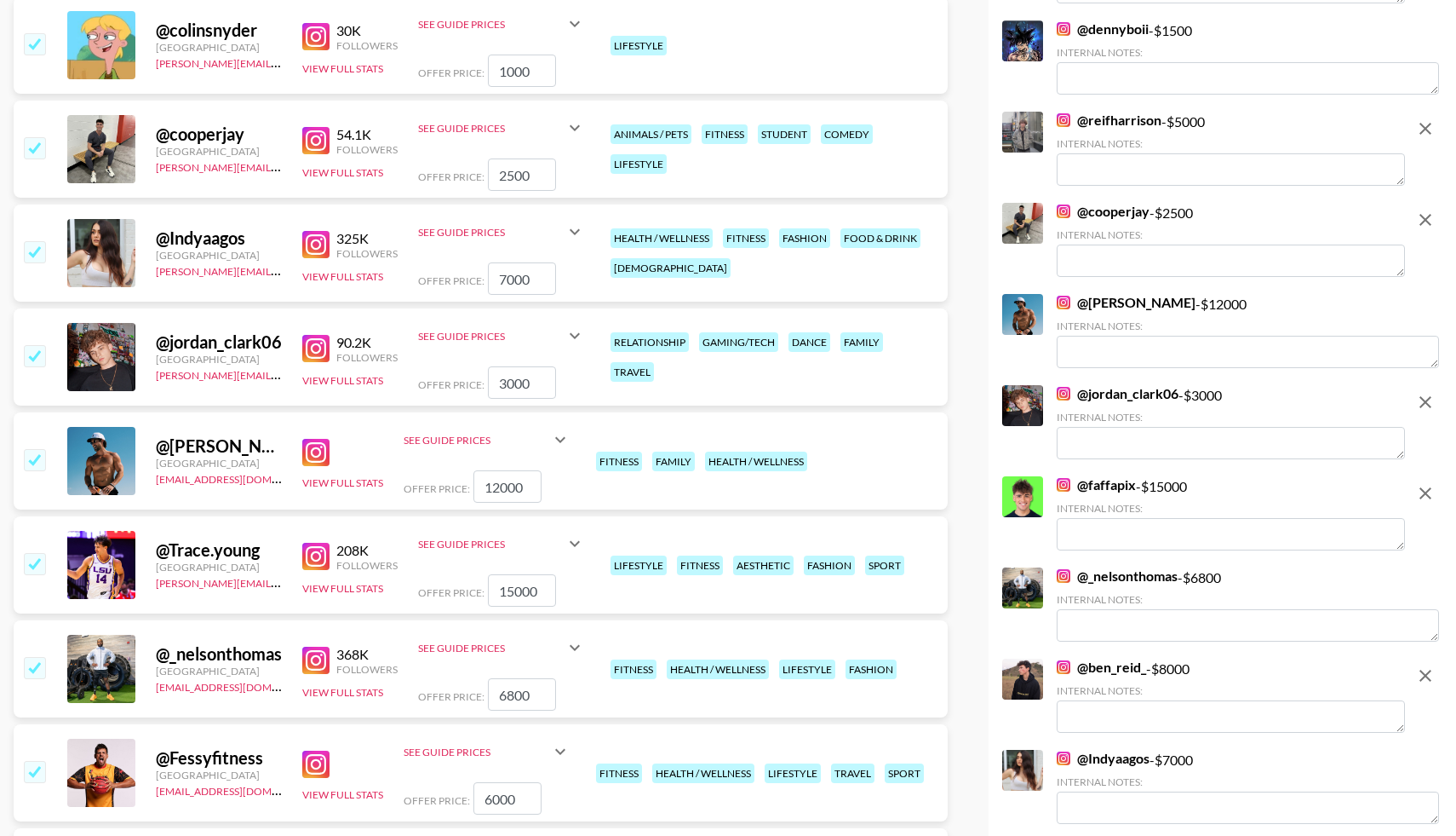
drag, startPoint x: 526, startPoint y: 381, endPoint x: 450, endPoint y: 382, distance: 76.0
click at [450, 384] on div "Offer Price: 3000" at bounding box center [502, 382] width 167 height 33
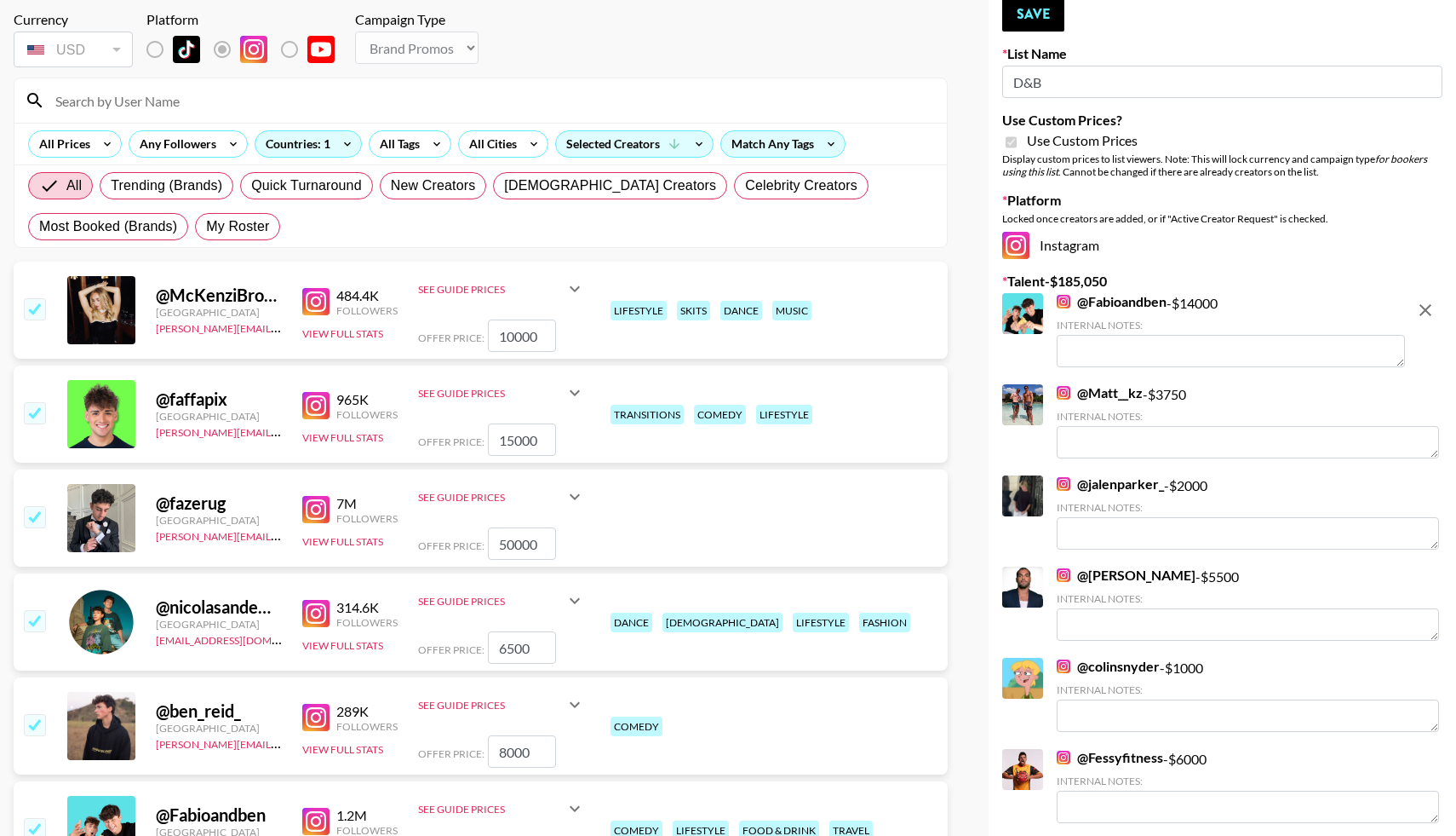
scroll to position [0, 0]
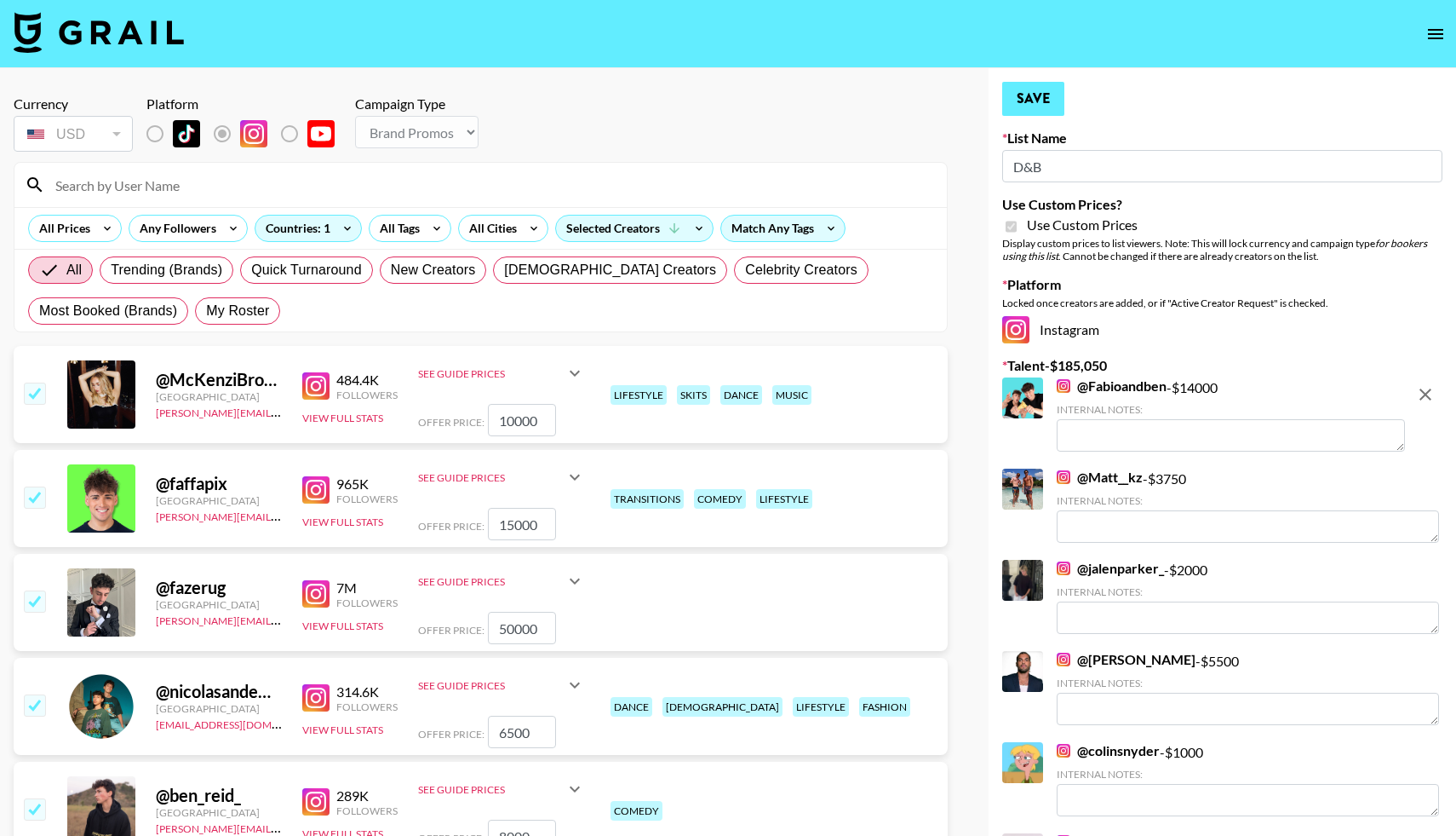
type input "1500"
click at [1023, 100] on button "Save" at bounding box center [1033, 99] width 63 height 34
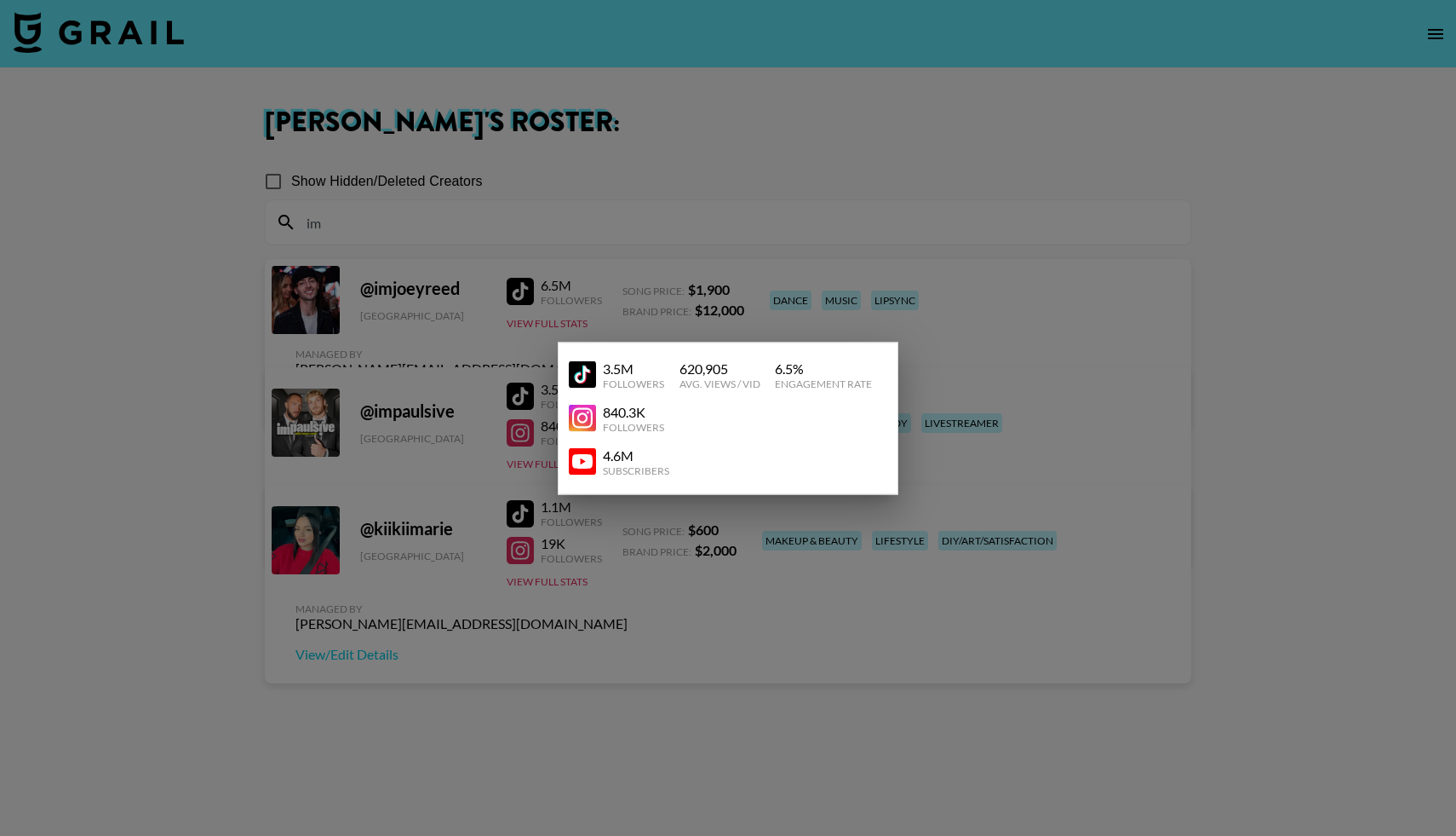
click at [630, 218] on div at bounding box center [728, 418] width 1456 height 836
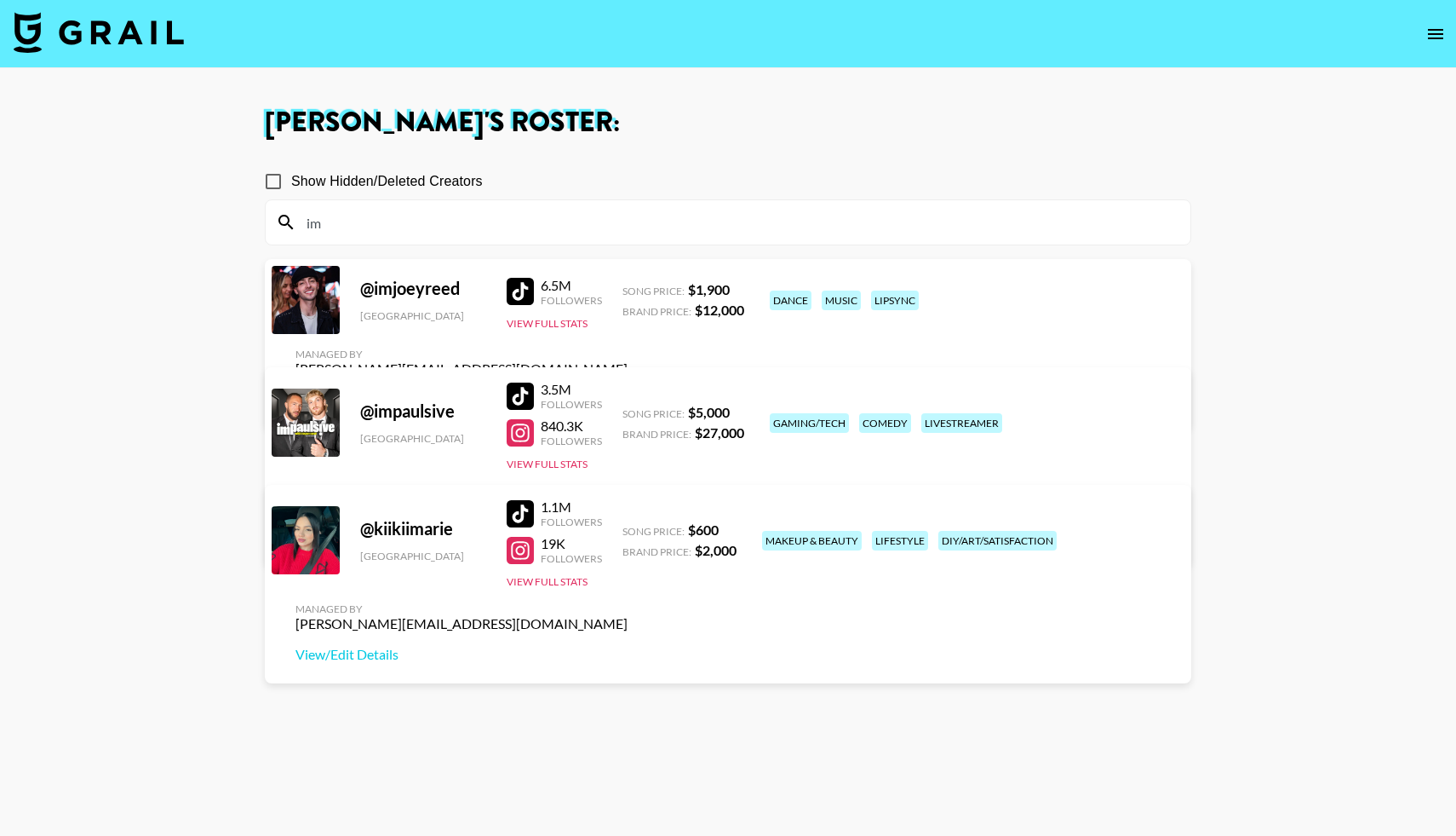
click at [330, 227] on input "im" at bounding box center [738, 222] width 884 height 27
type input "i"
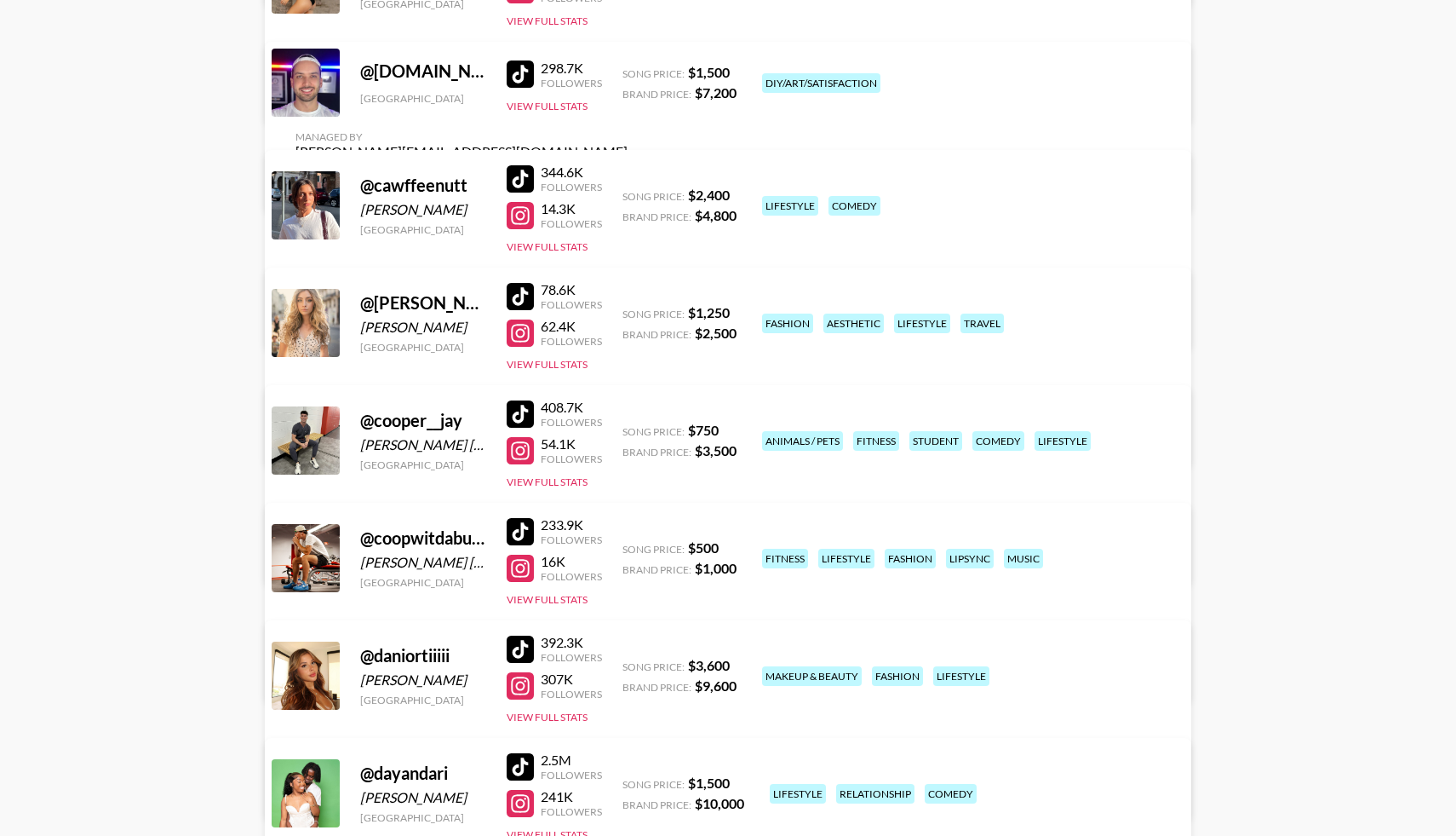
scroll to position [3591, 0]
